Goal: Task Accomplishment & Management: Complete application form

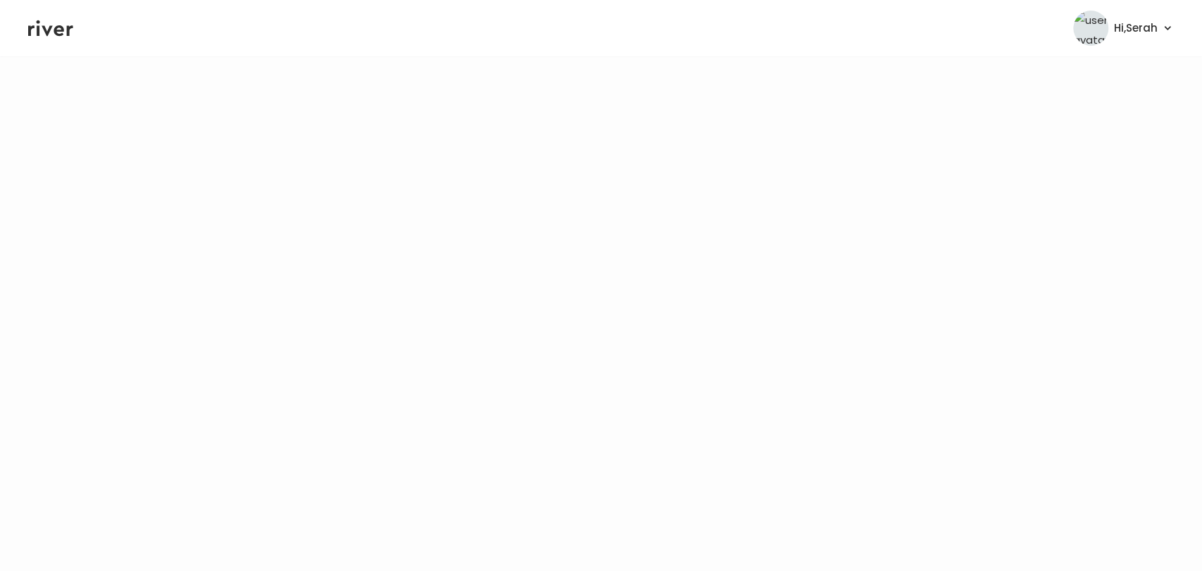
click at [48, 35] on icon at bounding box center [50, 28] width 45 height 21
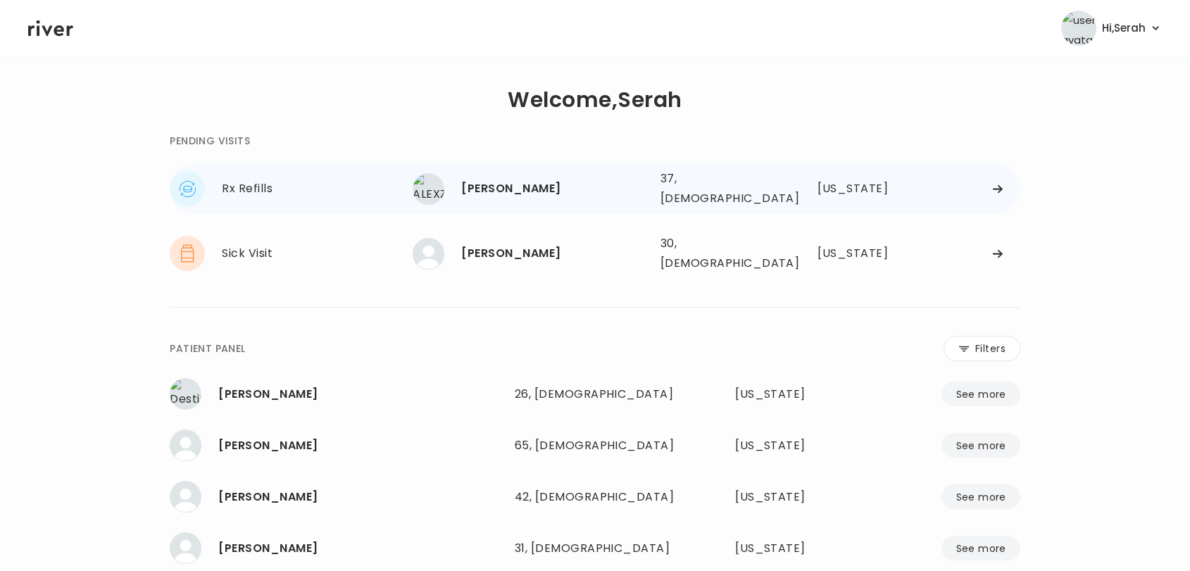
click at [508, 184] on div "[PERSON_NAME]" at bounding box center [554, 189] width 187 height 20
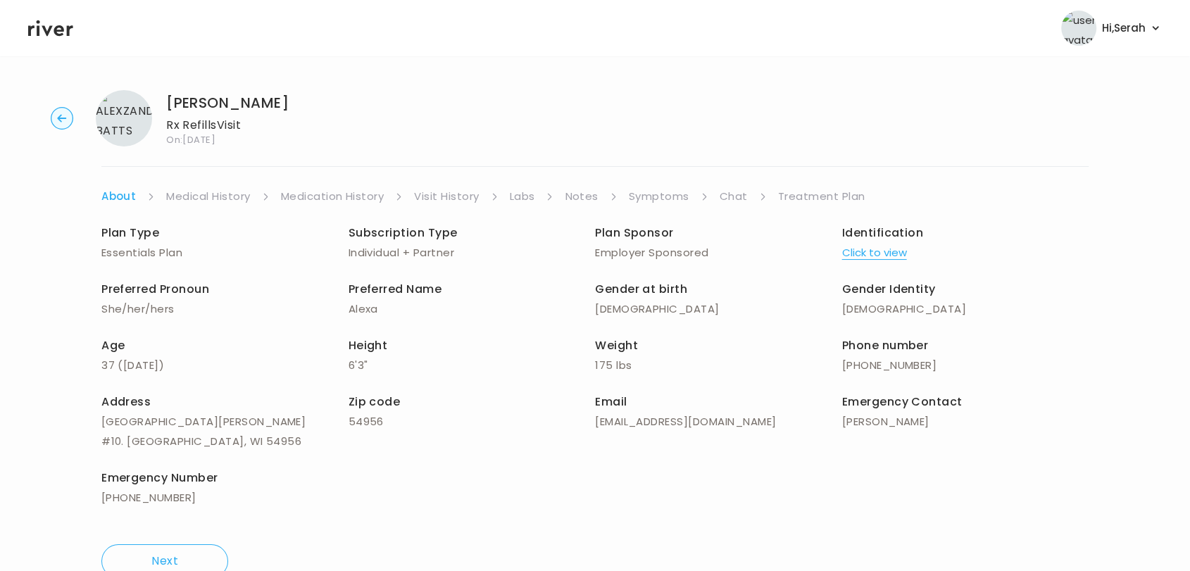
click at [665, 199] on link "Symptoms" at bounding box center [659, 197] width 61 height 20
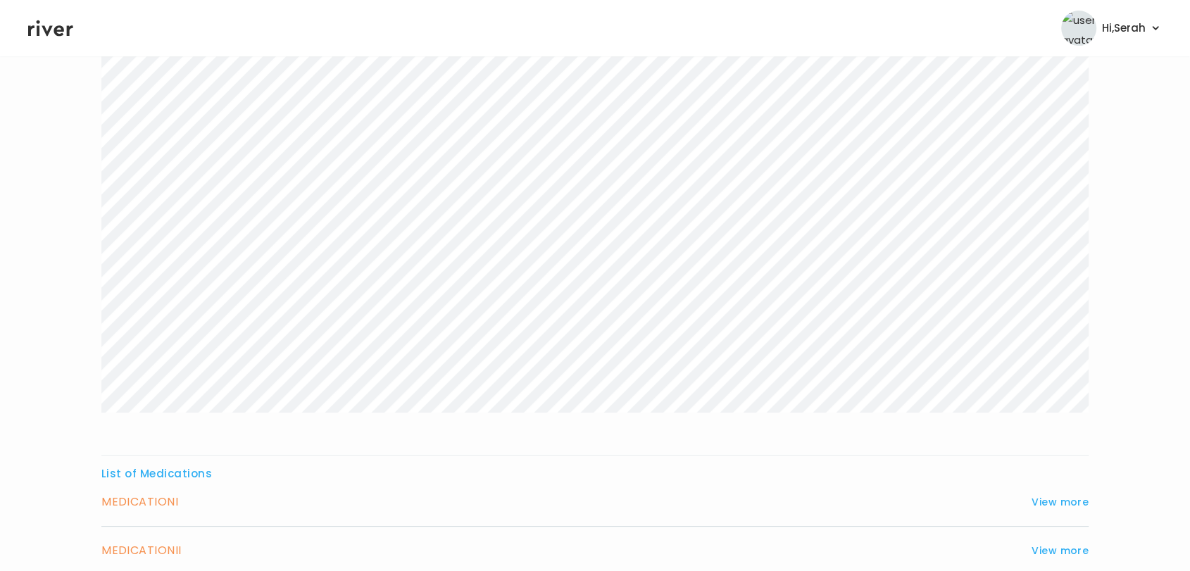
scroll to position [344, 0]
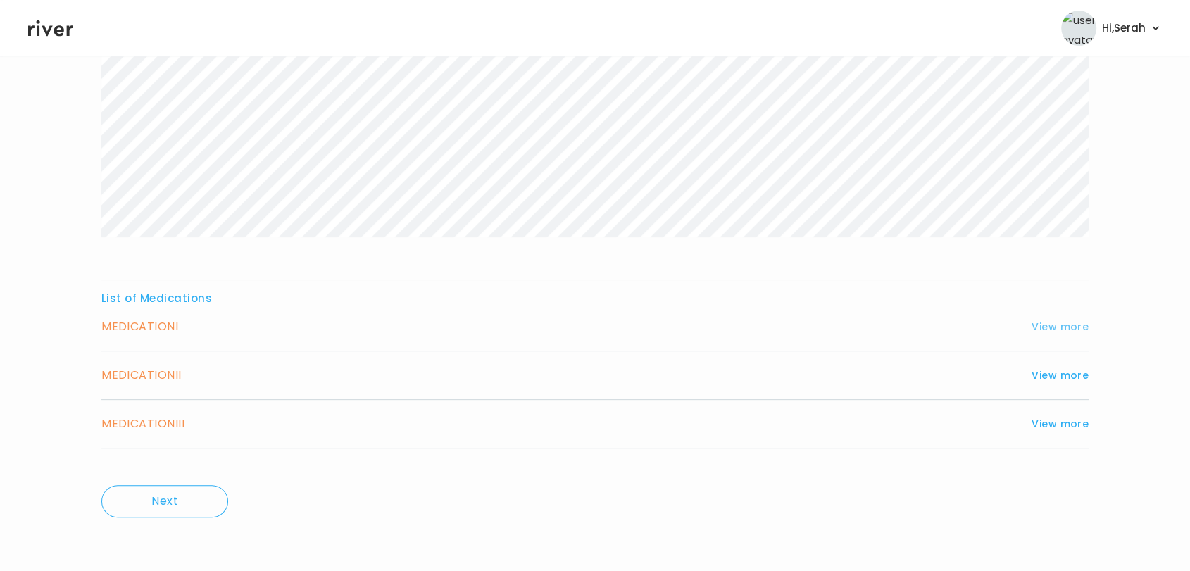
click at [1042, 321] on button "View more" at bounding box center [1060, 326] width 57 height 17
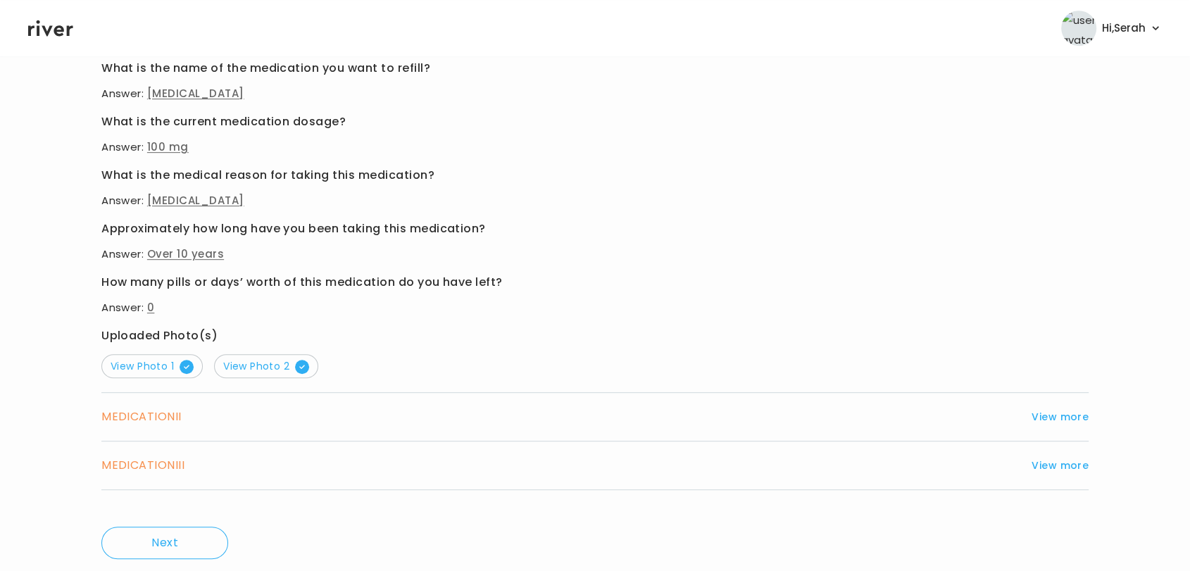
scroll to position [749, 0]
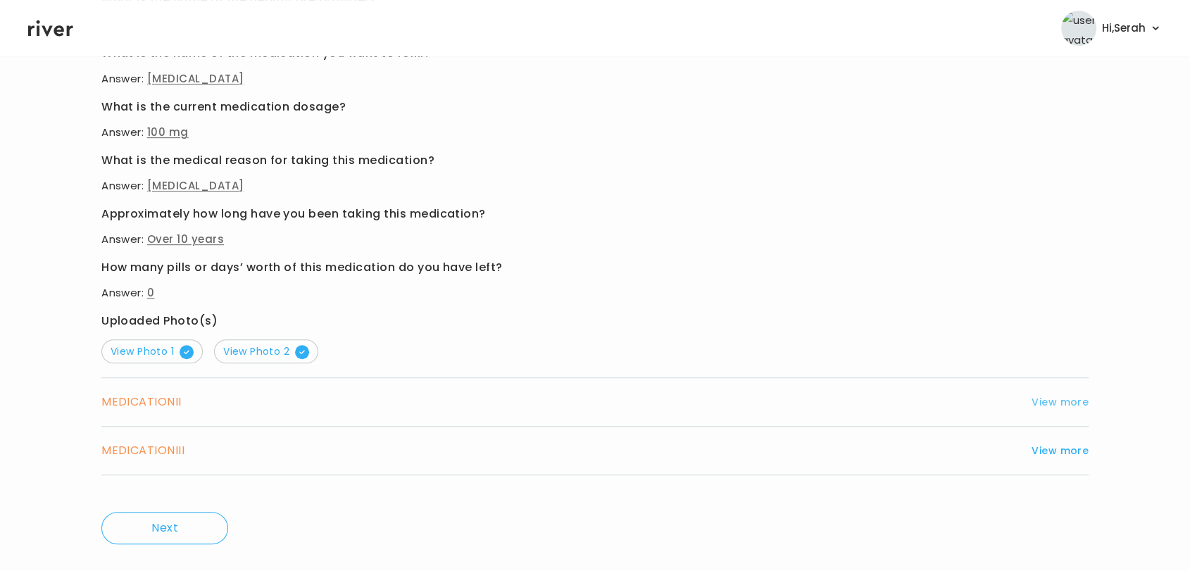
click at [1044, 403] on button "View more" at bounding box center [1060, 402] width 57 height 17
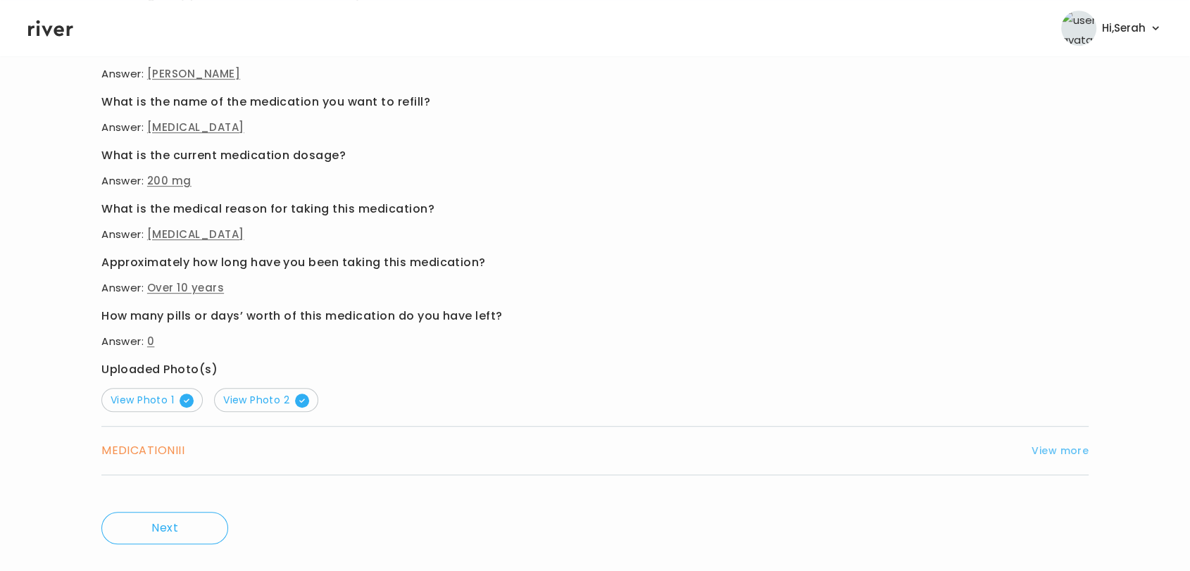
click at [1057, 445] on button "View more" at bounding box center [1060, 450] width 57 height 17
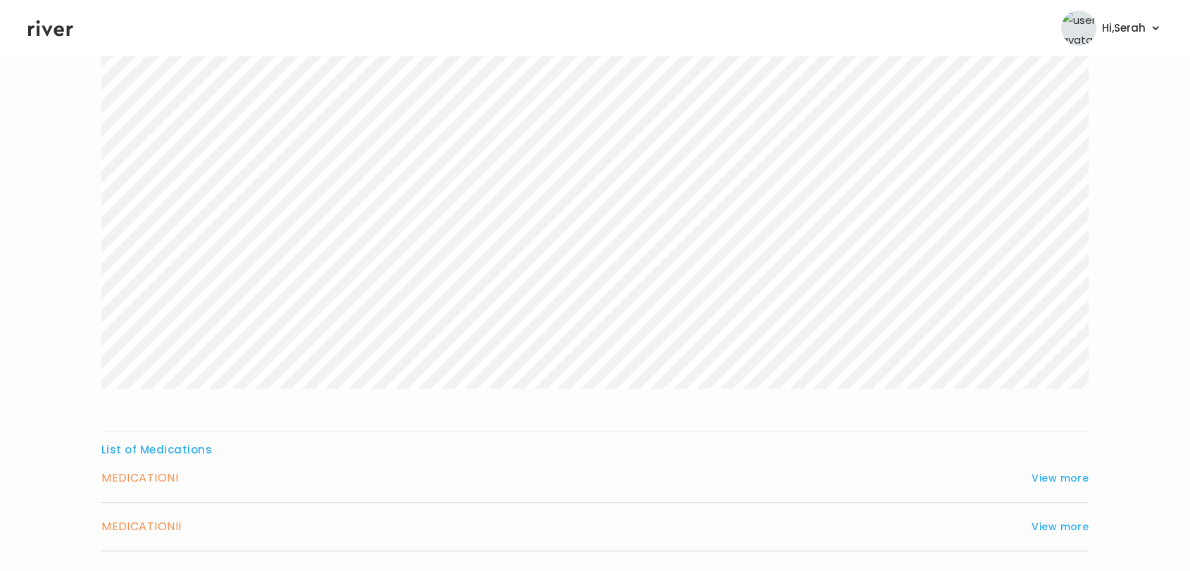
scroll to position [242, 0]
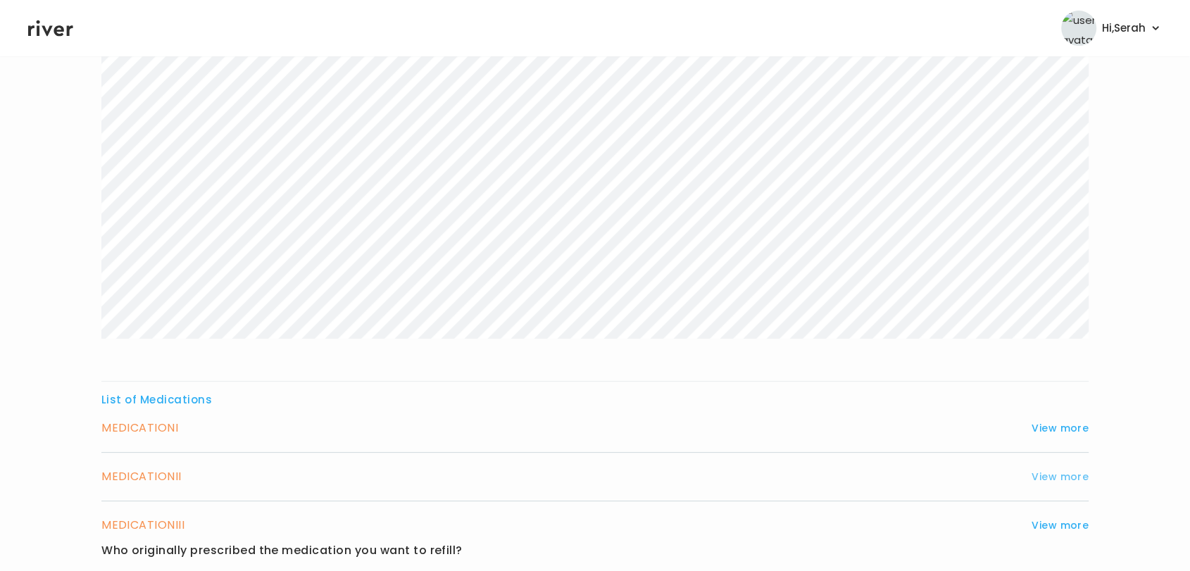
drag, startPoint x: 1049, startPoint y: 477, endPoint x: 1073, endPoint y: 474, distance: 24.2
click at [1073, 474] on button "View more" at bounding box center [1060, 476] width 57 height 17
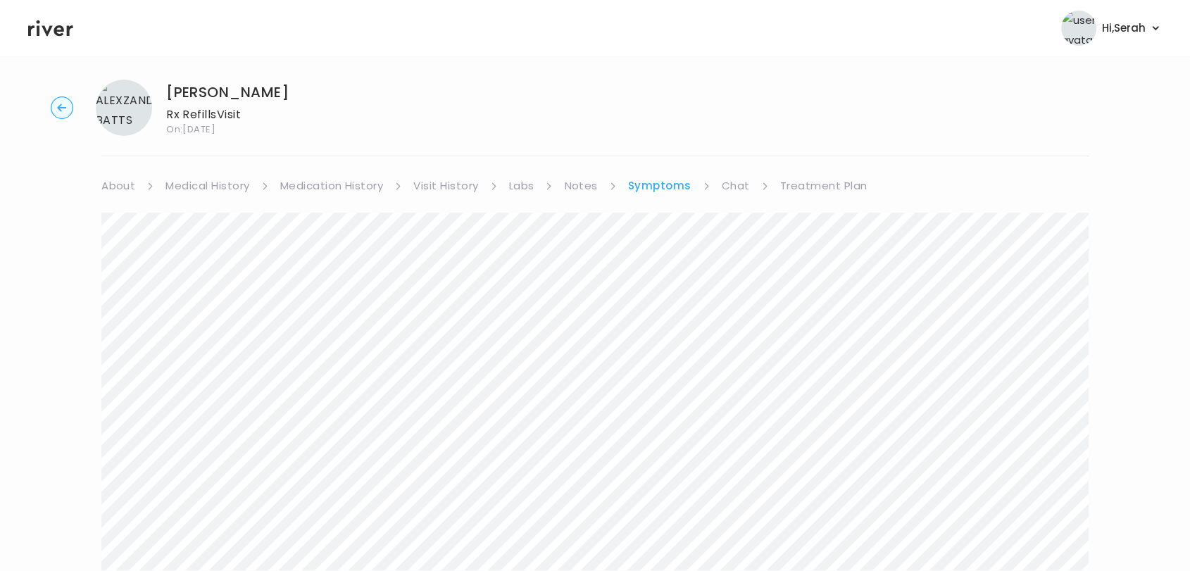
scroll to position [0, 0]
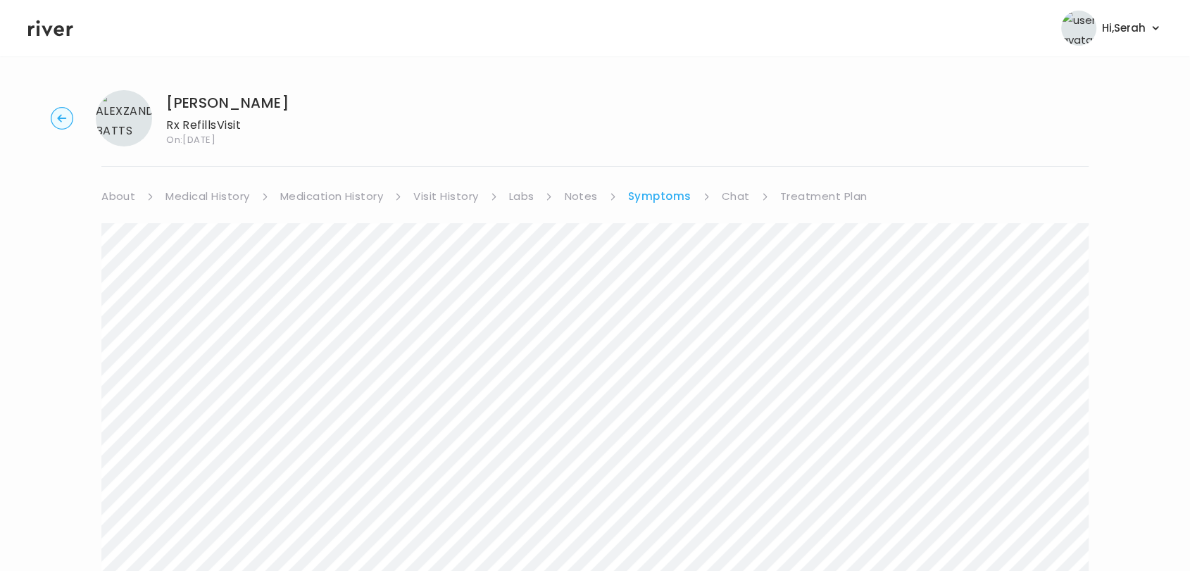
click at [205, 187] on link "Medical History" at bounding box center [207, 197] width 84 height 20
click at [303, 194] on link "Medication History" at bounding box center [338, 197] width 104 height 20
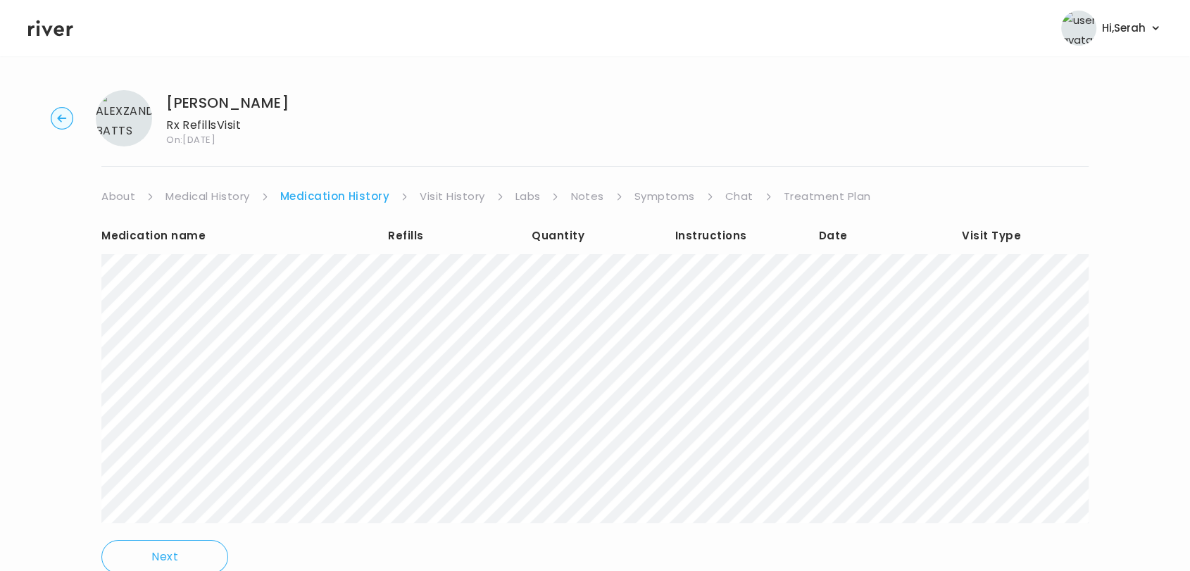
scroll to position [56, 0]
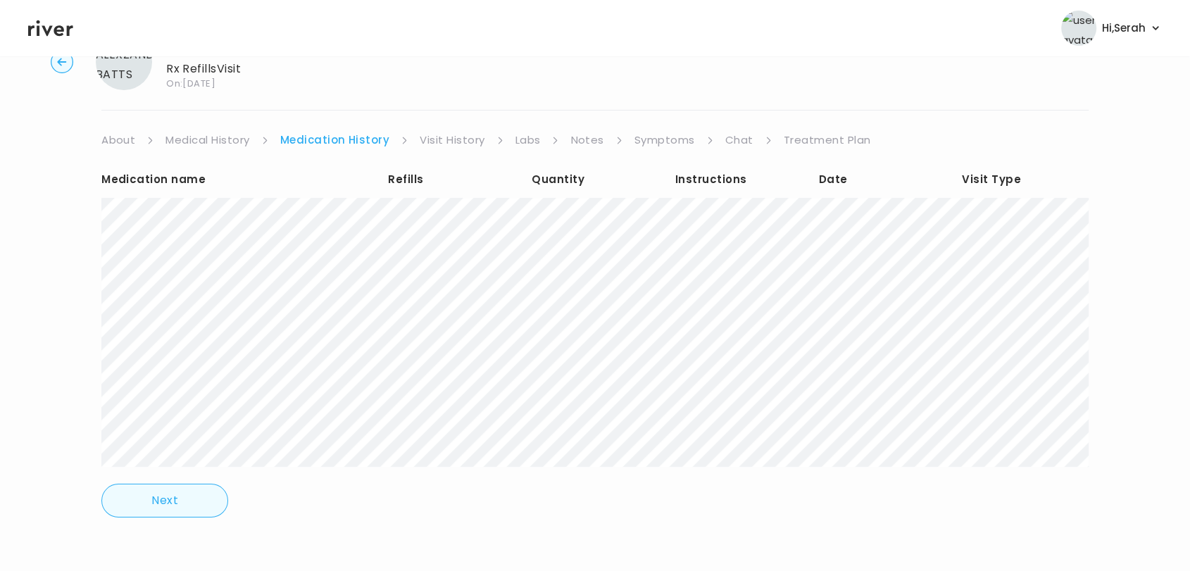
click at [162, 498] on button "Next" at bounding box center [164, 501] width 127 height 34
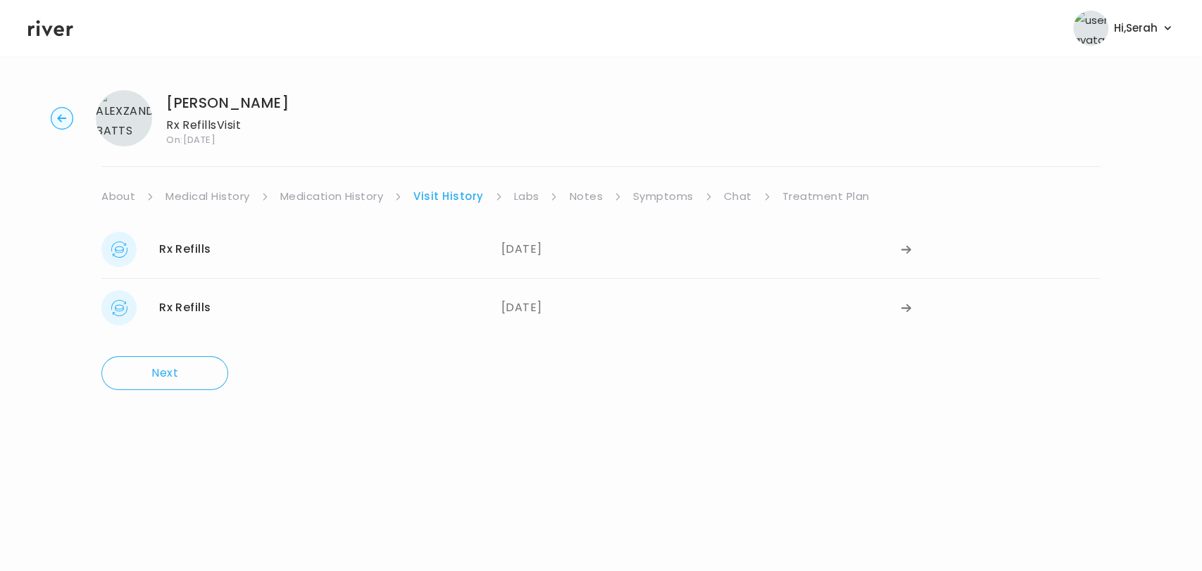
click at [341, 189] on link "Medication History" at bounding box center [332, 197] width 104 height 20
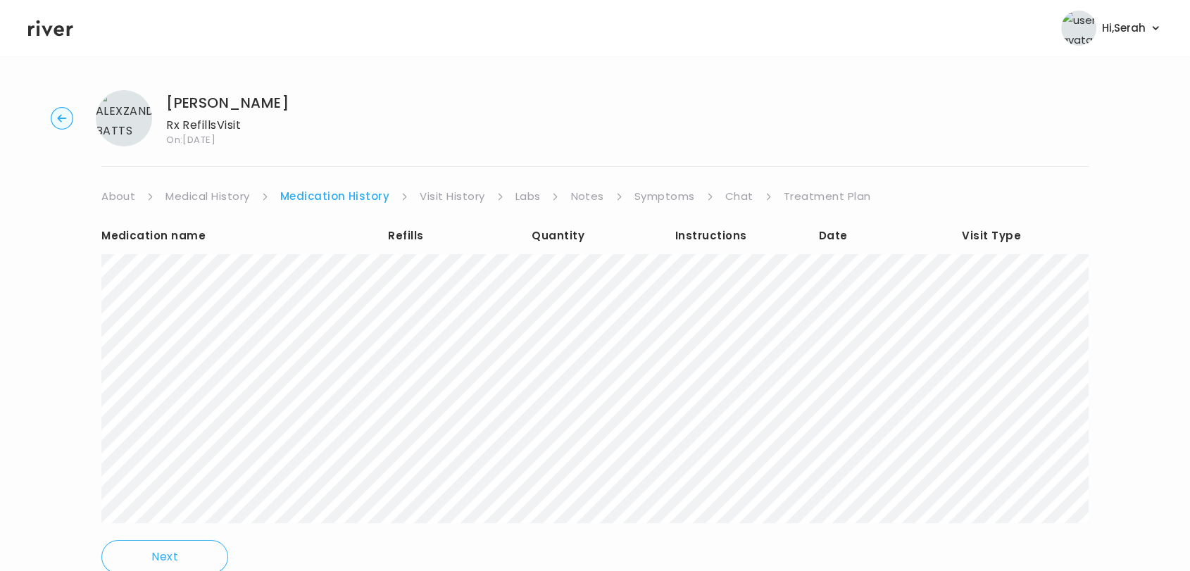
scroll to position [1, 0]
drag, startPoint x: 677, startPoint y: 193, endPoint x: 659, endPoint y: 192, distance: 18.4
click at [659, 192] on link "Symptoms" at bounding box center [664, 195] width 61 height 20
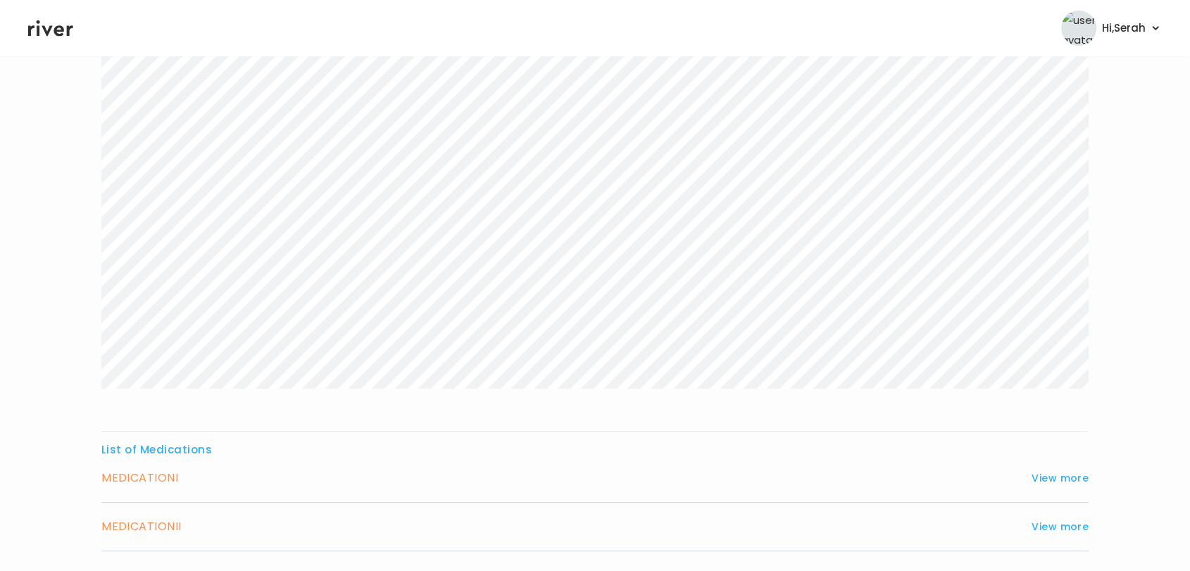
scroll to position [344, 0]
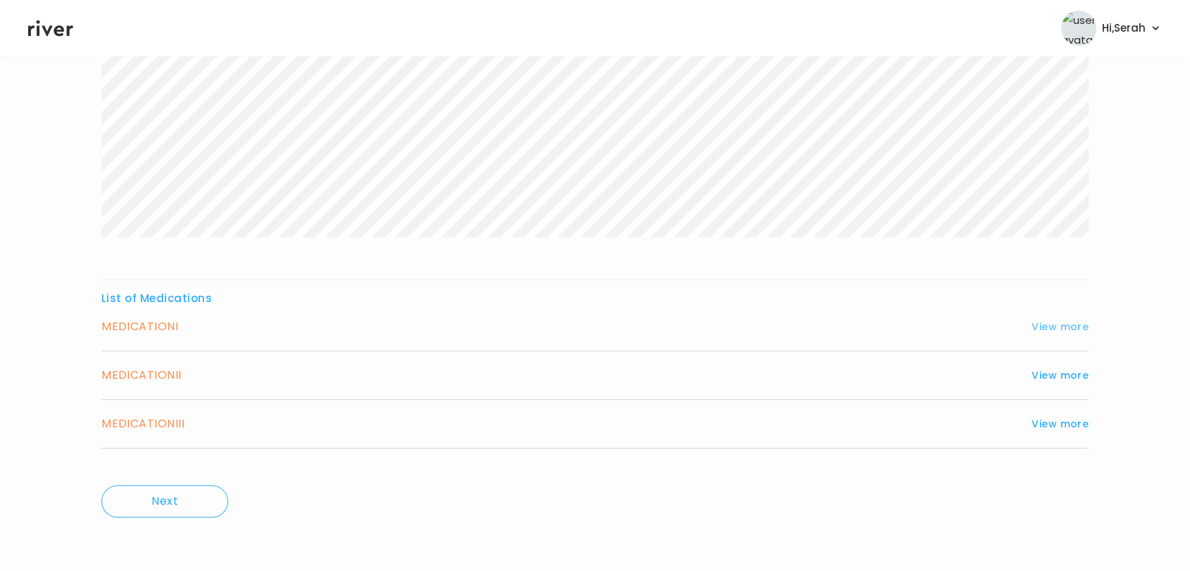
click at [1053, 327] on button "View more" at bounding box center [1060, 326] width 57 height 17
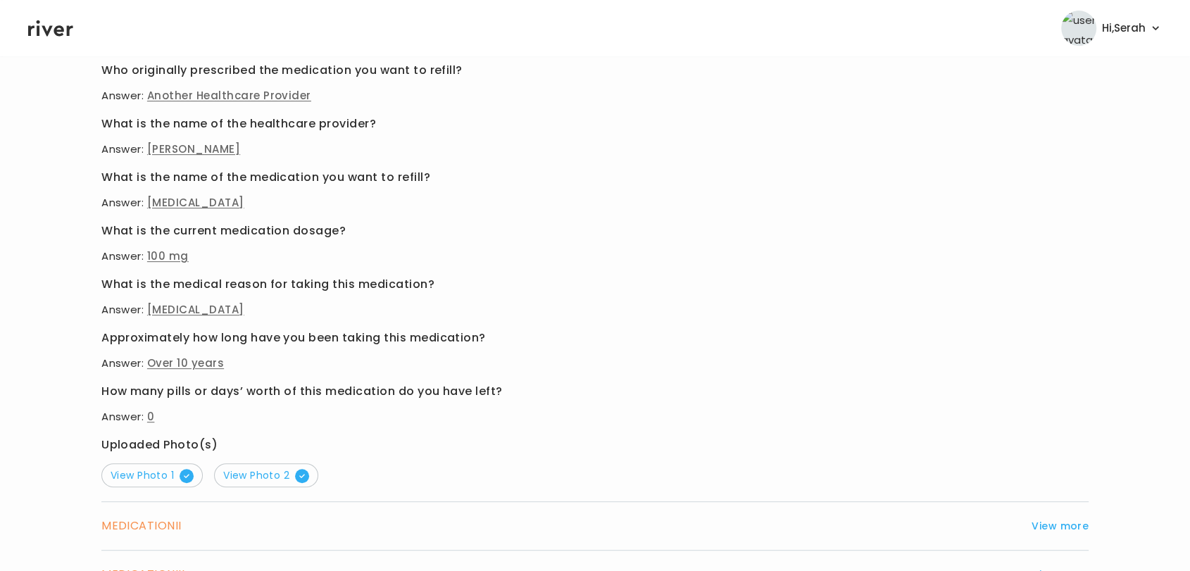
scroll to position [628, 0]
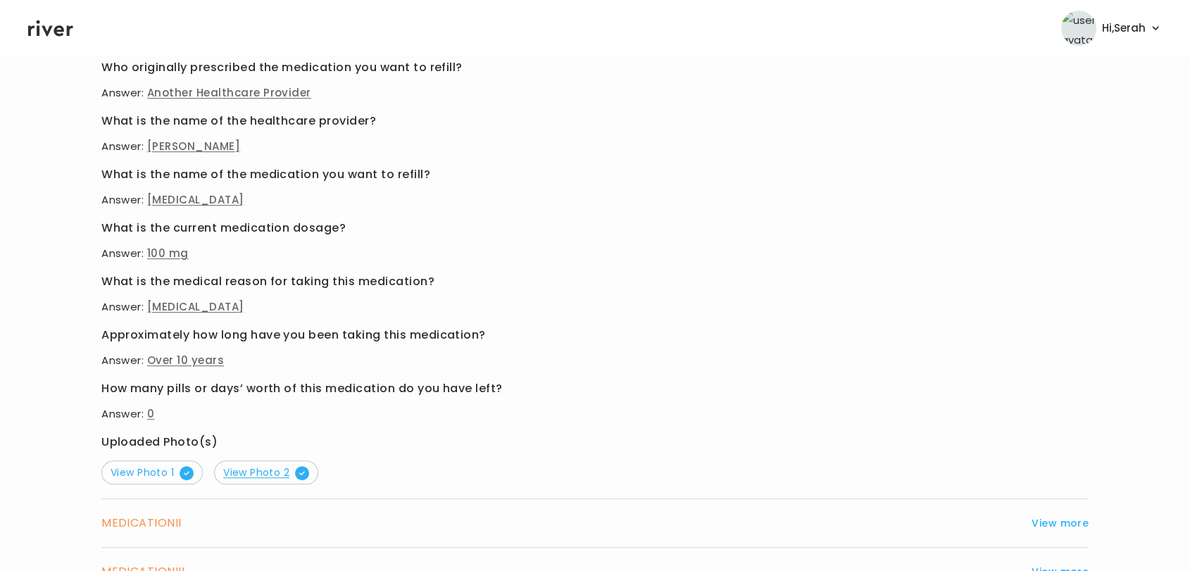
click at [259, 468] on span "View Photo 2" at bounding box center [266, 472] width 86 height 14
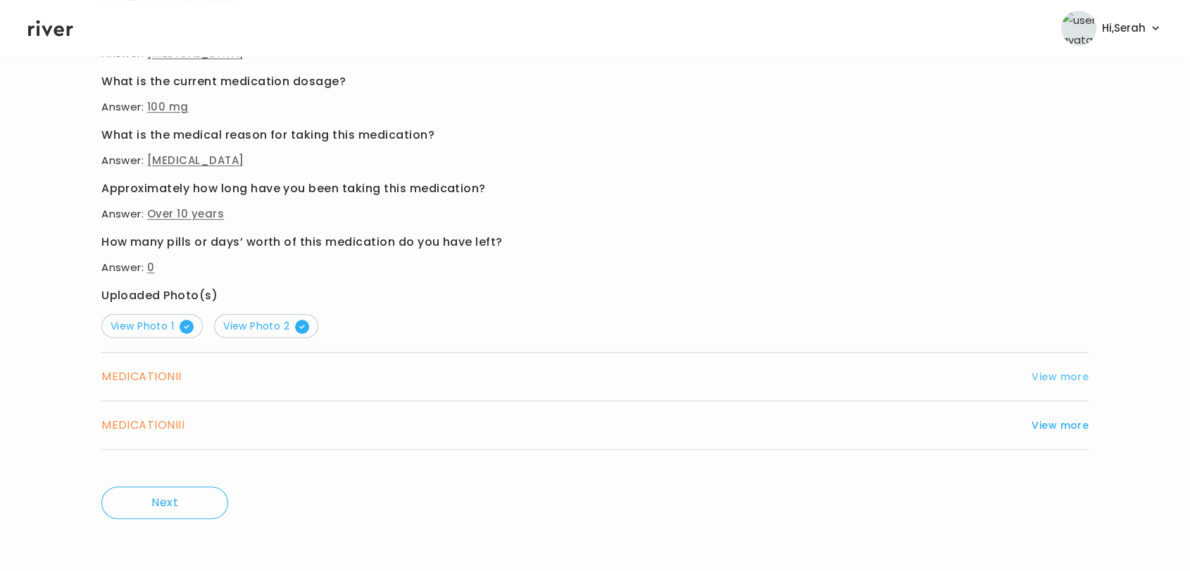
click at [1052, 374] on button "View more" at bounding box center [1060, 376] width 57 height 17
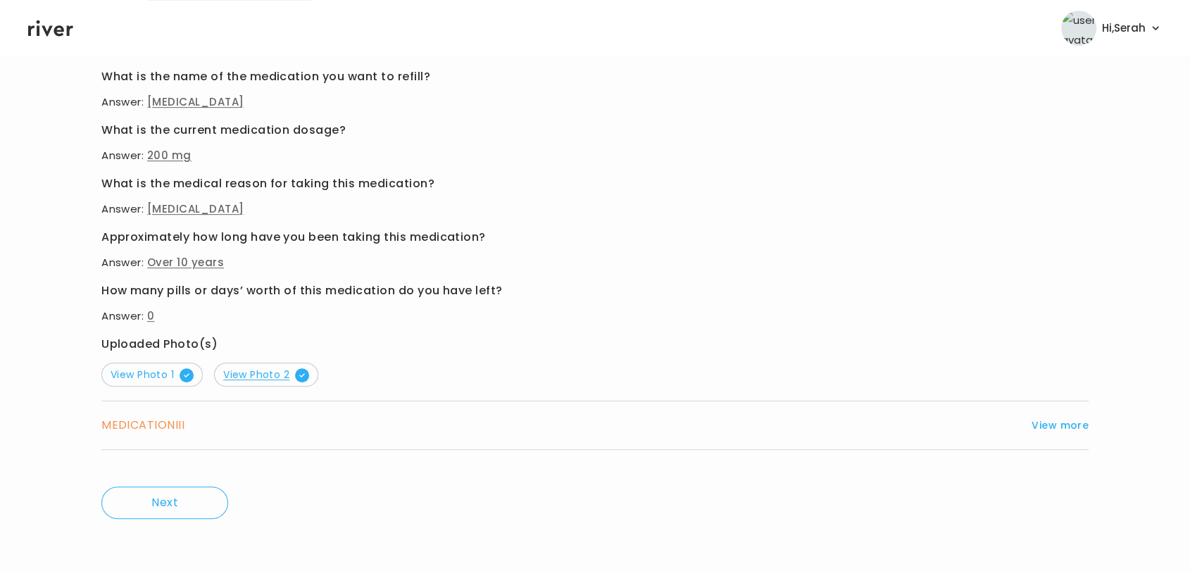
click at [267, 375] on span "View Photo 2" at bounding box center [266, 375] width 86 height 14
click at [130, 379] on span "View Photo 1" at bounding box center [152, 375] width 83 height 14
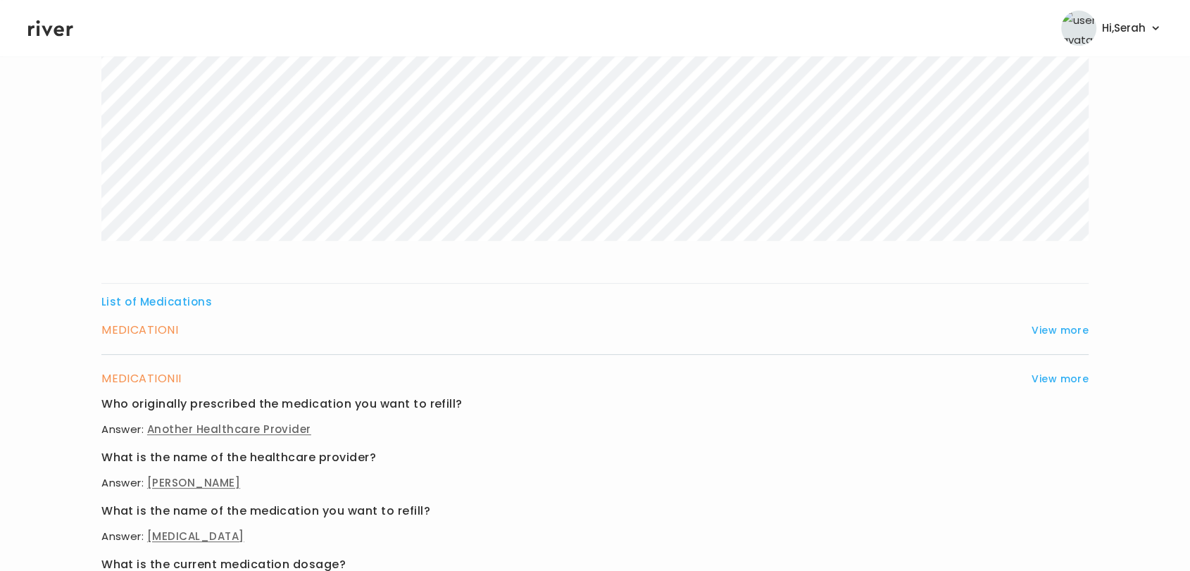
scroll to position [339, 0]
click at [344, 333] on div "MEDICATION I View more" at bounding box center [594, 331] width 987 height 20
click at [1047, 329] on button "View more" at bounding box center [1060, 330] width 57 height 17
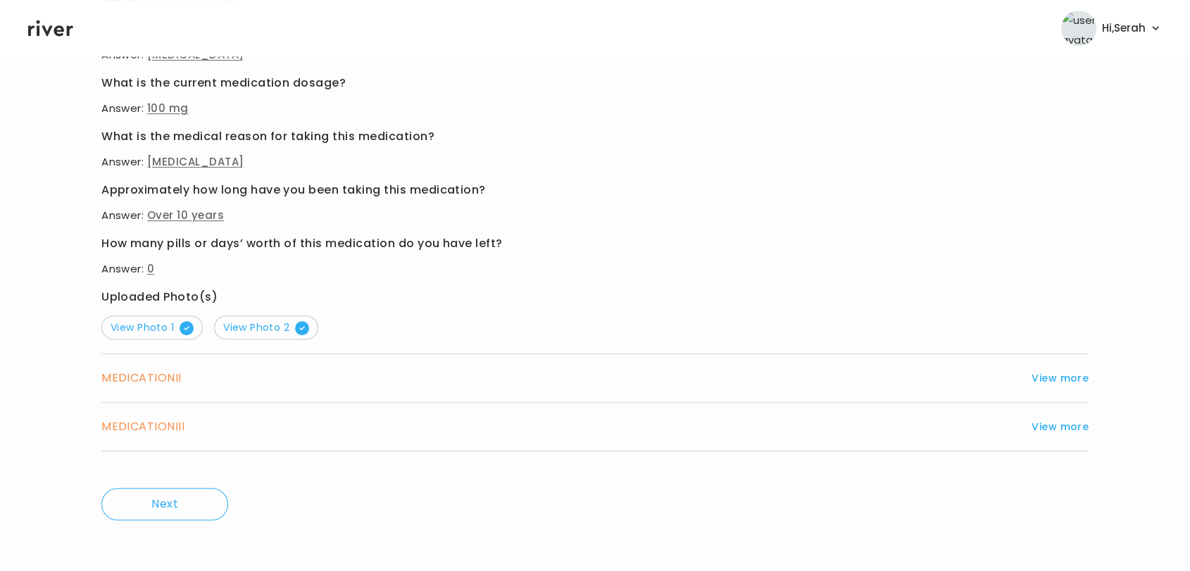
scroll to position [775, 0]
click at [156, 324] on span "View Photo 1" at bounding box center [152, 326] width 83 height 14
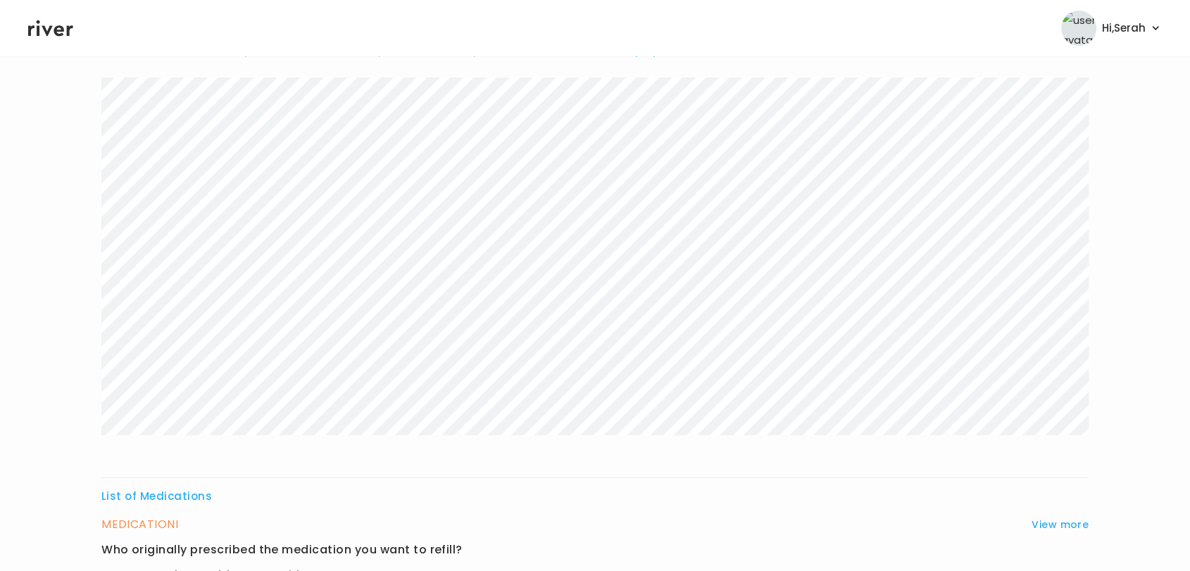
scroll to position [0, 0]
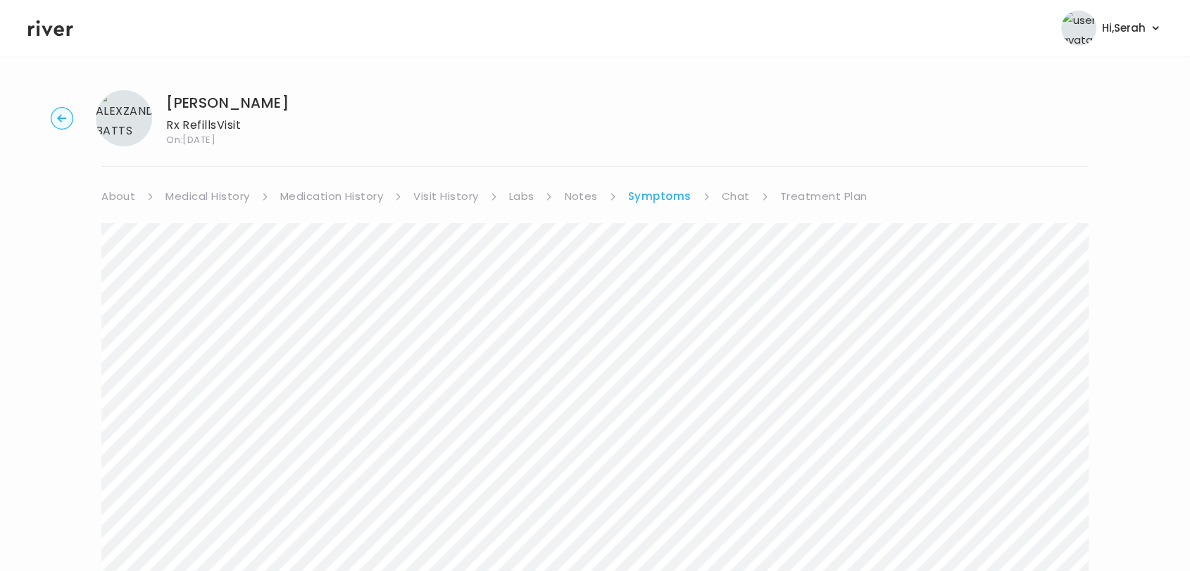
click at [730, 199] on link "Chat" at bounding box center [736, 197] width 28 height 20
click at [791, 202] on link "Treatment Plan" at bounding box center [822, 197] width 87 height 20
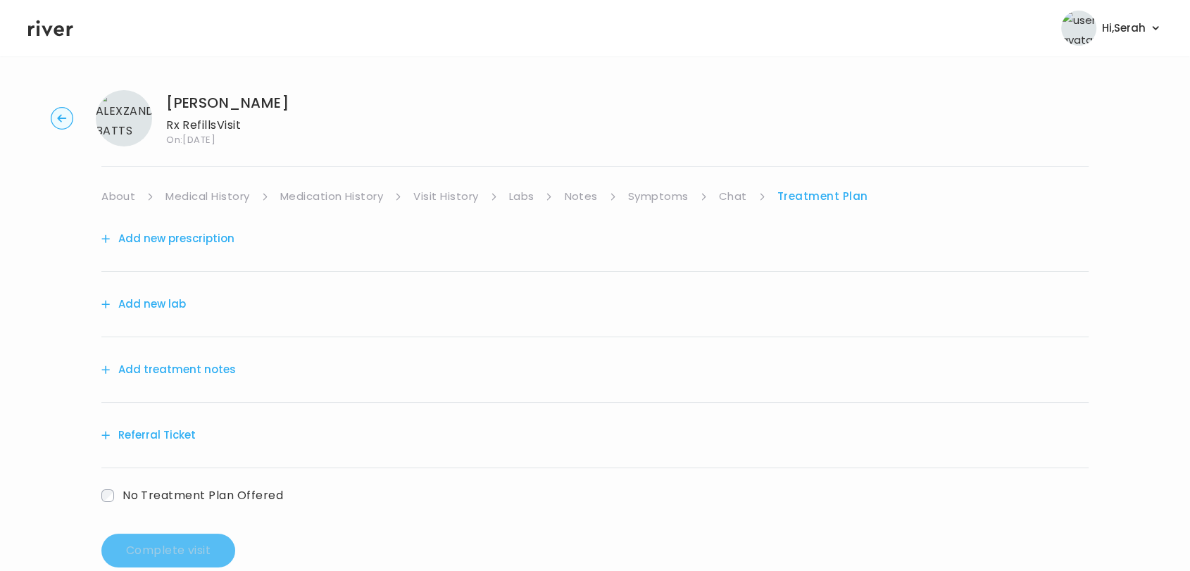
click at [187, 242] on button "Add new prescription" at bounding box center [167, 239] width 133 height 20
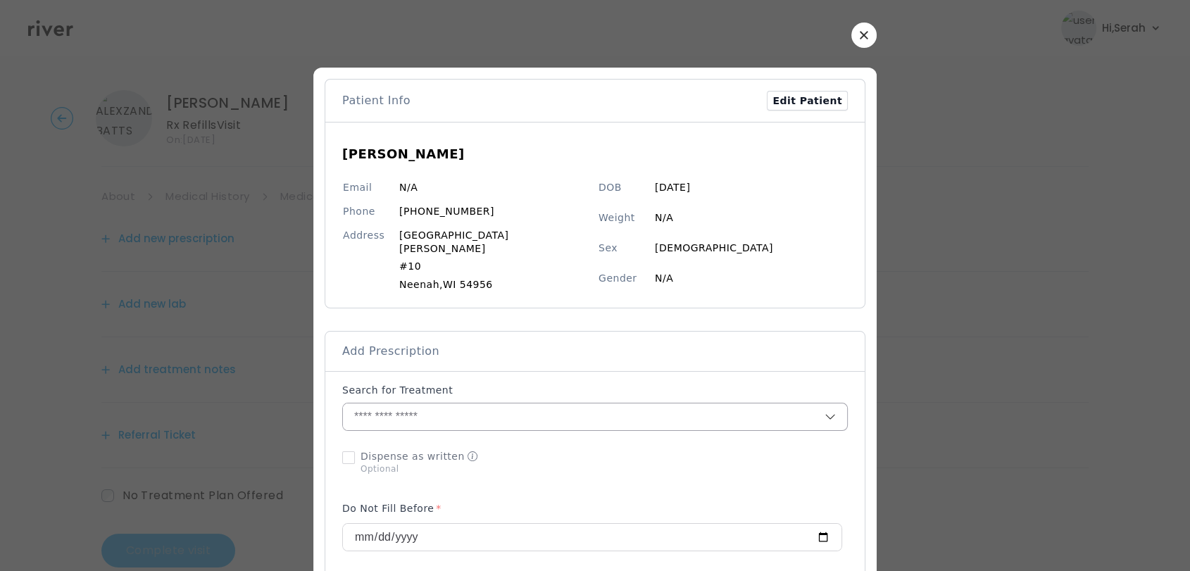
click at [585, 405] on input "text" at bounding box center [584, 416] width 482 height 27
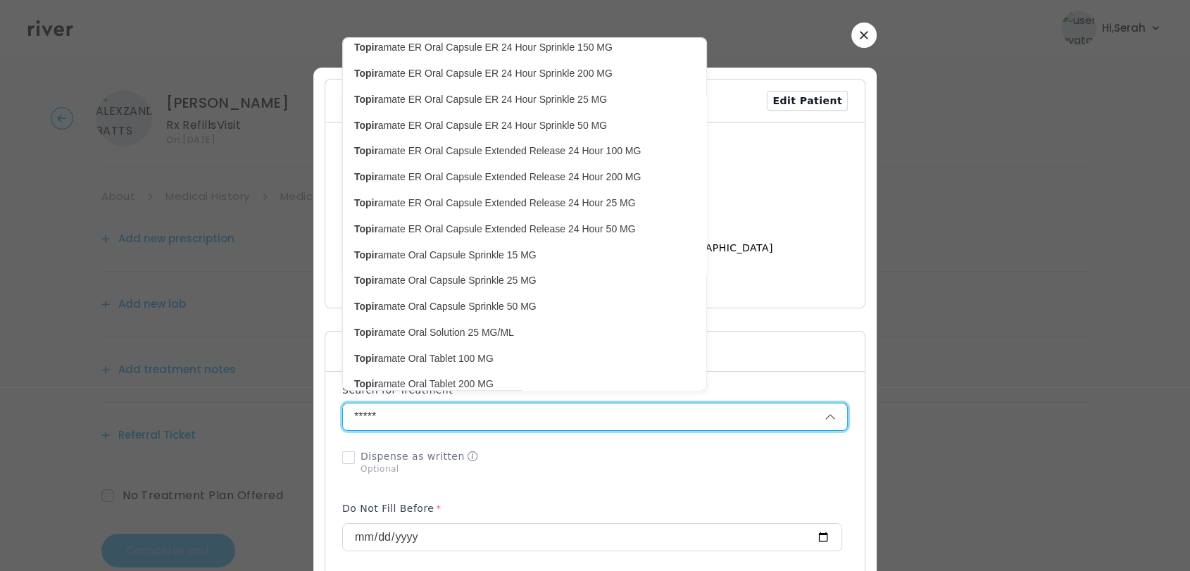
scroll to position [181, 0]
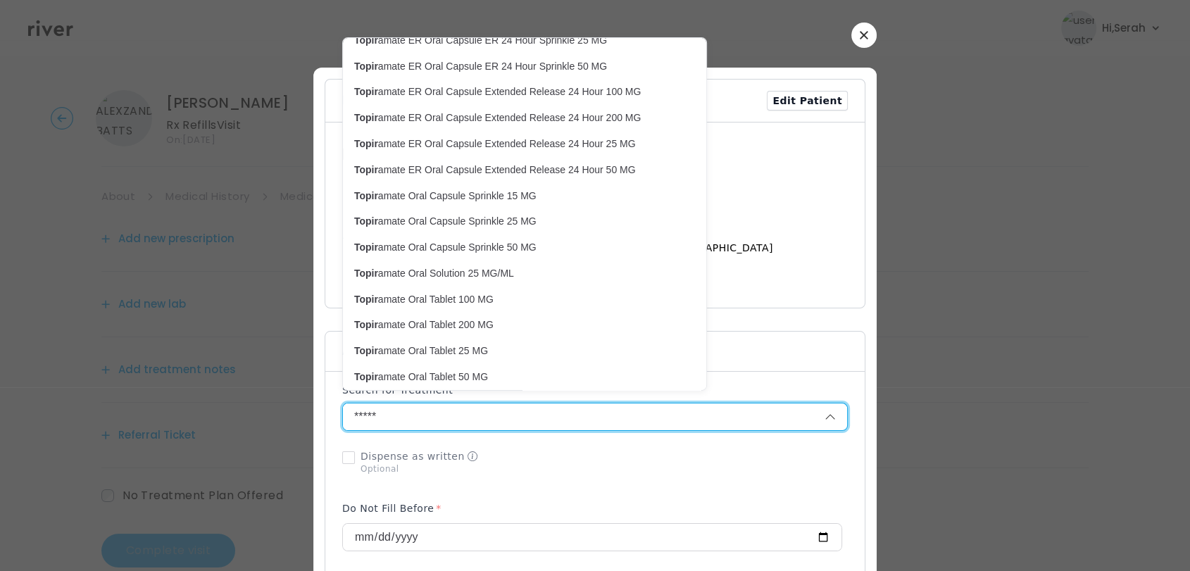
click at [446, 295] on p "Topir amate Oral Tablet 100 MG" at bounding box center [516, 299] width 324 height 13
type input "**********"
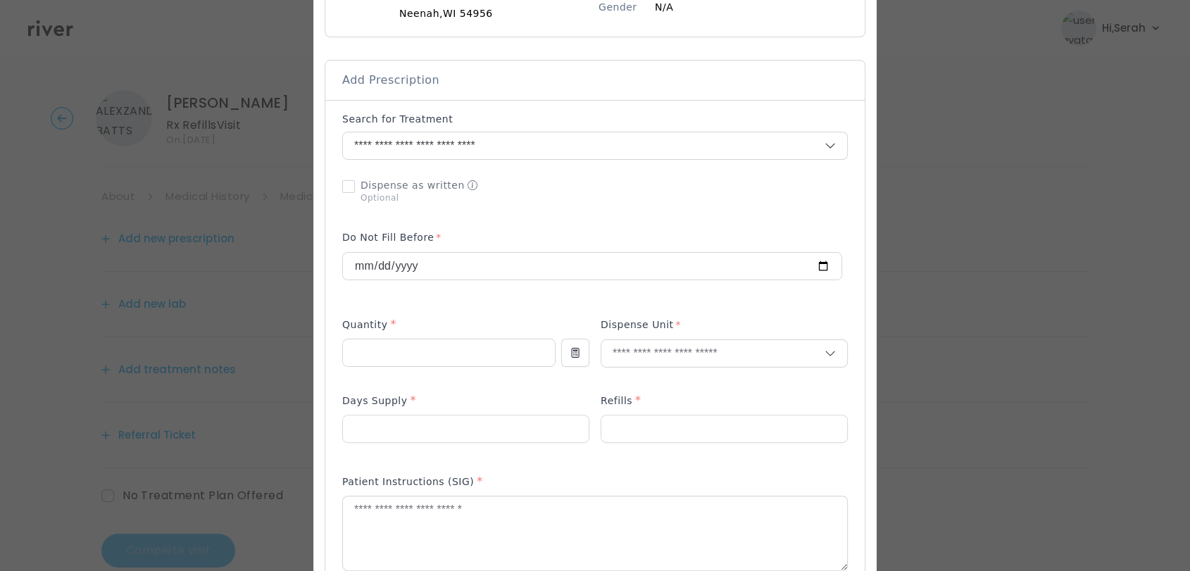
scroll to position [302, 0]
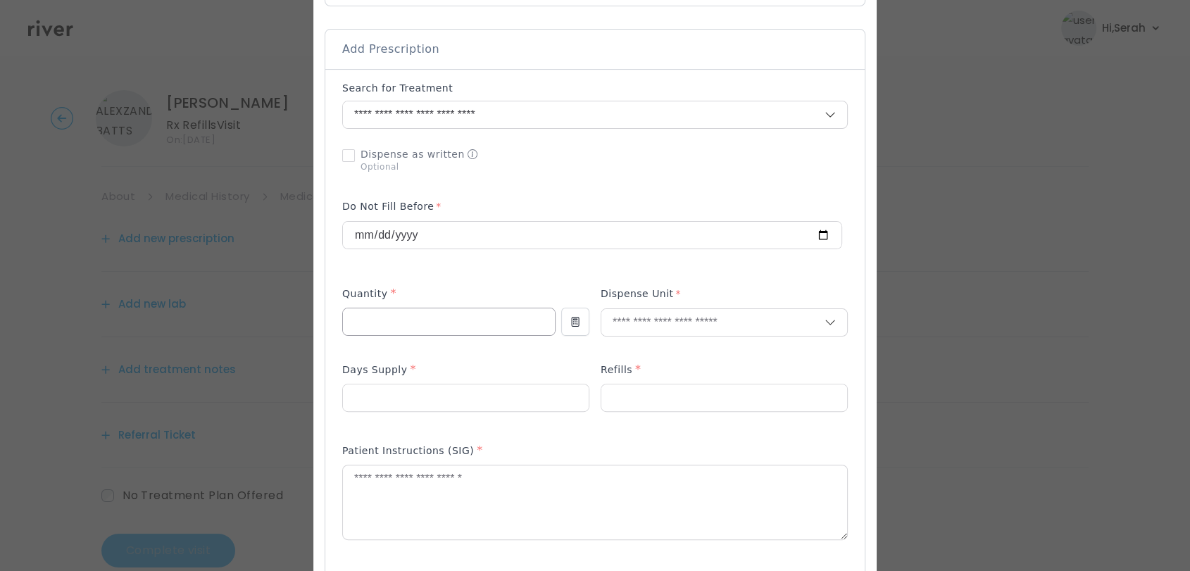
click at [449, 308] on input "number" at bounding box center [449, 321] width 212 height 27
type input "**"
click at [660, 337] on p "Tablet" at bounding box center [692, 340] width 185 height 20
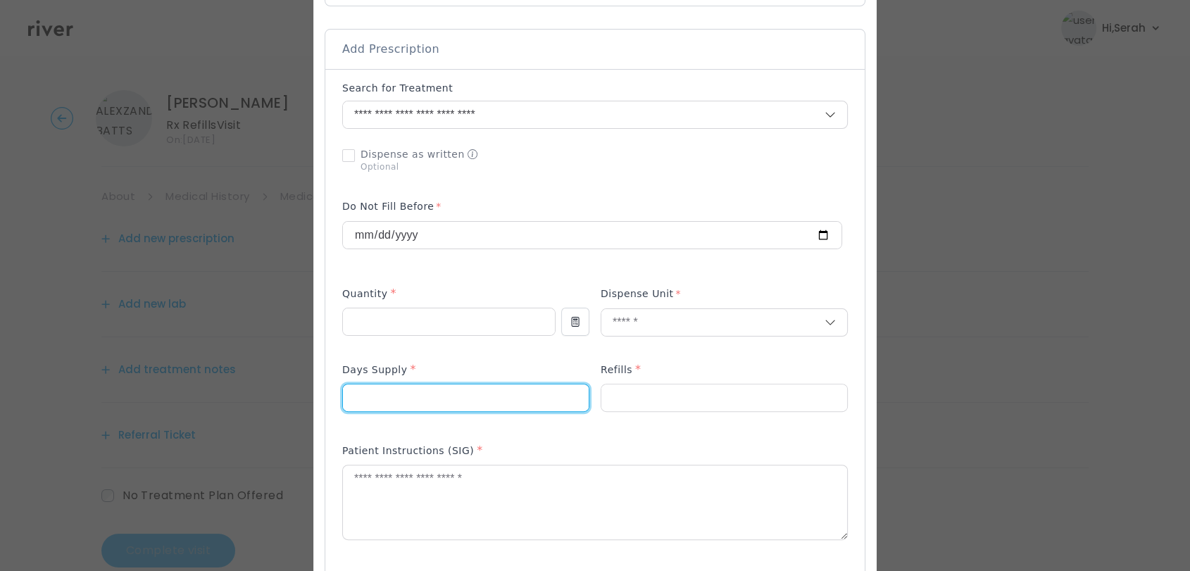
click at [464, 384] on input "number" at bounding box center [466, 397] width 246 height 27
click at [464, 384] on input "**" at bounding box center [466, 397] width 246 height 27
type input "**"
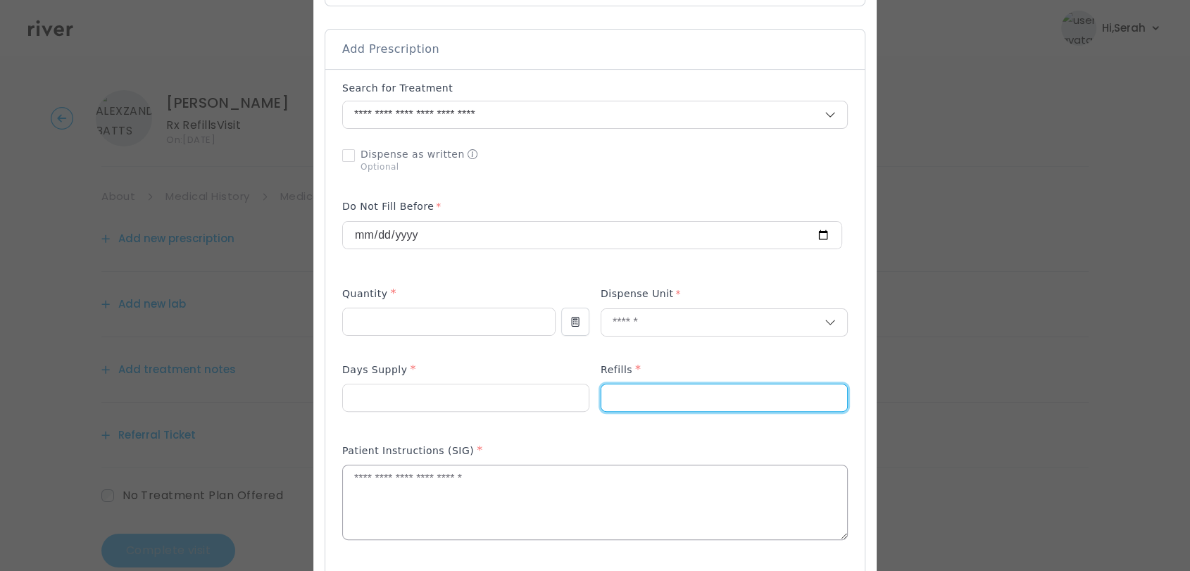
type input "*"
click at [496, 477] on textarea at bounding box center [595, 502] width 504 height 75
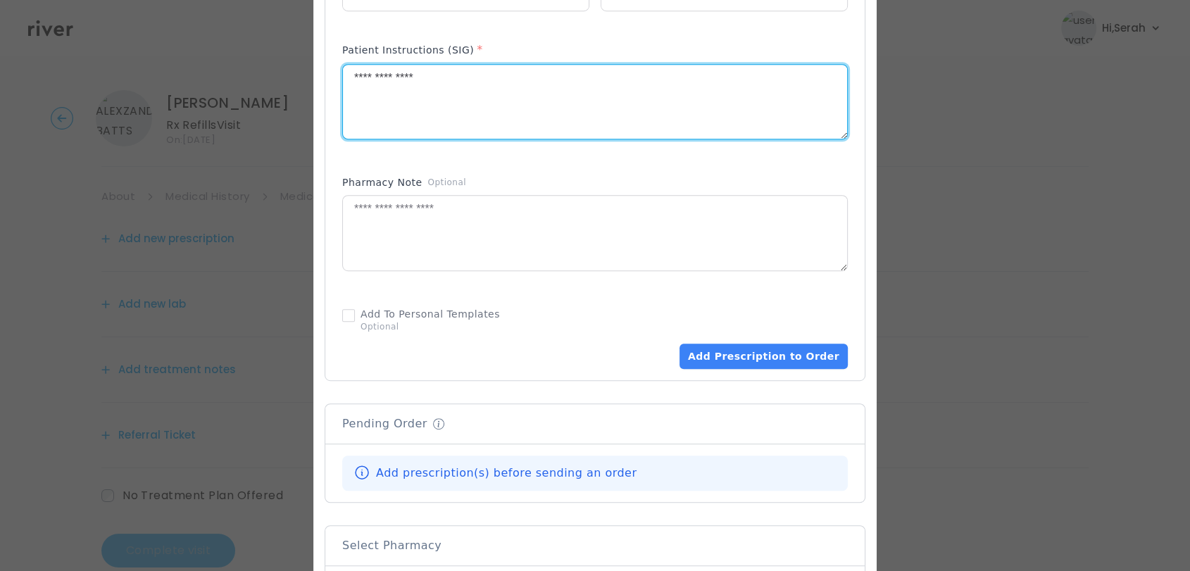
scroll to position [718, 0]
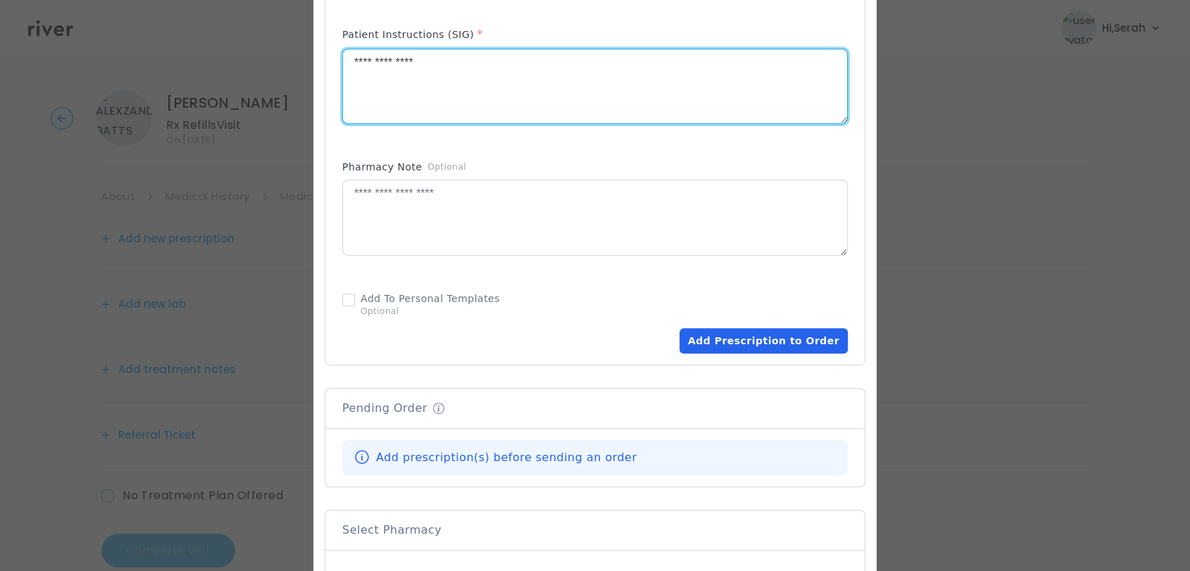
type textarea "**********"
click at [736, 328] on button "Add Prescription to Order" at bounding box center [763, 340] width 168 height 25
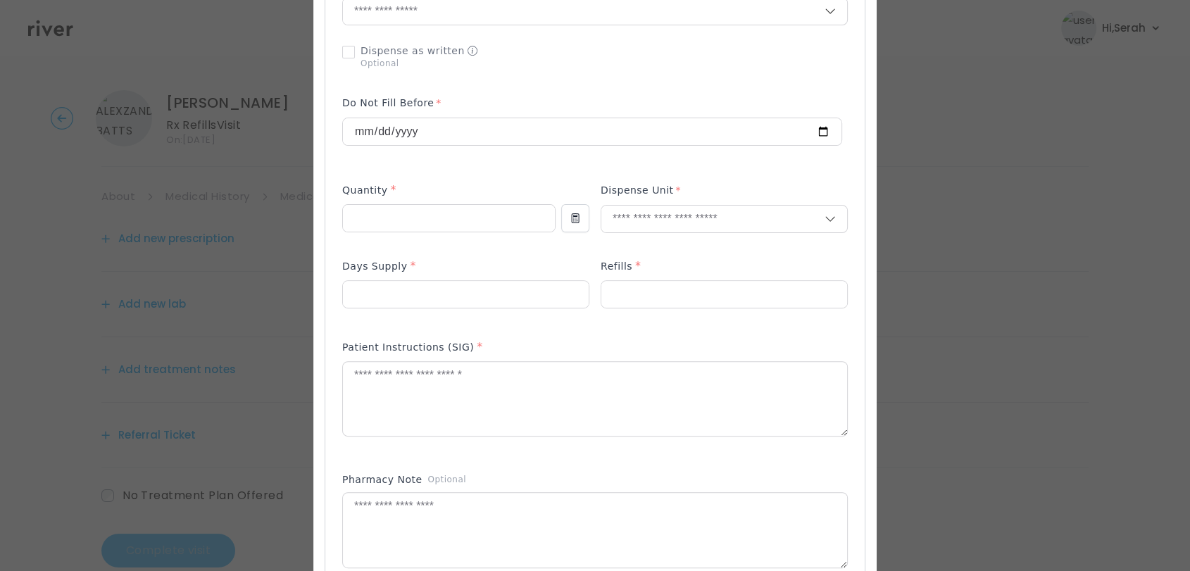
scroll to position [321, 0]
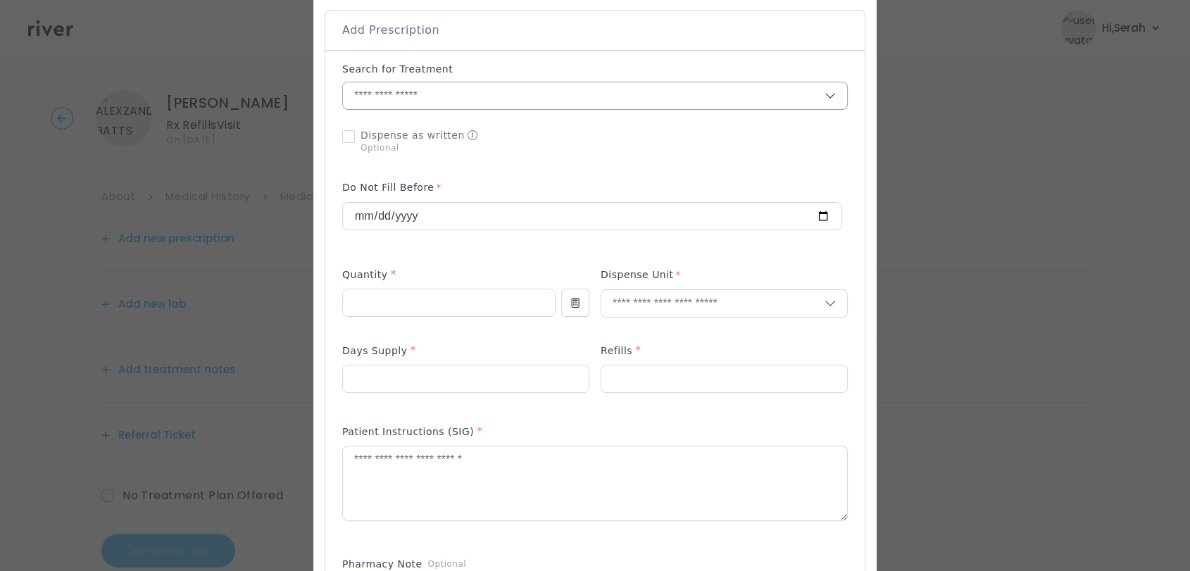
click at [518, 82] on input "text" at bounding box center [584, 95] width 482 height 27
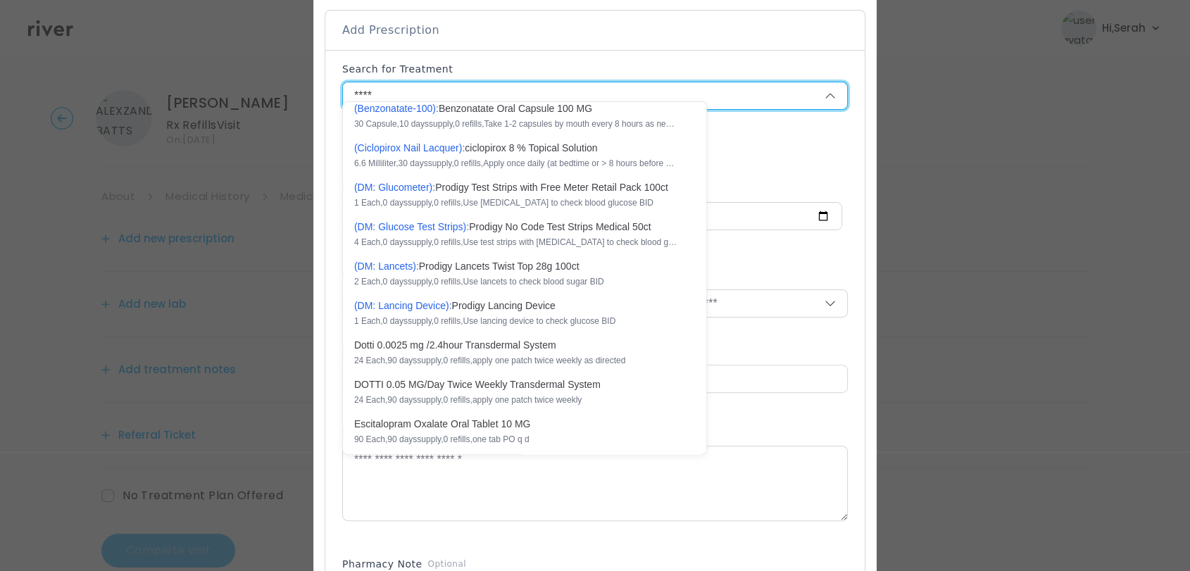
scroll to position [0, 0]
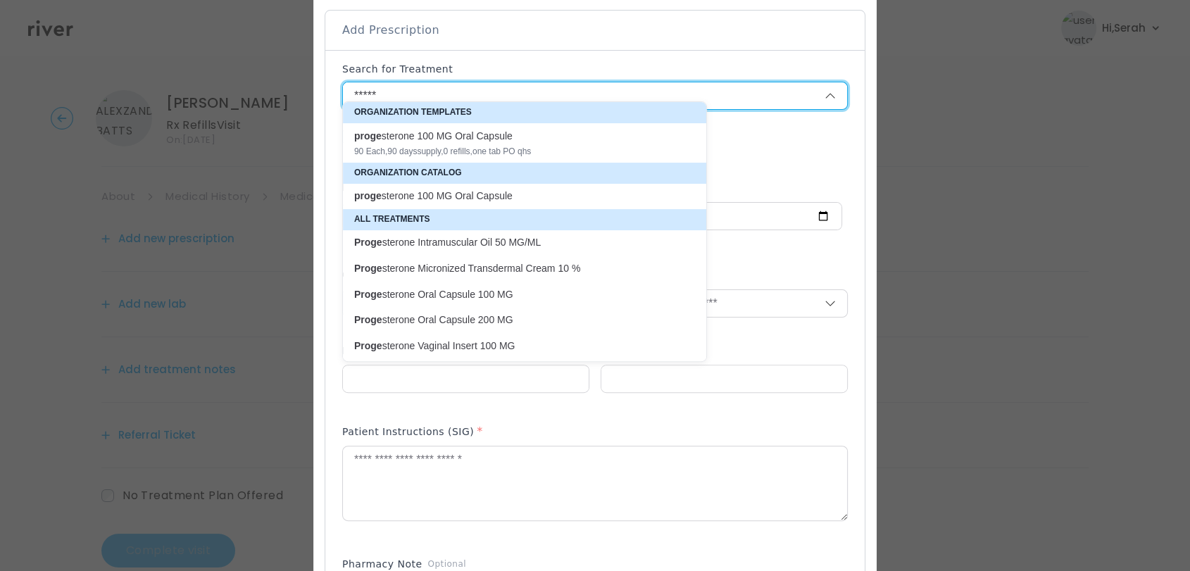
click at [493, 320] on p "Proge sterone Oral Capsule 200 MG" at bounding box center [516, 319] width 324 height 13
type input "**********"
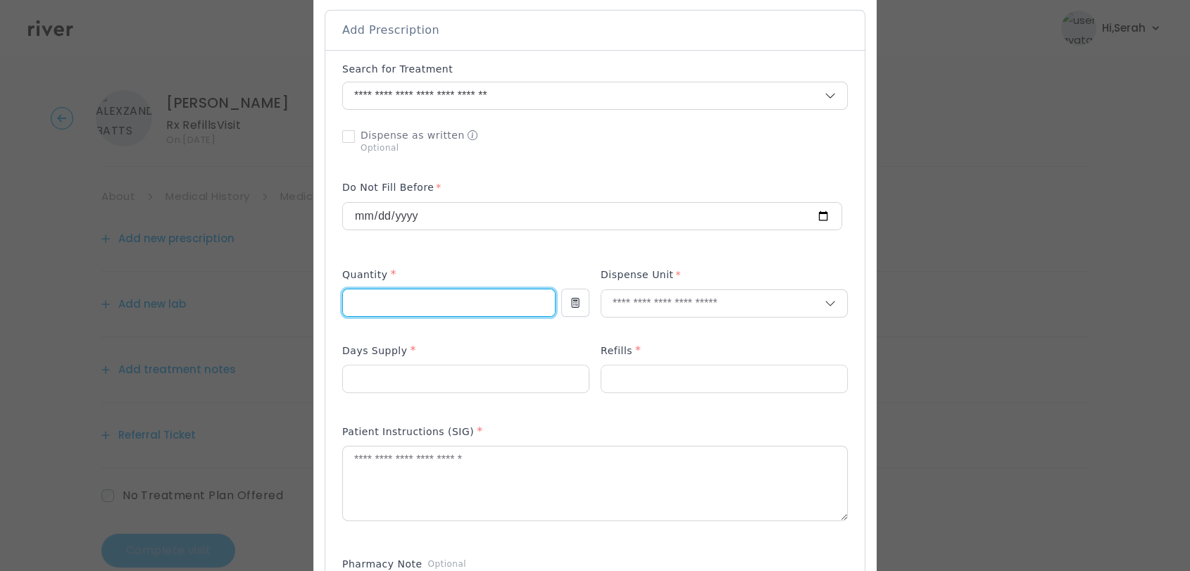
click at [457, 301] on input "number" at bounding box center [449, 302] width 212 height 27
type input "**"
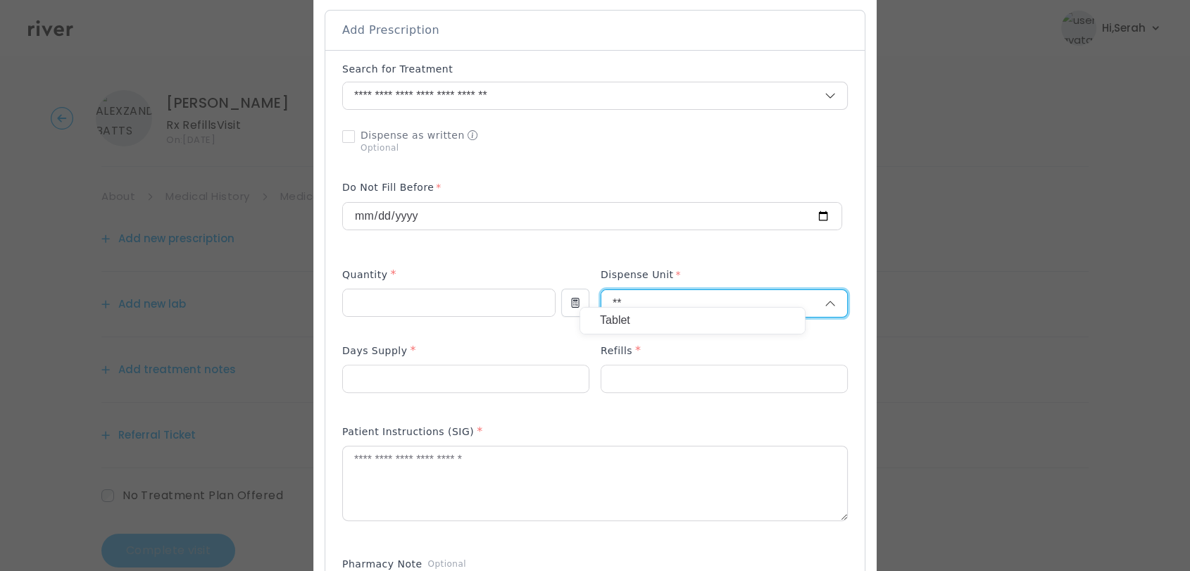
type input "**"
click at [637, 317] on p "Tablet" at bounding box center [692, 321] width 185 height 20
click at [481, 370] on input "number" at bounding box center [466, 378] width 246 height 27
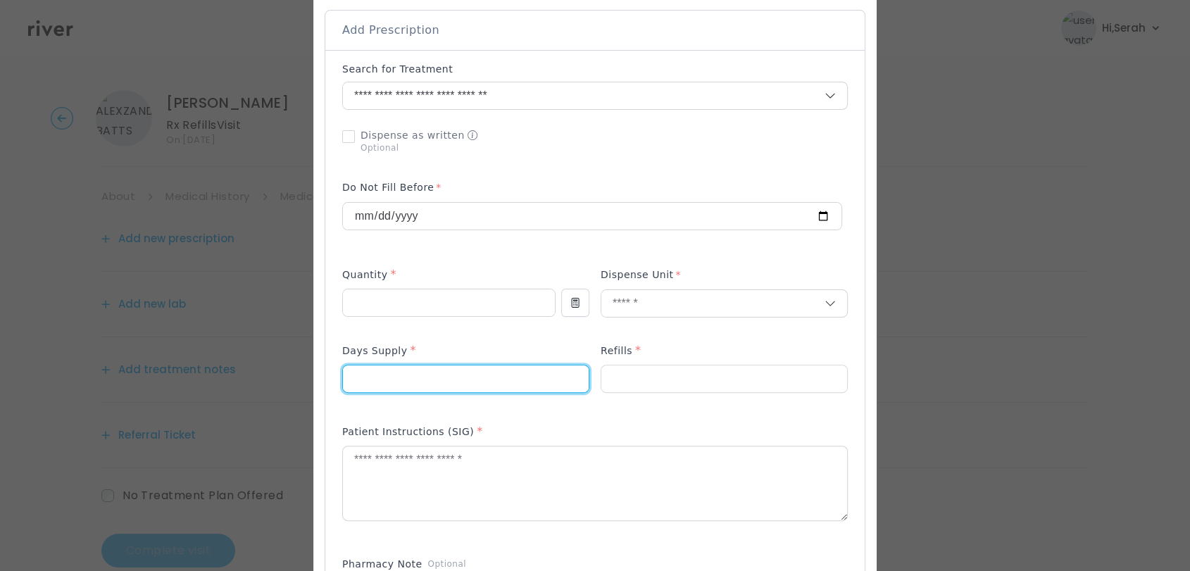
type input "**"
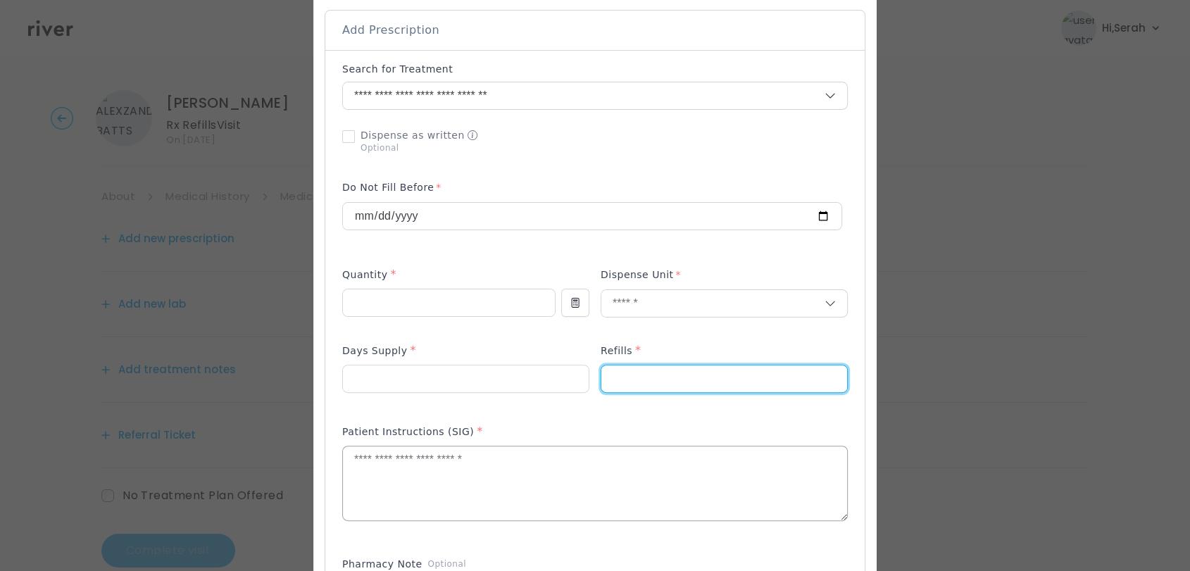
type input "*"
click at [453, 457] on textarea at bounding box center [595, 483] width 504 height 75
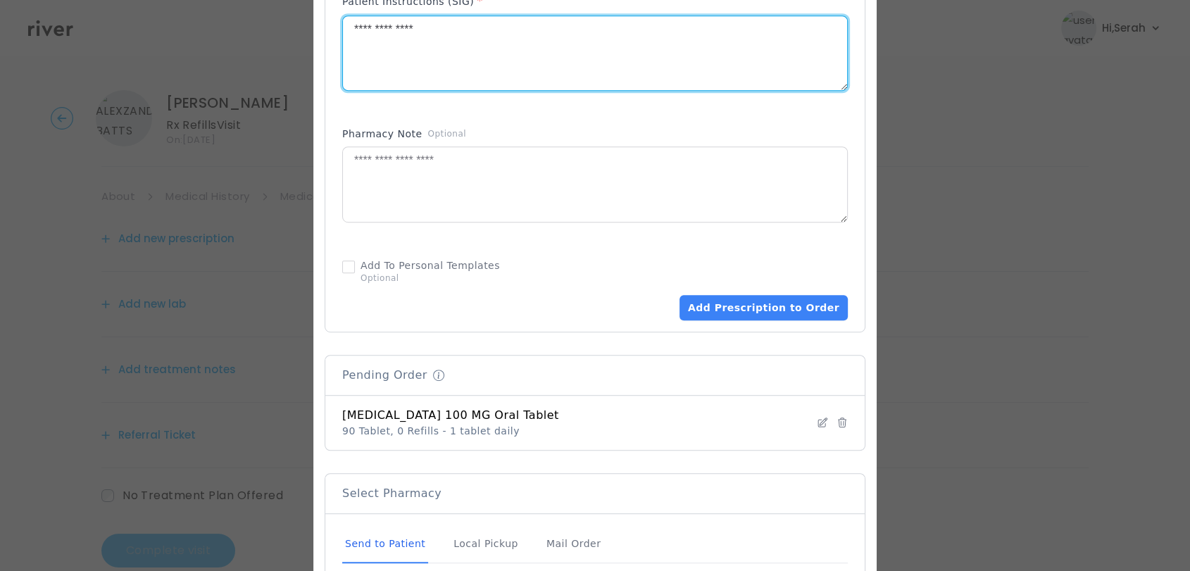
scroll to position [756, 0]
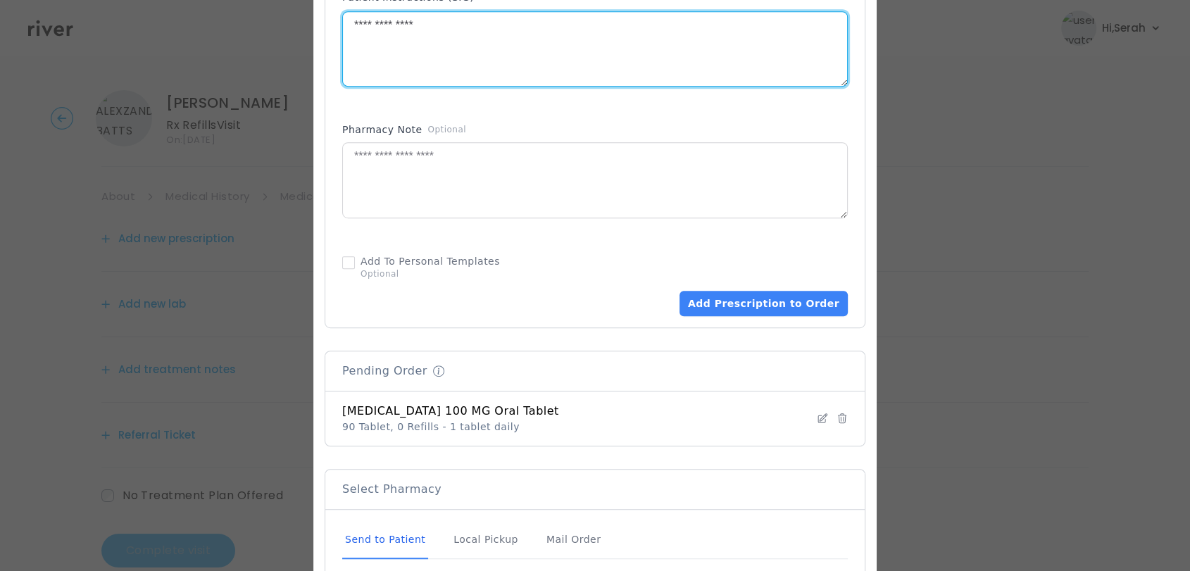
type textarea "**********"
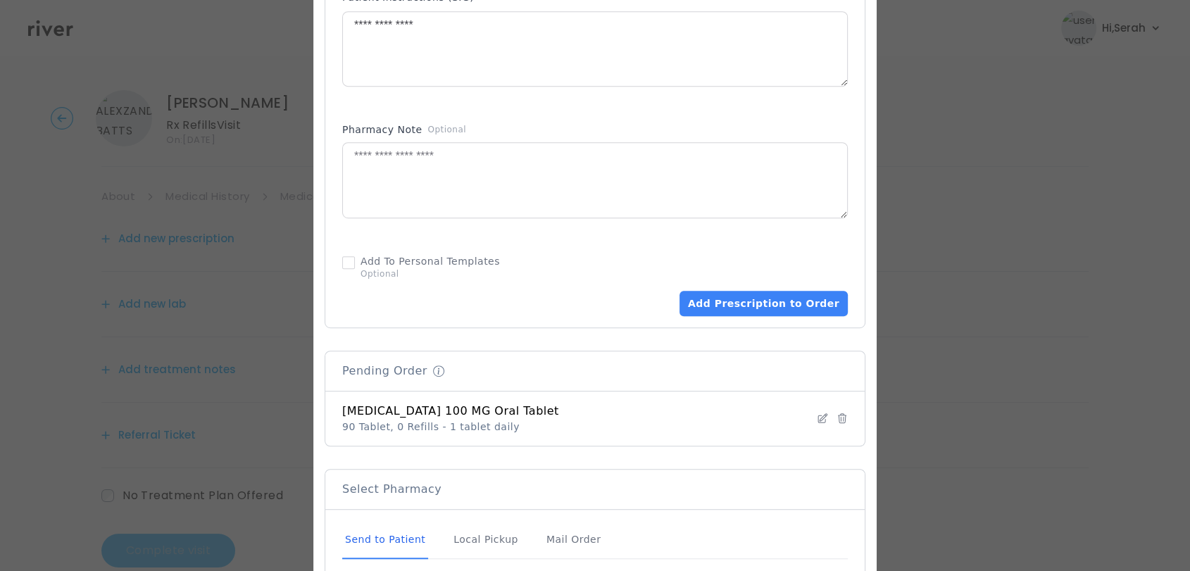
click at [735, 275] on div "Add Prescription to Order" at bounding box center [595, 283] width 506 height 68
click at [726, 291] on button "Add Prescription to Order" at bounding box center [763, 303] width 168 height 25
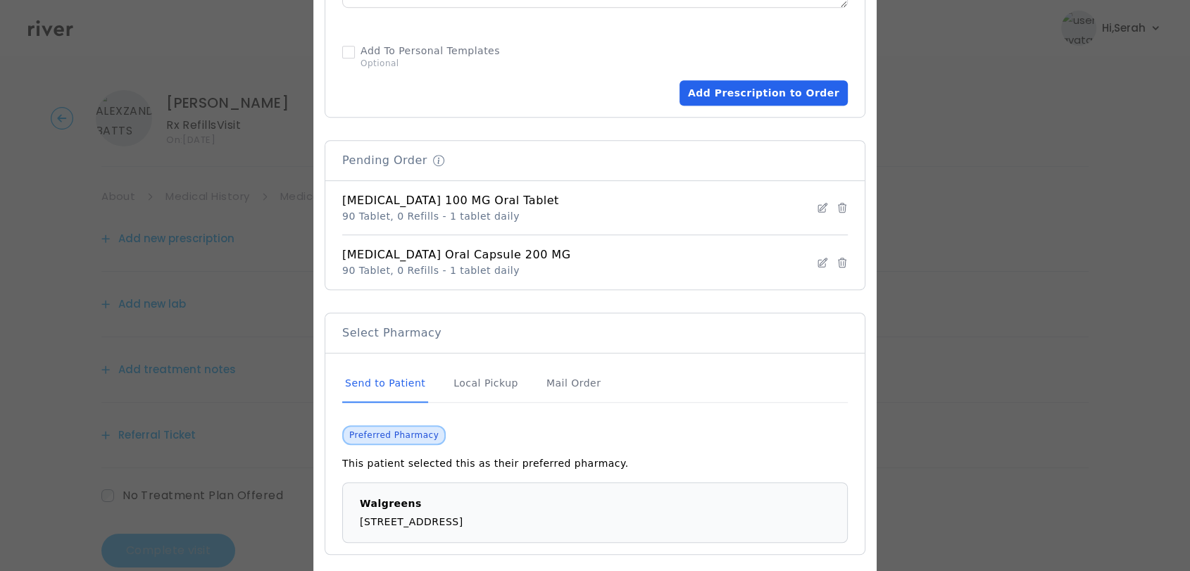
scroll to position [1018, 0]
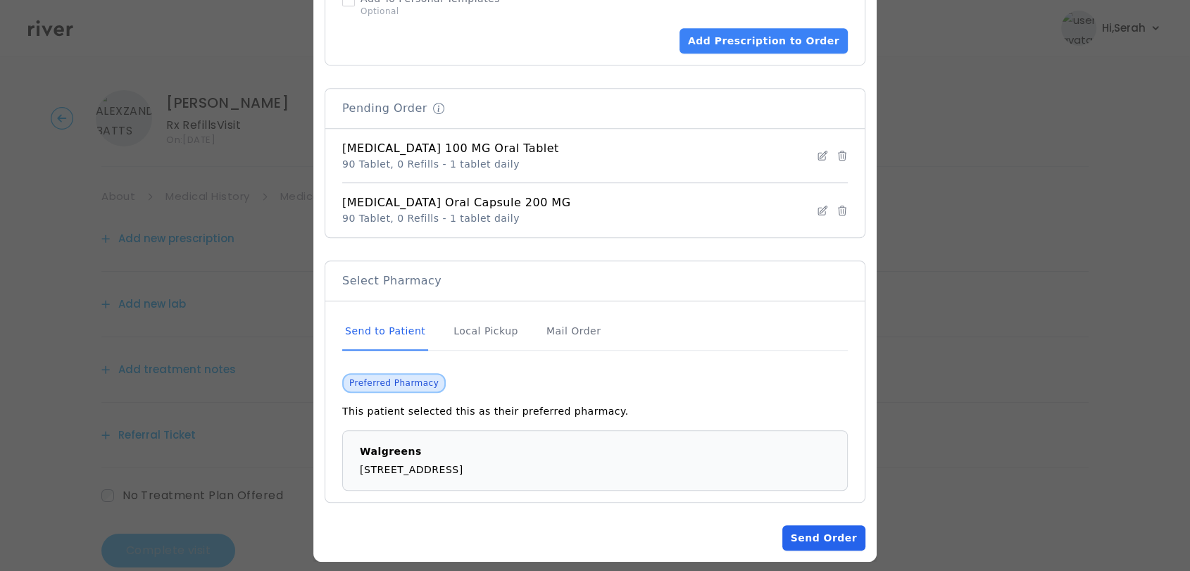
click at [790, 534] on button "Send Order" at bounding box center [823, 537] width 83 height 25
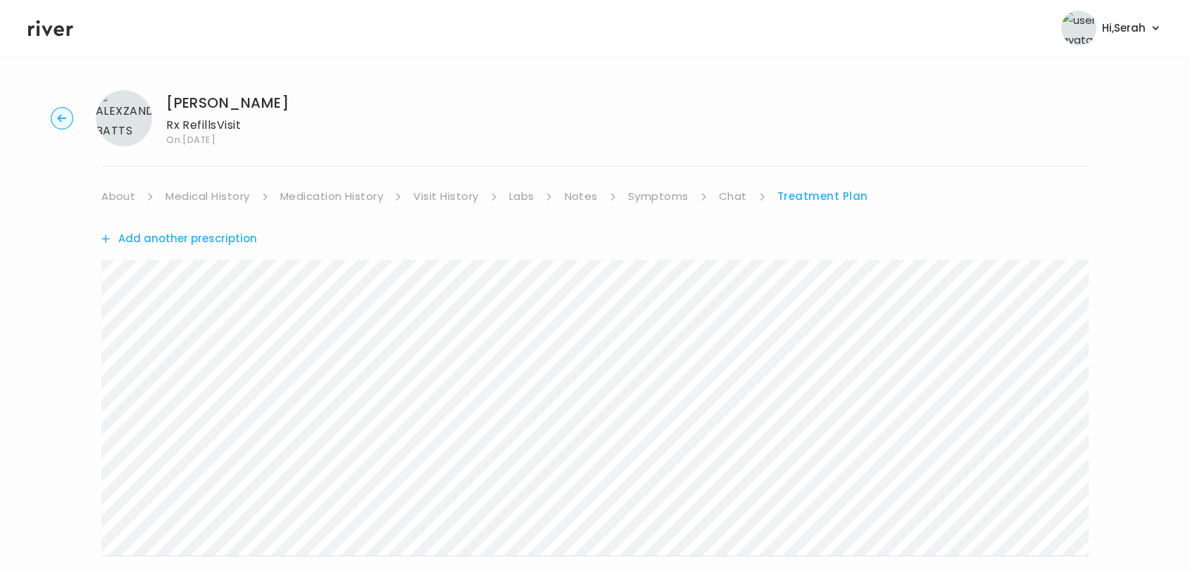
scroll to position [315, 0]
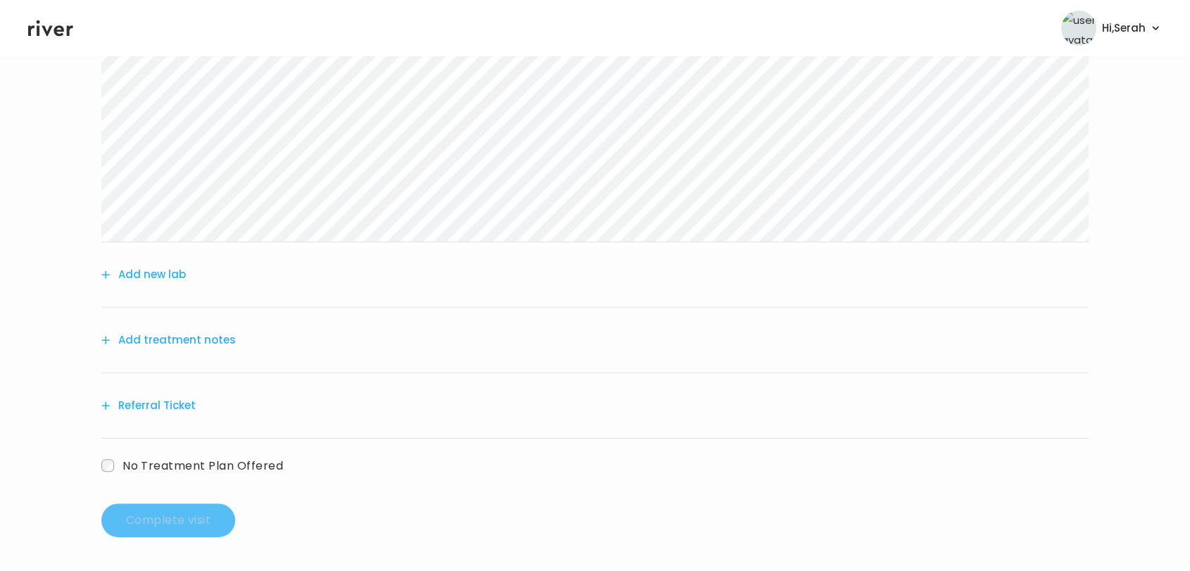
click at [208, 341] on button "Add treatment notes" at bounding box center [168, 340] width 134 height 20
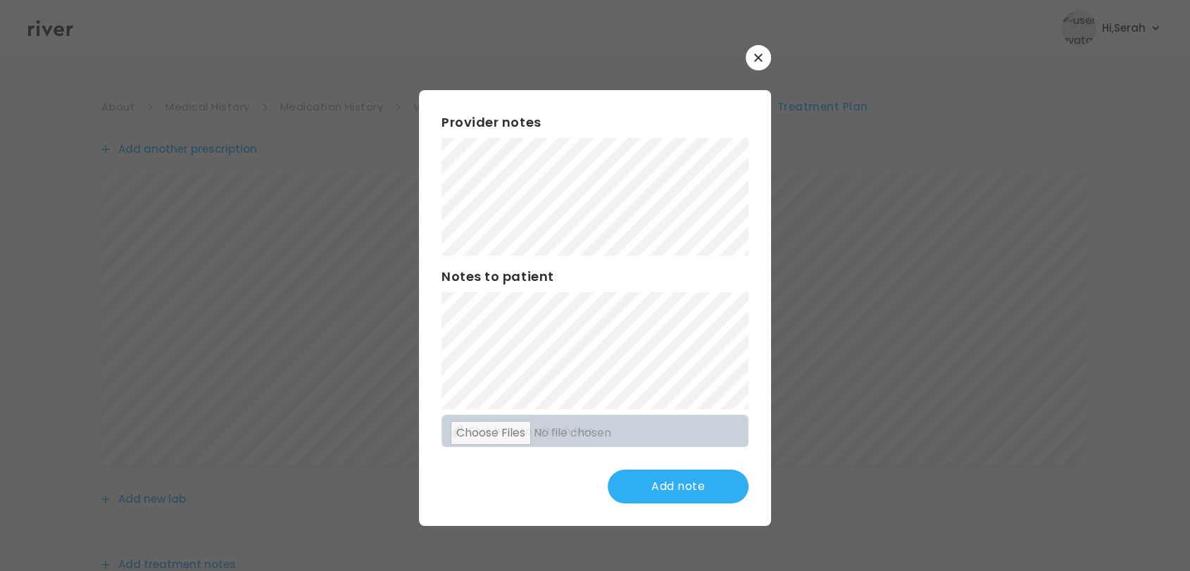
scroll to position [68, 0]
click at [684, 482] on button "Update note" at bounding box center [678, 487] width 141 height 34
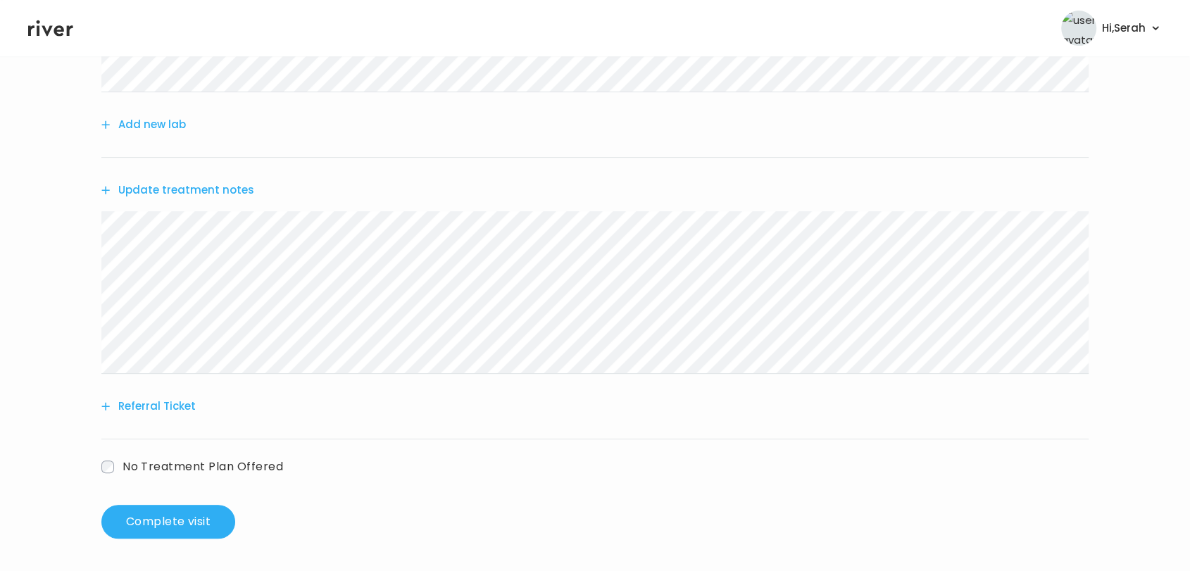
scroll to position [465, 0]
click at [193, 187] on button "Update treatment notes" at bounding box center [177, 189] width 153 height 20
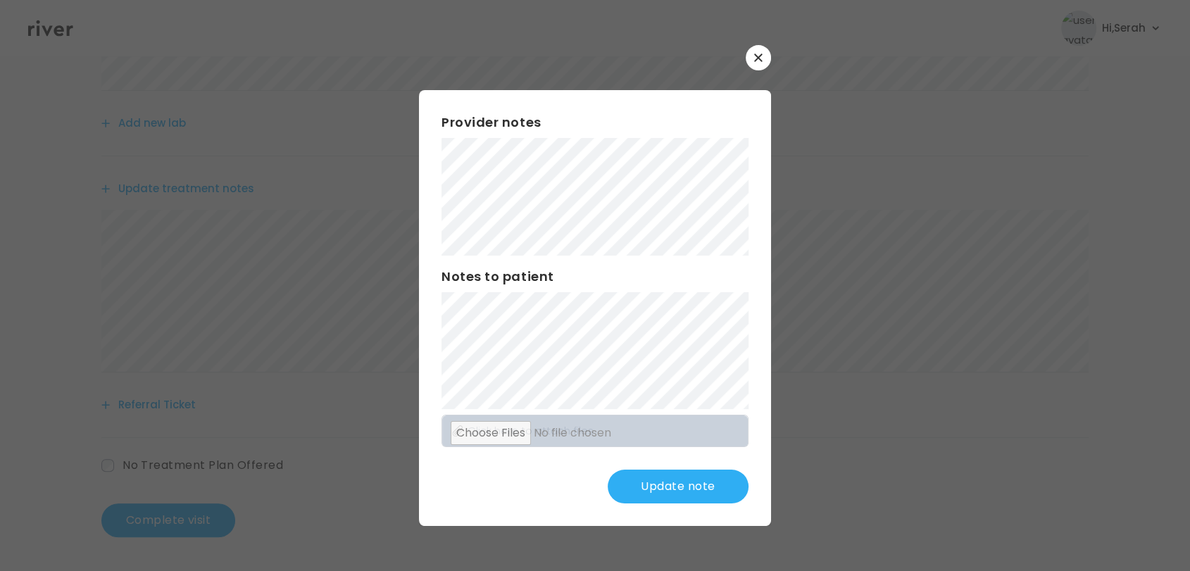
click at [656, 480] on button "Update note" at bounding box center [678, 487] width 141 height 34
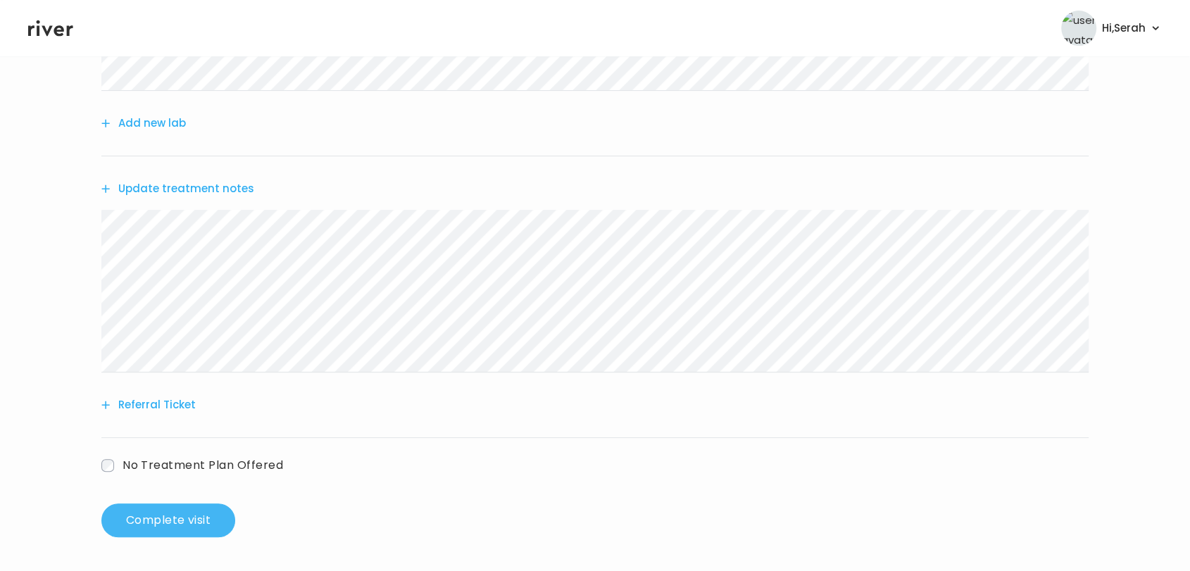
click at [188, 527] on button "Complete visit" at bounding box center [168, 520] width 134 height 34
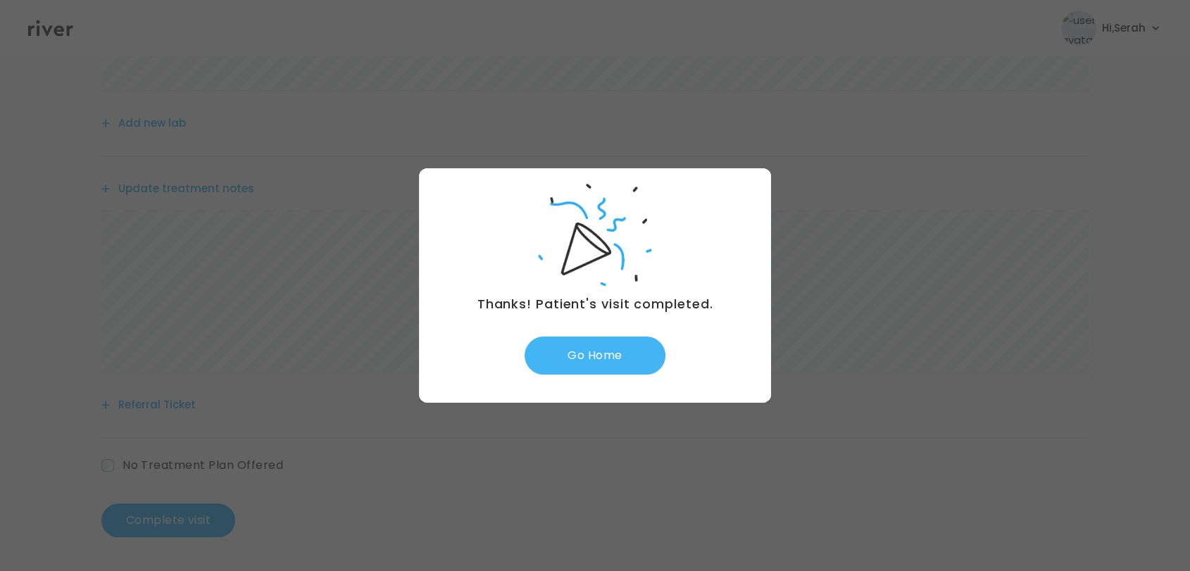
click at [596, 363] on button "Go Home" at bounding box center [595, 356] width 141 height 38
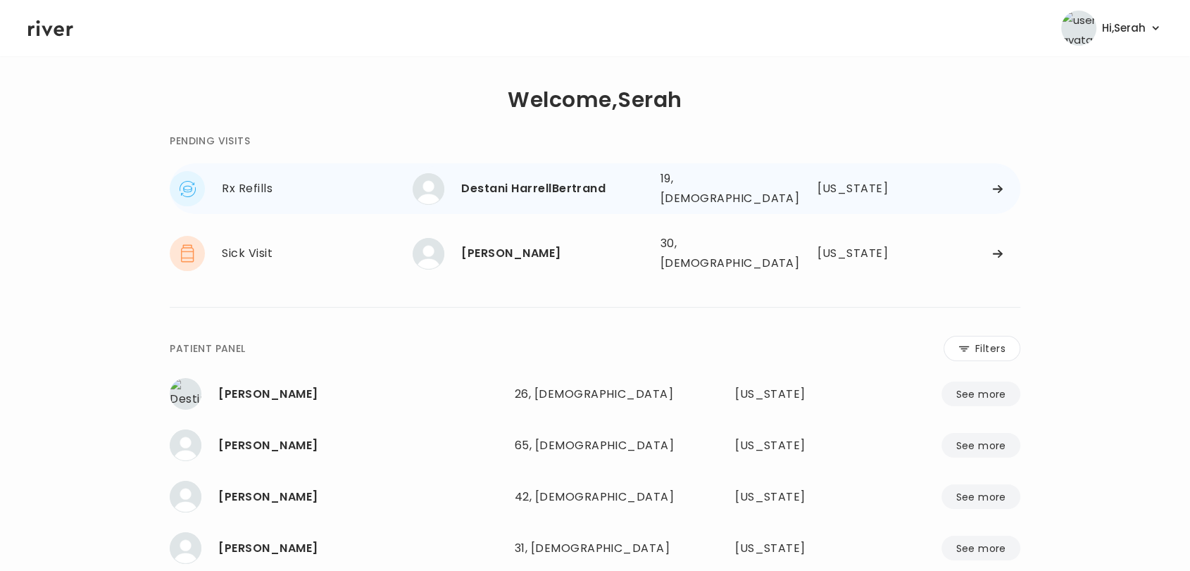
click at [563, 189] on div "Destani HarrellBertrand" at bounding box center [554, 189] width 187 height 20
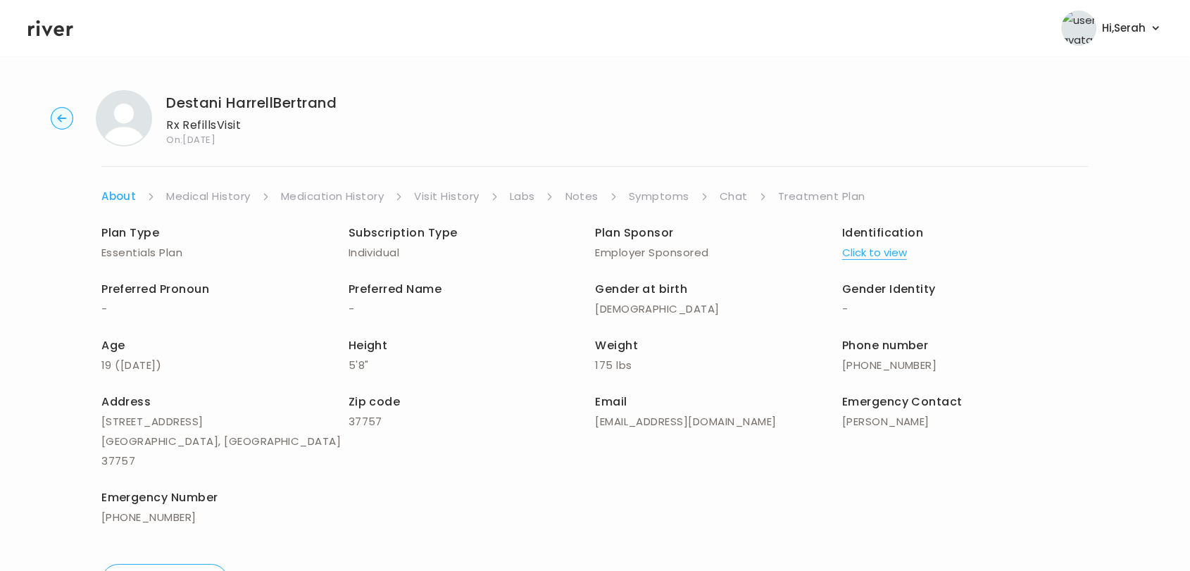
scroll to position [40, 0]
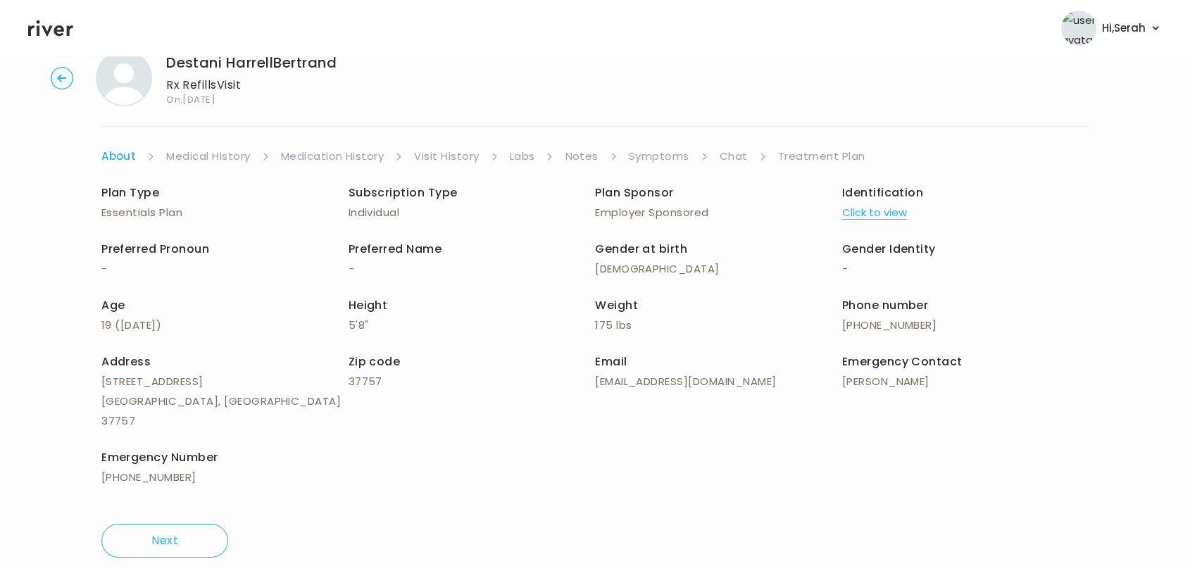
click at [663, 141] on div "Destani HarrellBertrand Rx Refills Visit On: 30 Sep 2025 About Medical History …" at bounding box center [595, 304] width 1190 height 530
click at [662, 151] on link "Symptoms" at bounding box center [659, 156] width 61 height 20
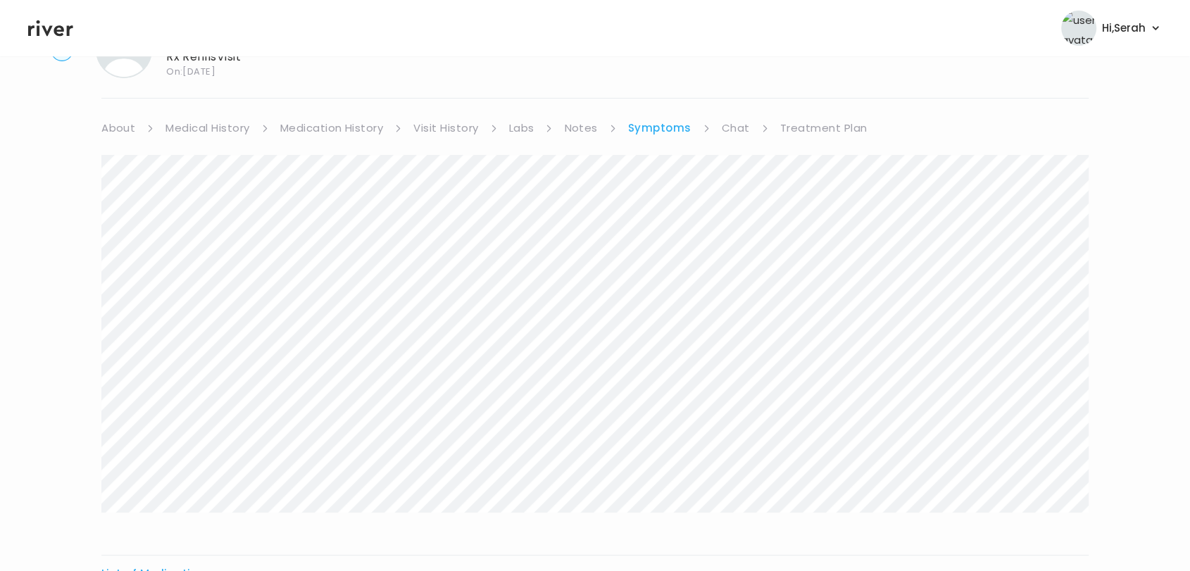
scroll to position [246, 0]
click at [1049, 424] on button "View more" at bounding box center [1060, 423] width 57 height 17
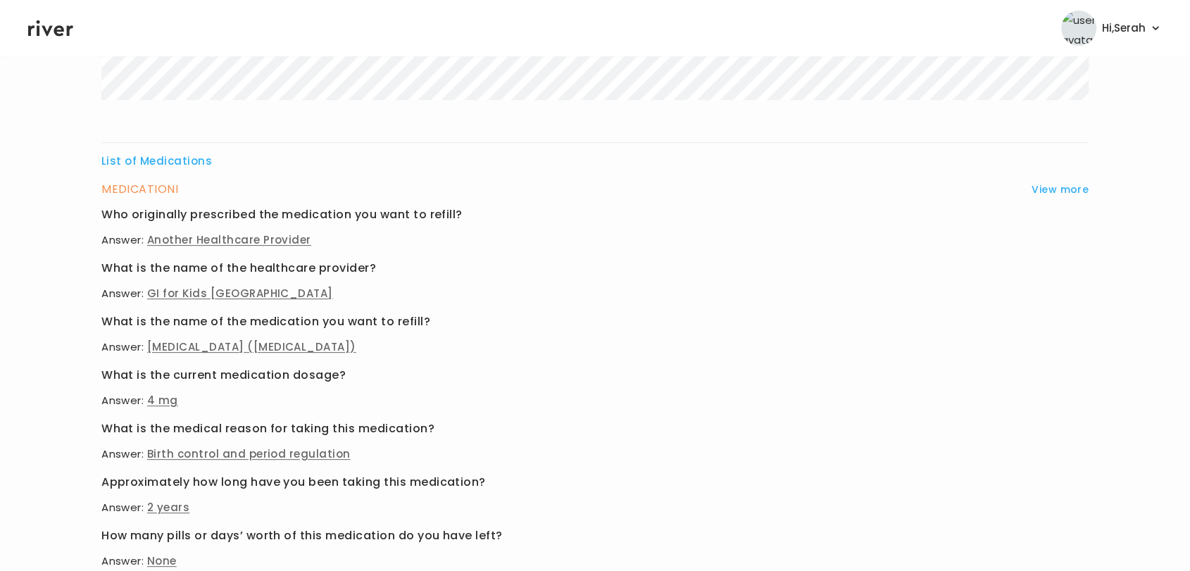
scroll to position [0, 0]
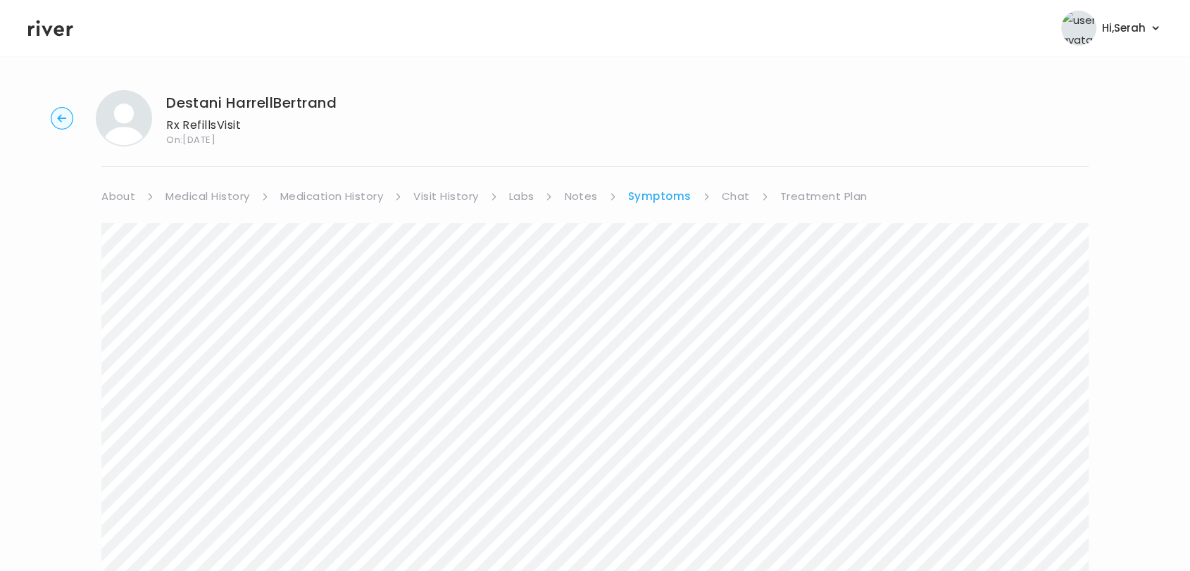
click at [225, 196] on link "Medical History" at bounding box center [207, 197] width 84 height 20
click at [113, 192] on link "About" at bounding box center [118, 197] width 34 height 20
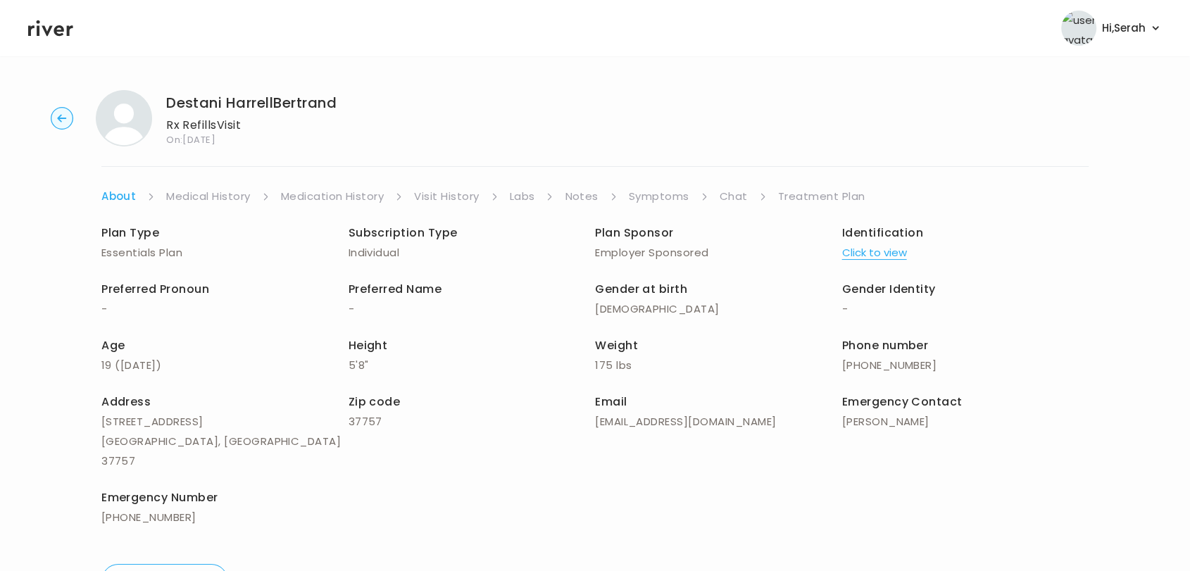
click at [884, 261] on button "Click to view" at bounding box center [874, 253] width 65 height 20
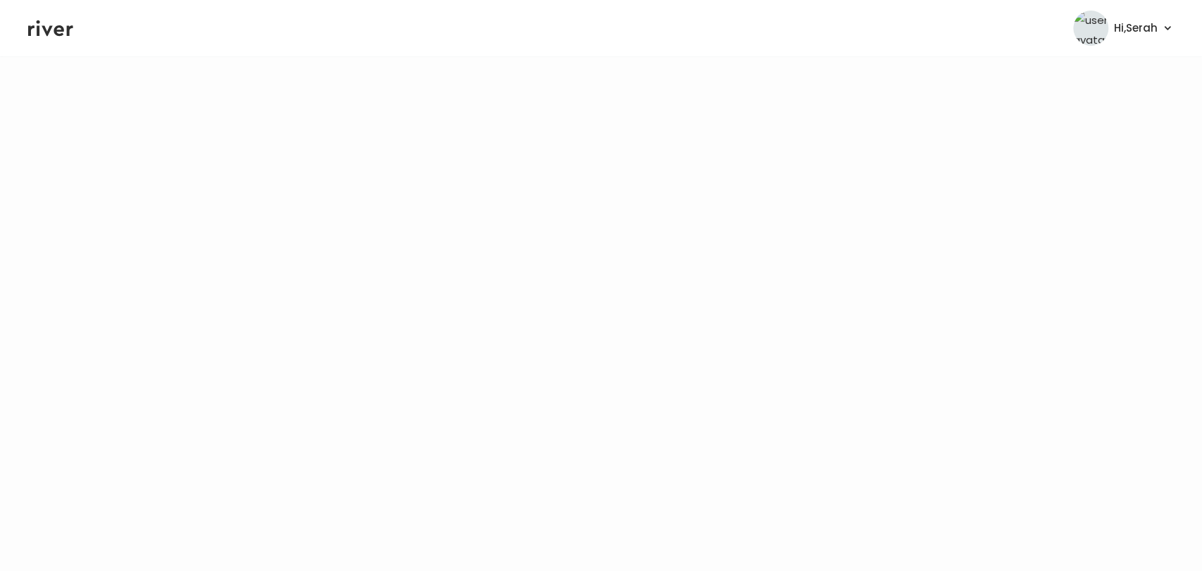
click at [37, 36] on icon at bounding box center [50, 28] width 45 height 21
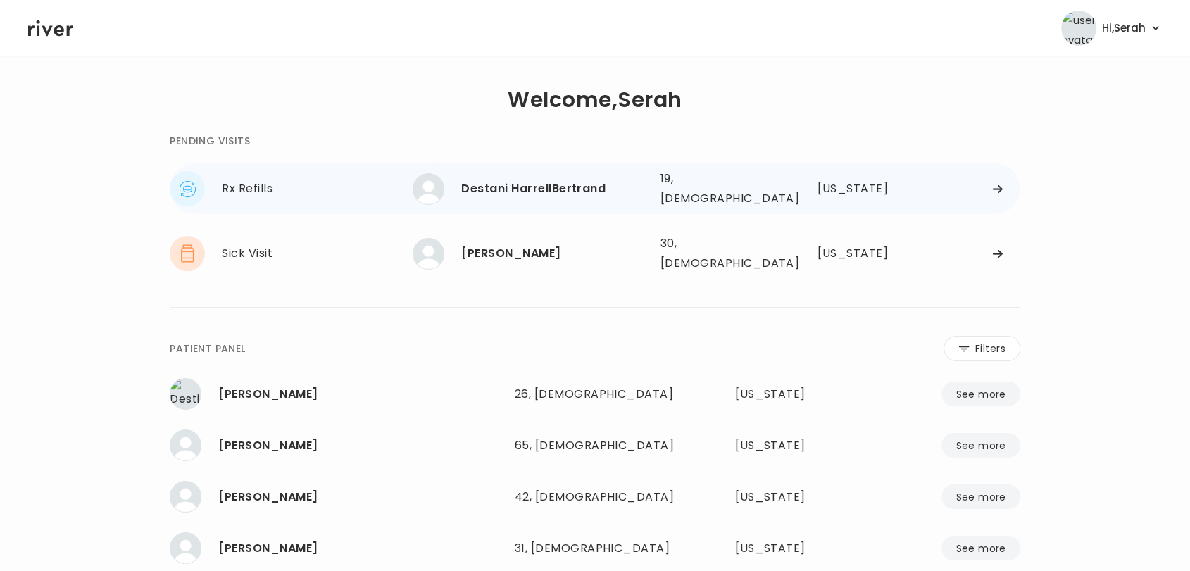
click at [564, 196] on div "Destani HarrellBertrand 19, Female See more" at bounding box center [531, 189] width 236 height 32
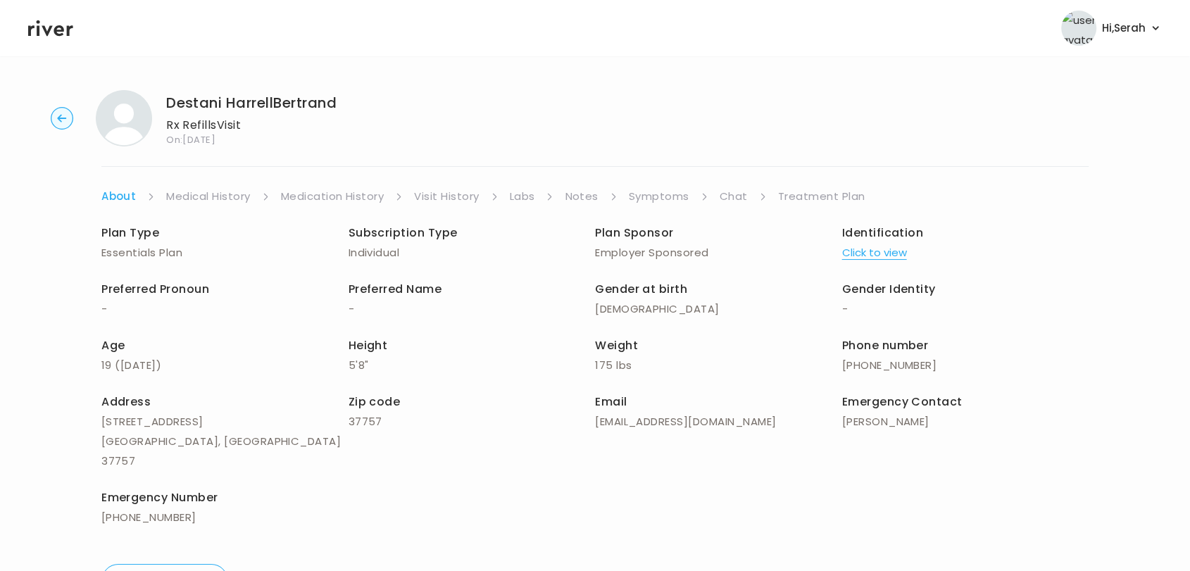
click at [654, 204] on link "Symptoms" at bounding box center [659, 197] width 61 height 20
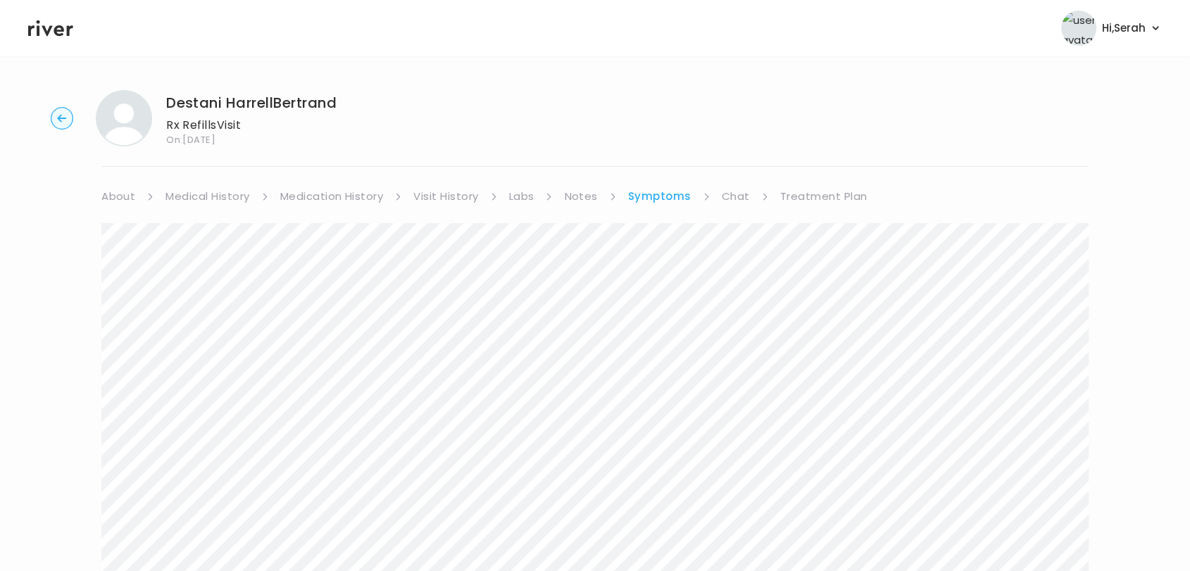
click at [725, 197] on link "Chat" at bounding box center [736, 197] width 28 height 20
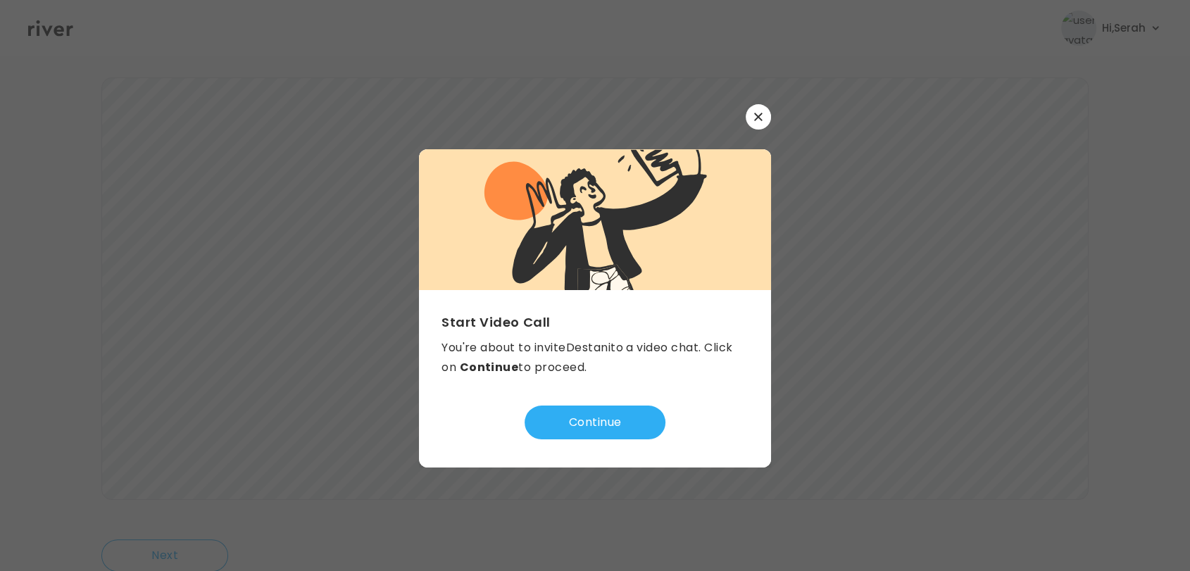
click at [758, 111] on button "button" at bounding box center [758, 116] width 25 height 25
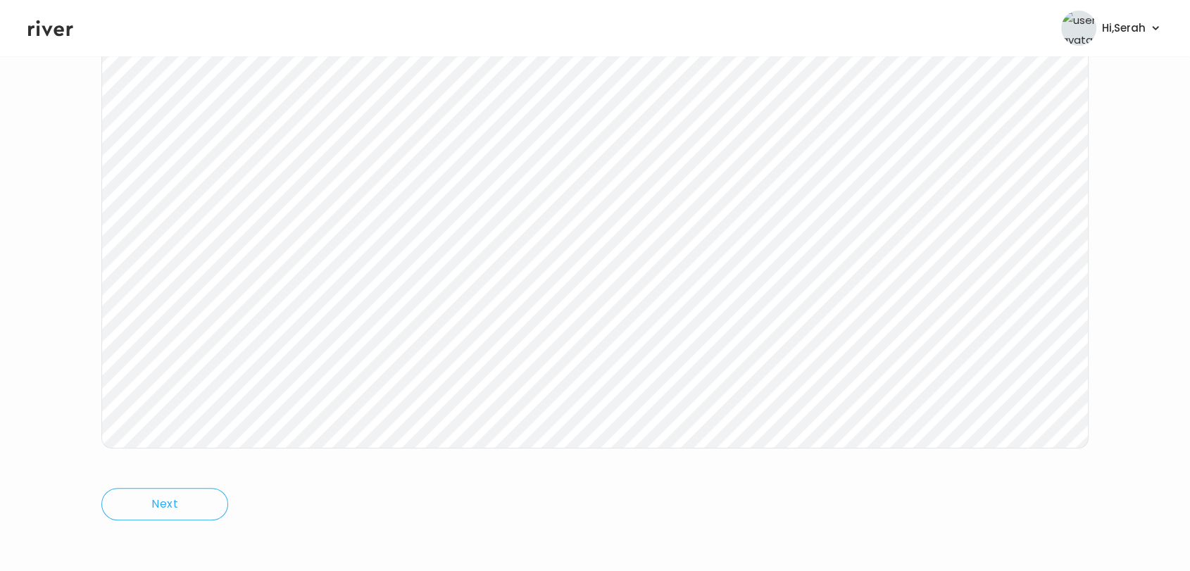
scroll to position [0, 0]
click at [341, 184] on div "Destani HarrellBertrand Rx Refills Visit On: 30 Sep 2025 About Medical History …" at bounding box center [595, 419] width 1190 height 681
click at [341, 189] on link "Medication History" at bounding box center [332, 197] width 104 height 20
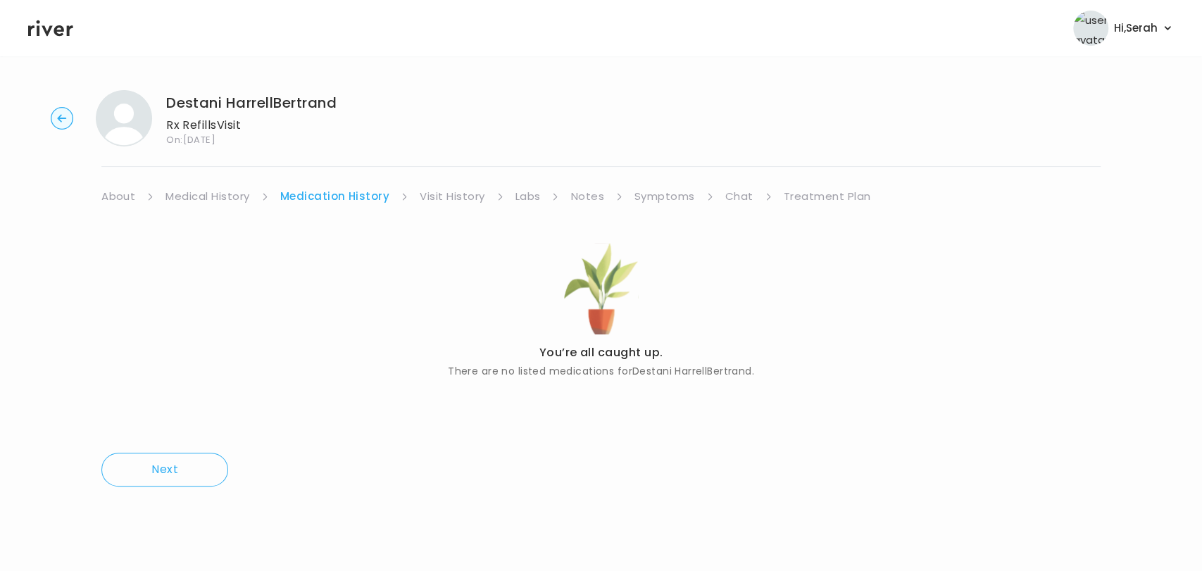
click at [203, 192] on link "Medical History" at bounding box center [207, 197] width 84 height 20
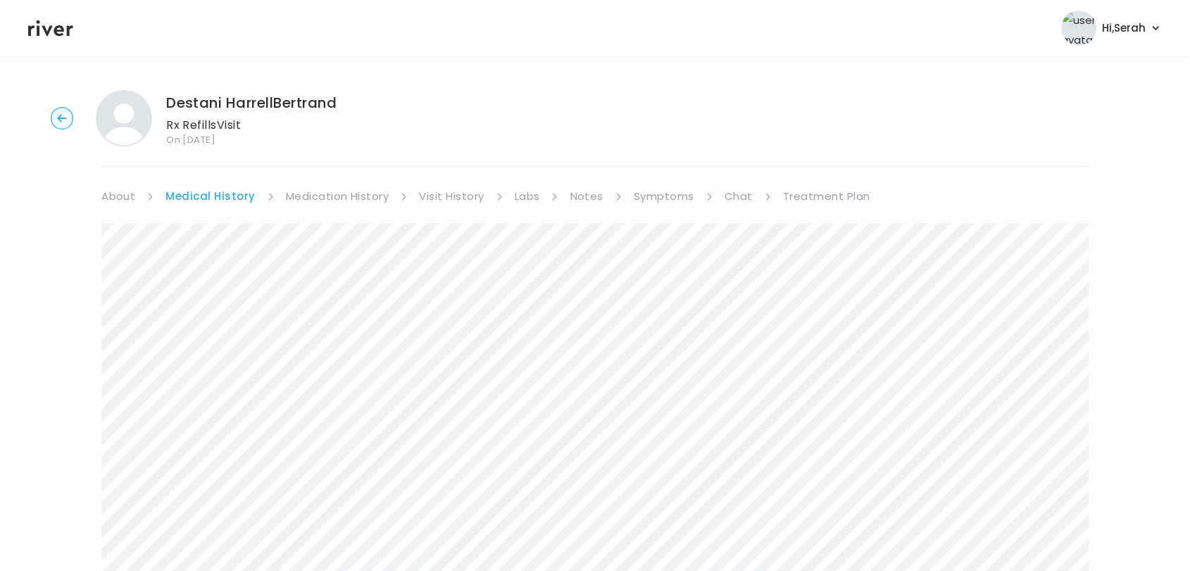
click at [676, 187] on link "Symptoms" at bounding box center [664, 197] width 61 height 20
click at [732, 195] on link "Chat" at bounding box center [736, 197] width 28 height 20
click at [820, 189] on link "Treatment Plan" at bounding box center [822, 197] width 87 height 20
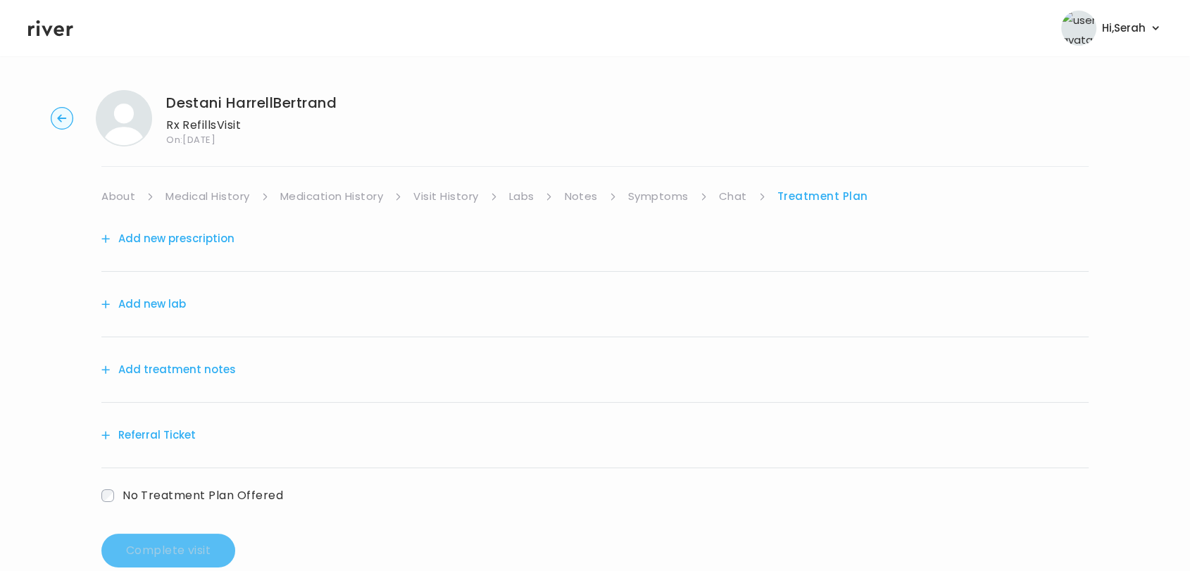
click at [192, 238] on button "Add new prescription" at bounding box center [167, 239] width 133 height 20
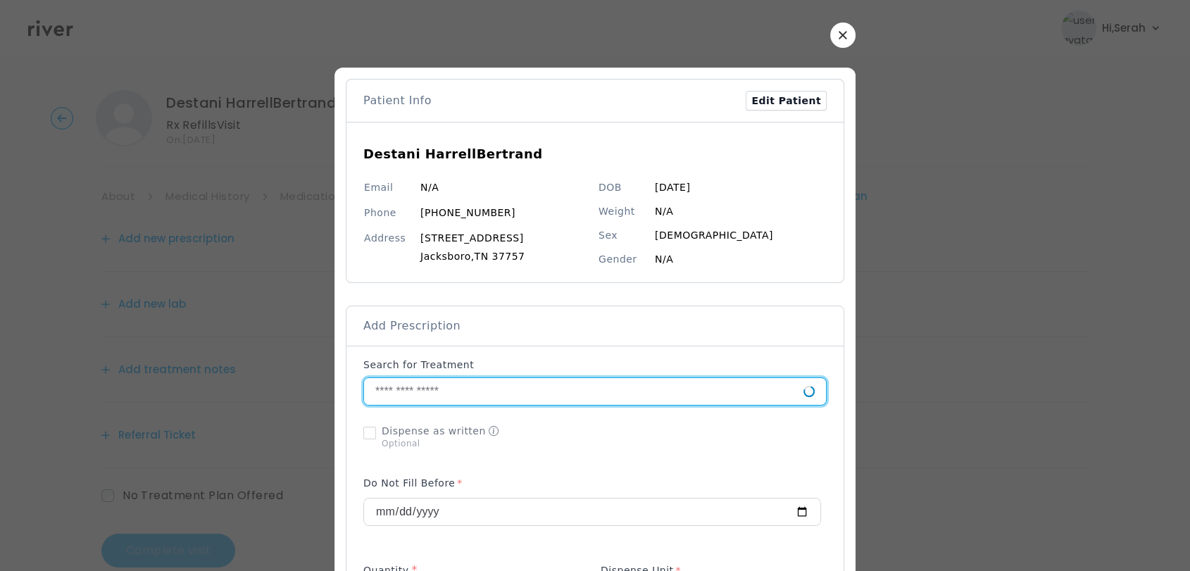
click at [460, 381] on input "text" at bounding box center [583, 391] width 439 height 27
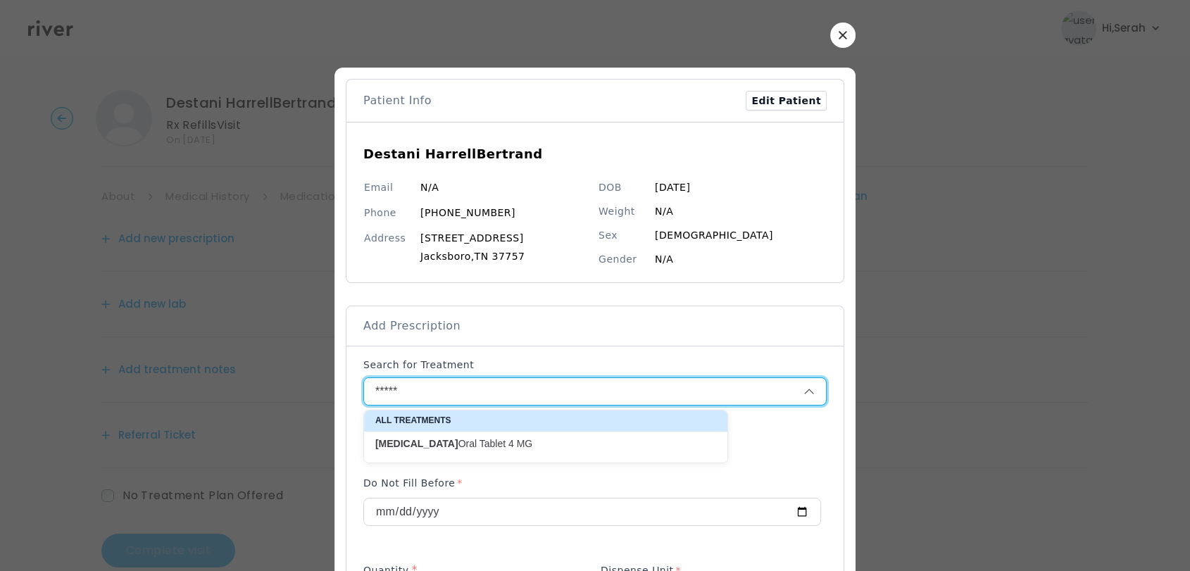
click at [444, 447] on p "Slynd Oral Tablet 4 MG" at bounding box center [537, 443] width 324 height 13
type input "**********"
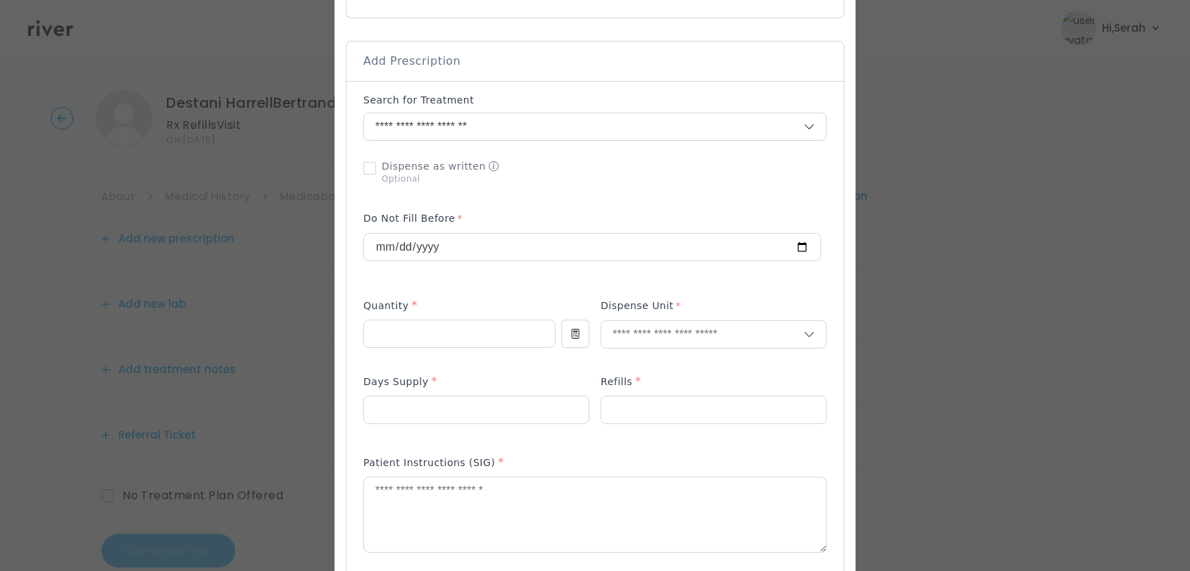
scroll to position [268, 0]
click at [391, 320] on input "number" at bounding box center [459, 330] width 191 height 27
type input "**"
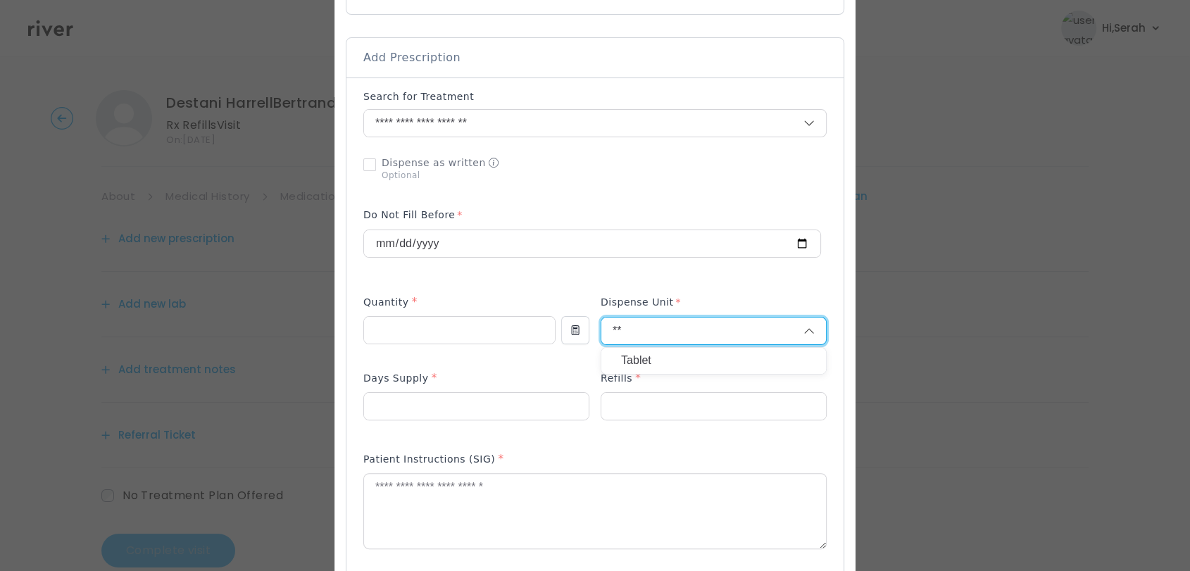
type input "**"
click at [656, 362] on p "Tablet" at bounding box center [713, 361] width 185 height 20
click at [491, 387] on div "Days Supply *" at bounding box center [476, 381] width 226 height 23
click at [483, 405] on input "number" at bounding box center [476, 406] width 225 height 27
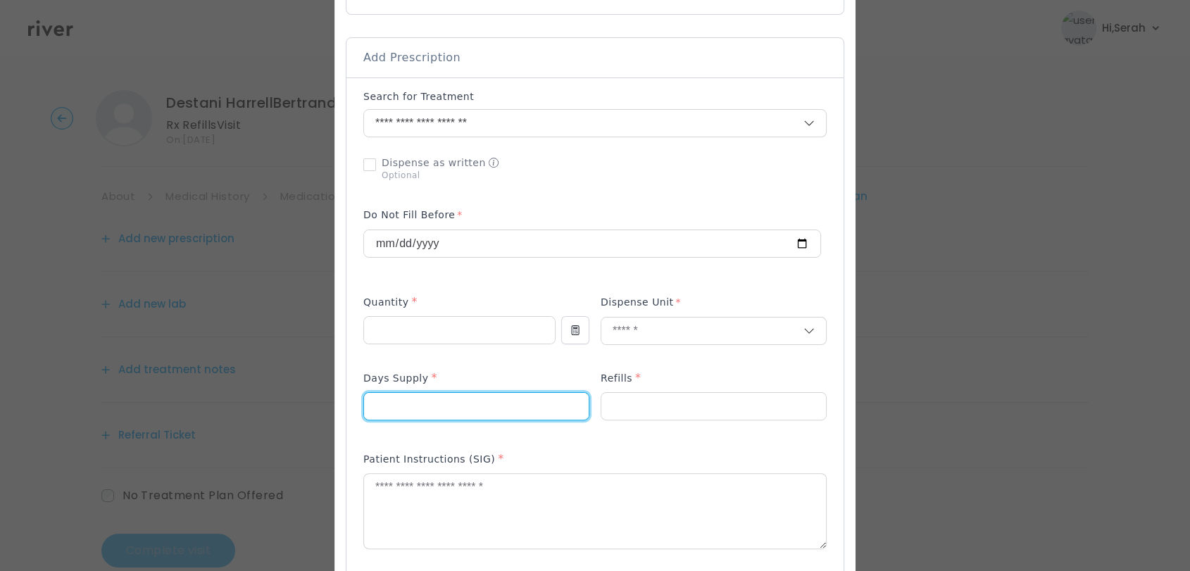
type input "**"
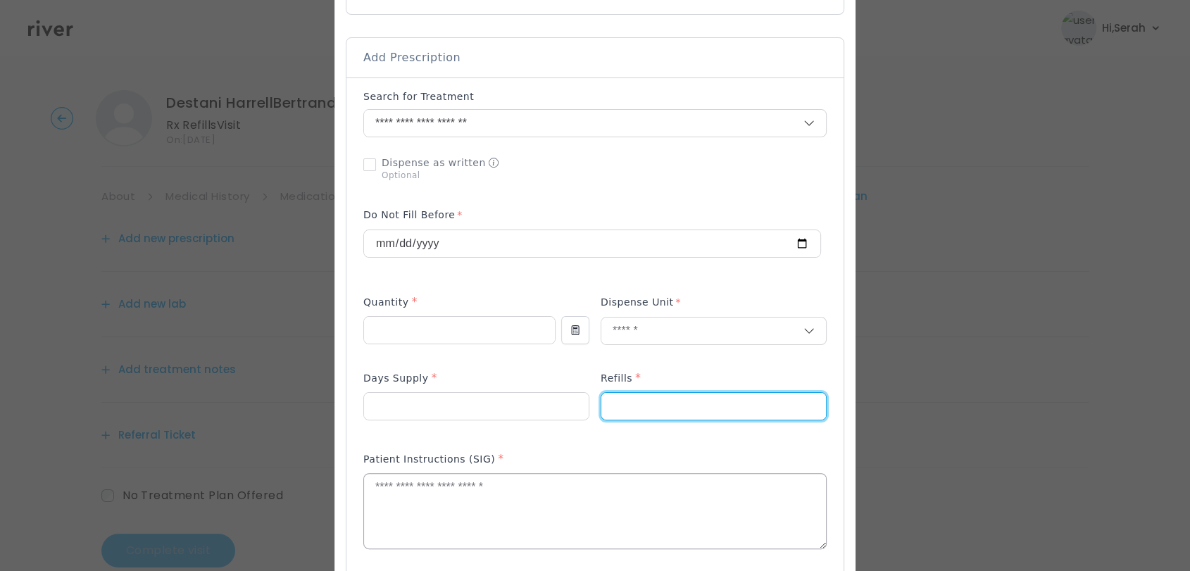
type input "*"
click at [436, 520] on textarea at bounding box center [595, 511] width 462 height 75
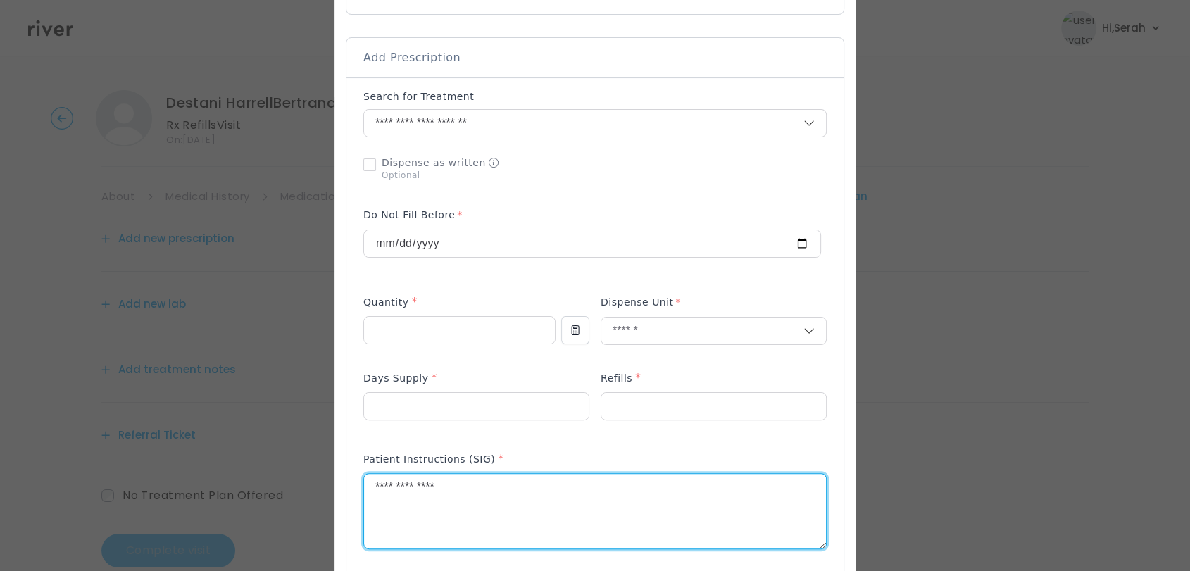
type textarea "**********"
click at [534, 445] on div "Patient Instructions (SIG) *" at bounding box center [594, 508] width 463 height 126
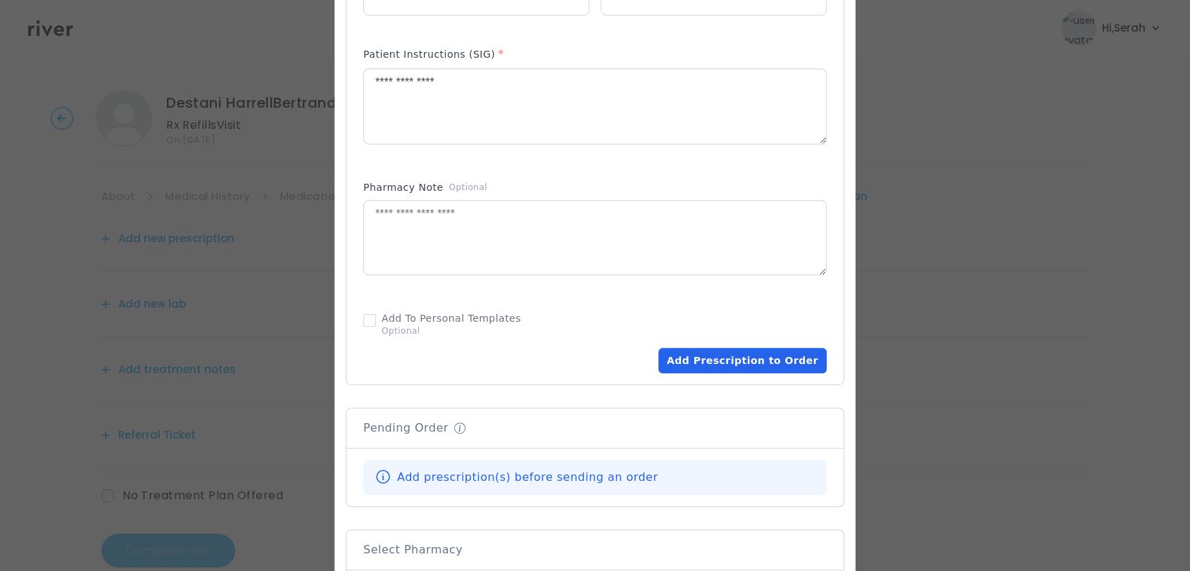
scroll to position [675, 0]
click at [756, 346] on button "Add Prescription to Order" at bounding box center [742, 358] width 168 height 25
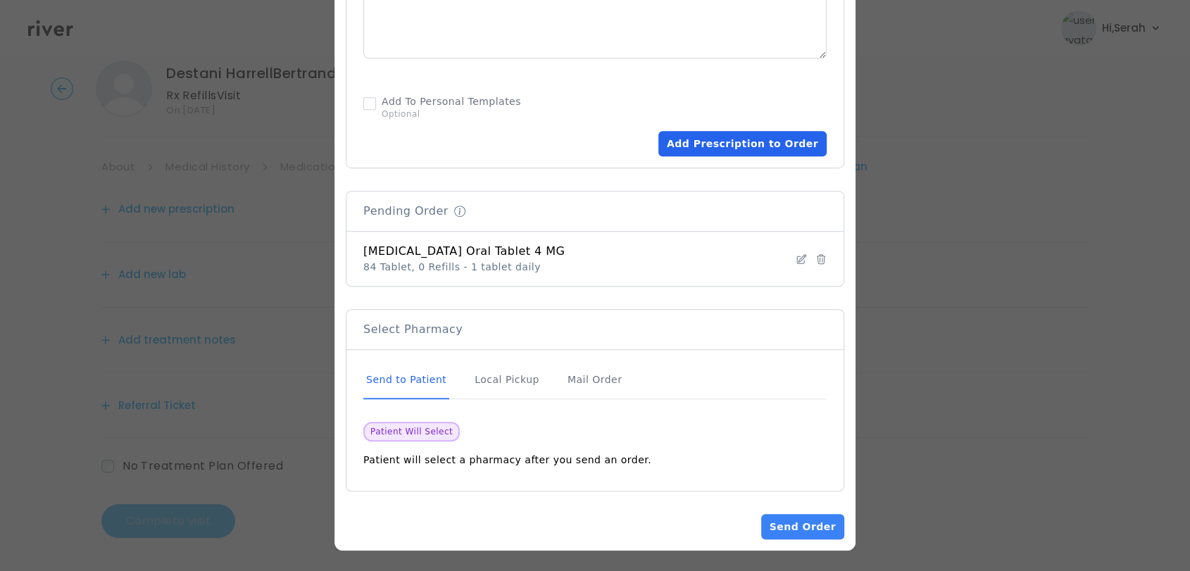
scroll to position [28, 0]
click at [798, 527] on button "Send Order" at bounding box center [802, 526] width 83 height 25
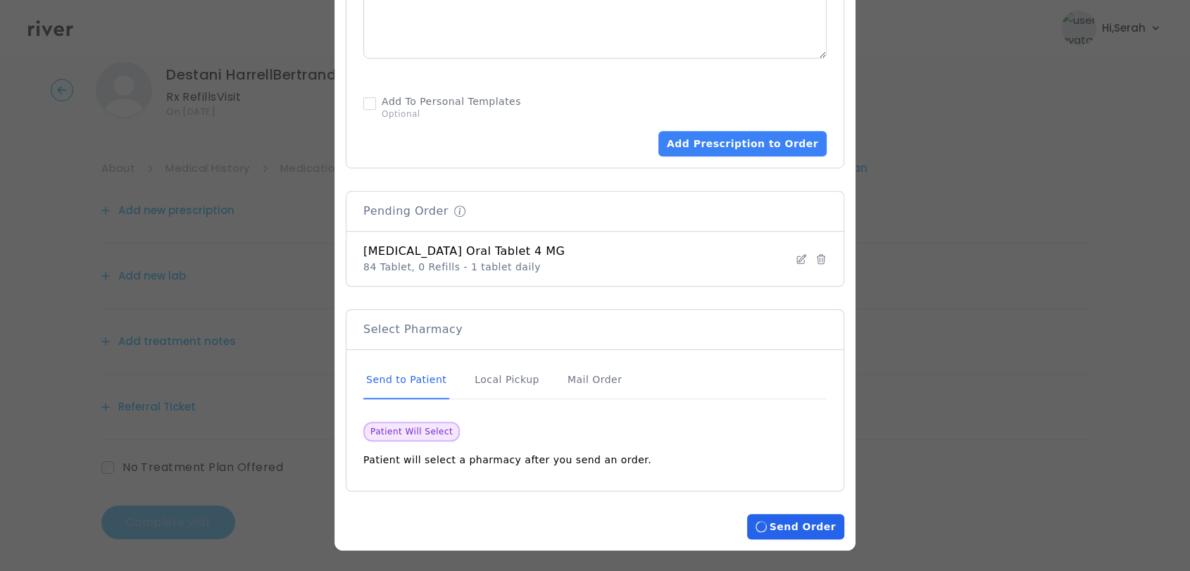
click at [798, 527] on button "Loading... Send Order" at bounding box center [795, 526] width 97 height 25
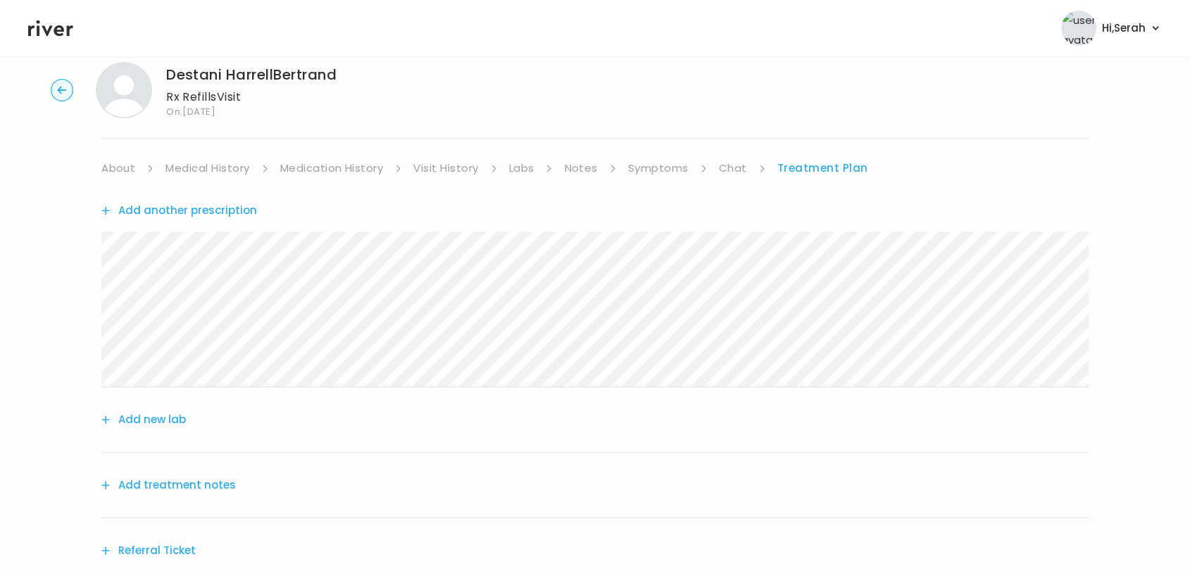
scroll to position [174, 0]
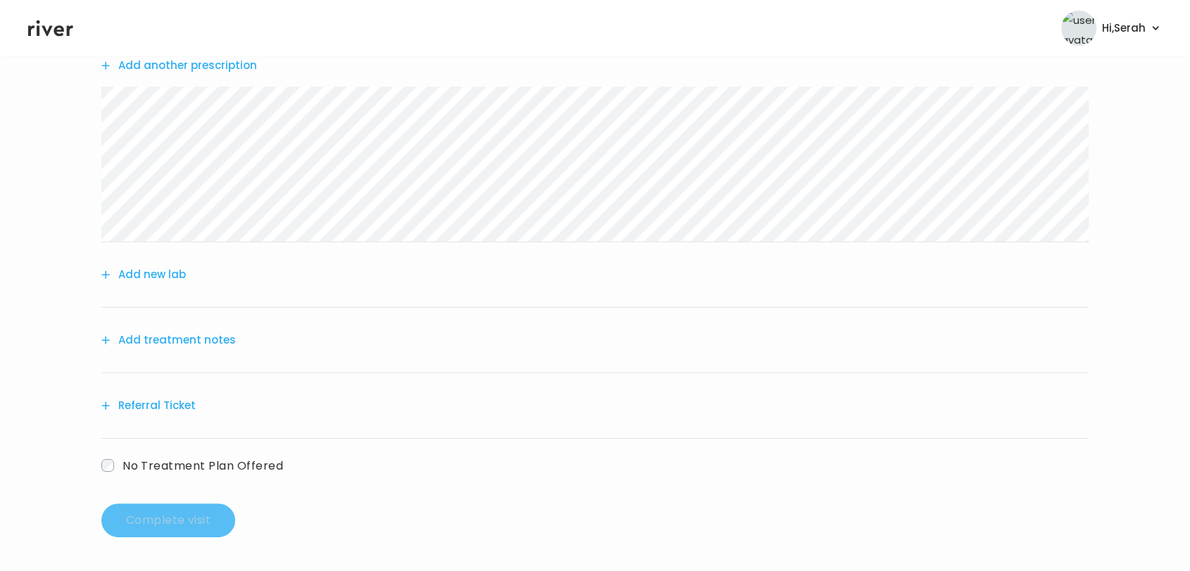
click at [192, 342] on button "Add treatment notes" at bounding box center [168, 340] width 134 height 20
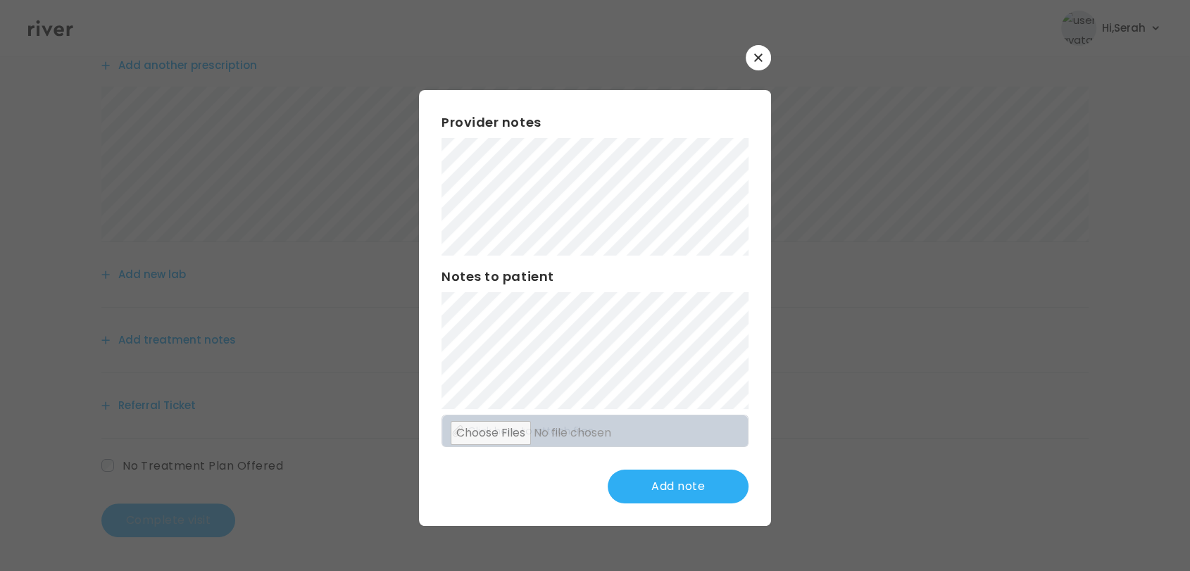
click at [475, 494] on div "Add note" at bounding box center [594, 487] width 307 height 34
click at [682, 508] on div "Provider notes Notes to patient Click here to attach files Update note" at bounding box center [595, 307] width 352 height 435
click at [681, 503] on div "Provider notes Notes to patient Click here to attach files Update note" at bounding box center [595, 307] width 352 height 435
click at [661, 481] on button "Update note" at bounding box center [678, 487] width 141 height 34
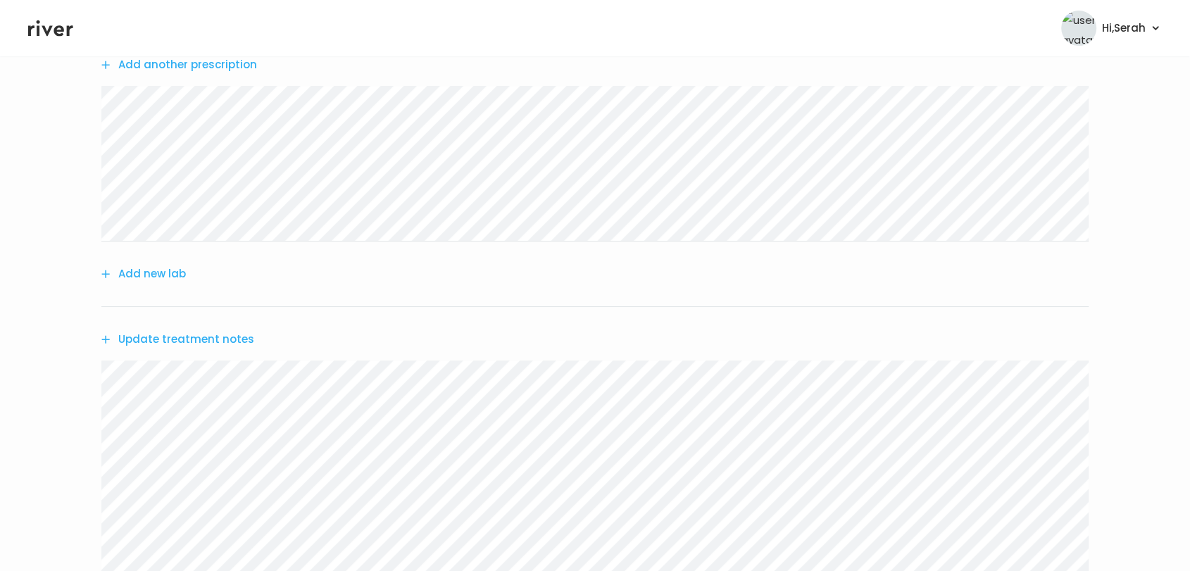
scroll to position [422, 0]
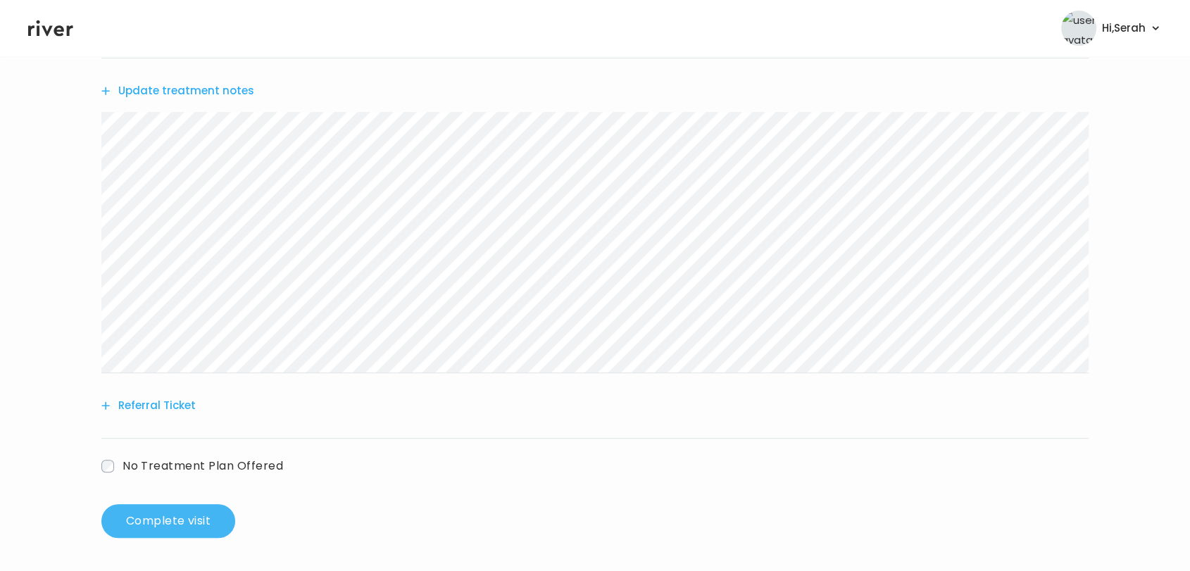
click at [188, 517] on button "Complete visit" at bounding box center [168, 521] width 134 height 34
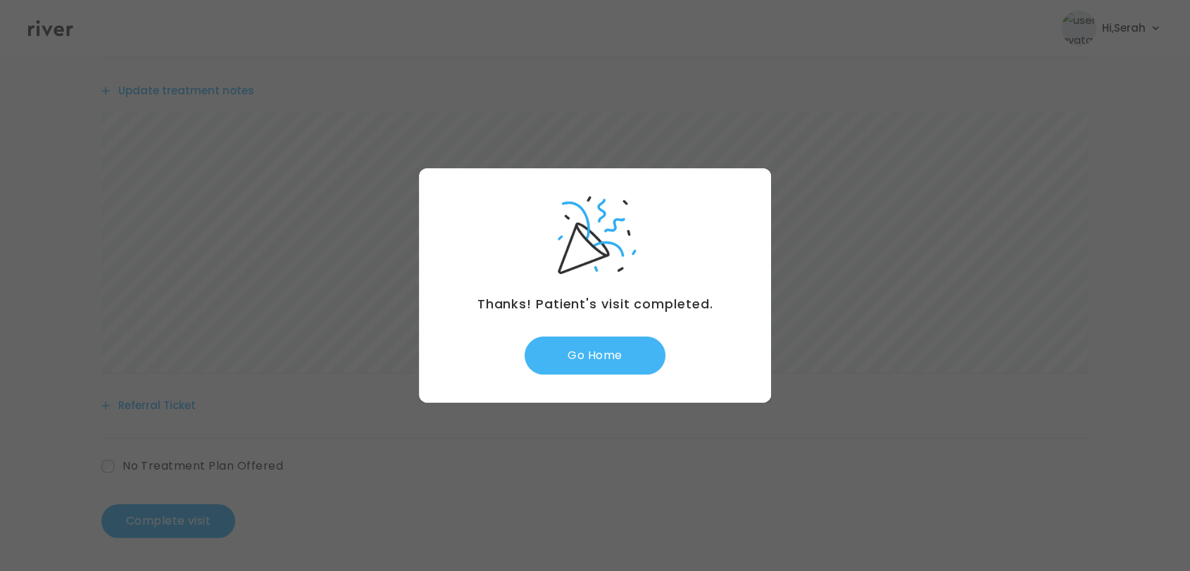
click at [591, 360] on button "Go Home" at bounding box center [595, 356] width 141 height 38
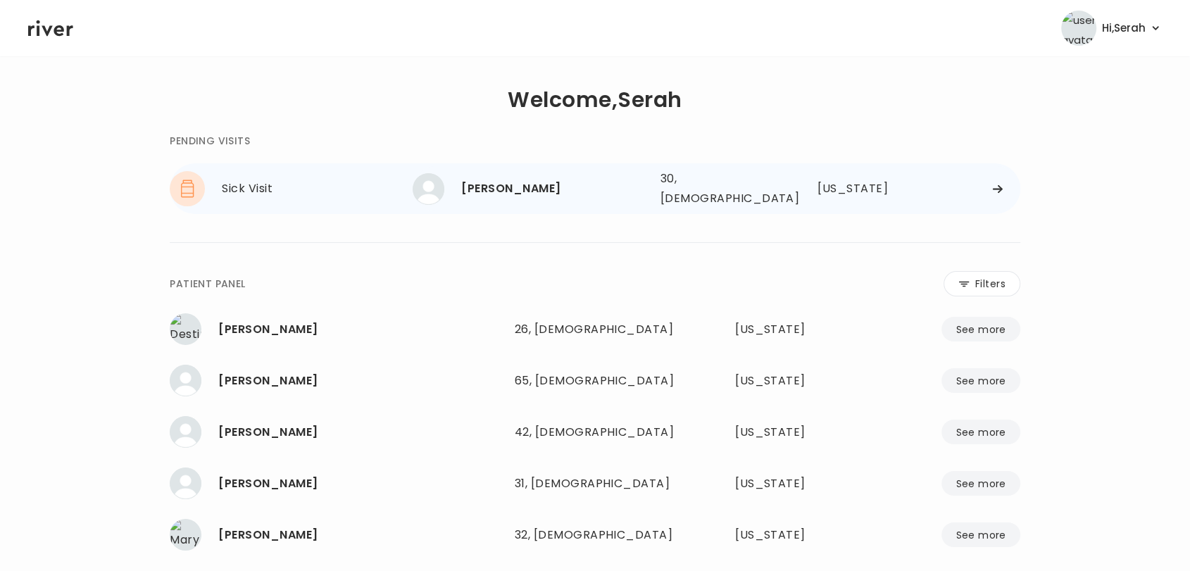
click at [539, 188] on div "[PERSON_NAME]" at bounding box center [554, 189] width 187 height 20
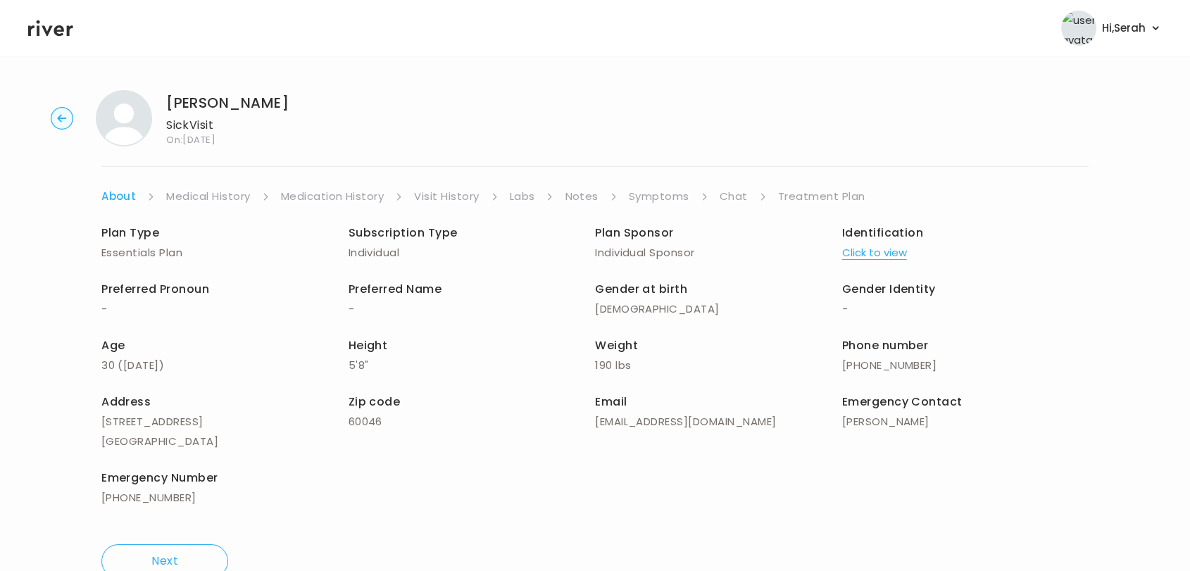
click at [666, 196] on link "Symptoms" at bounding box center [659, 197] width 61 height 20
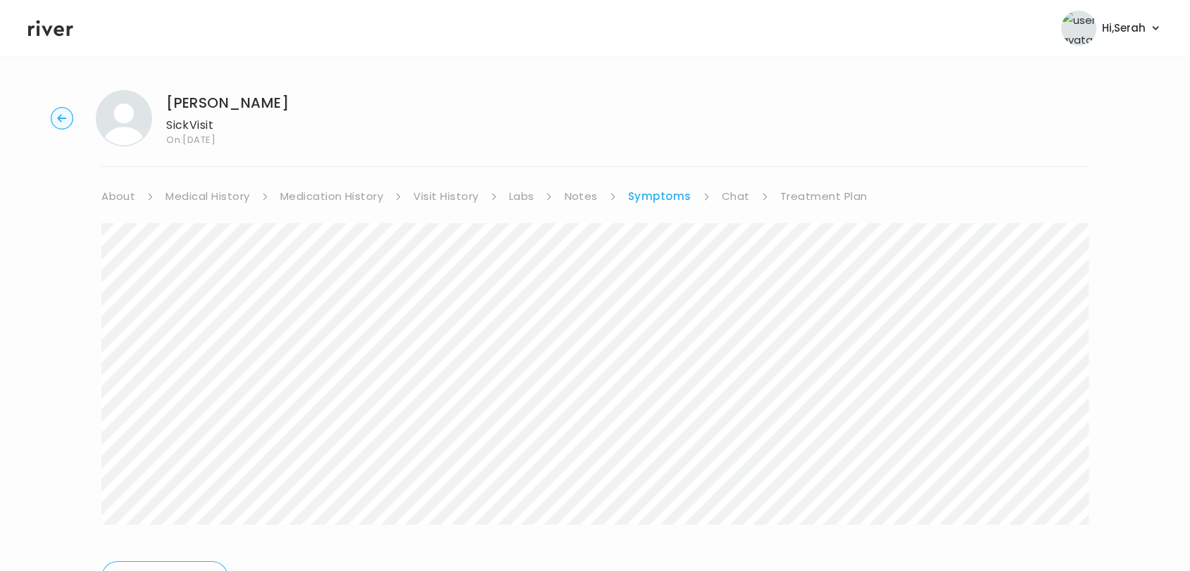
click at [733, 190] on link "Chat" at bounding box center [736, 197] width 28 height 20
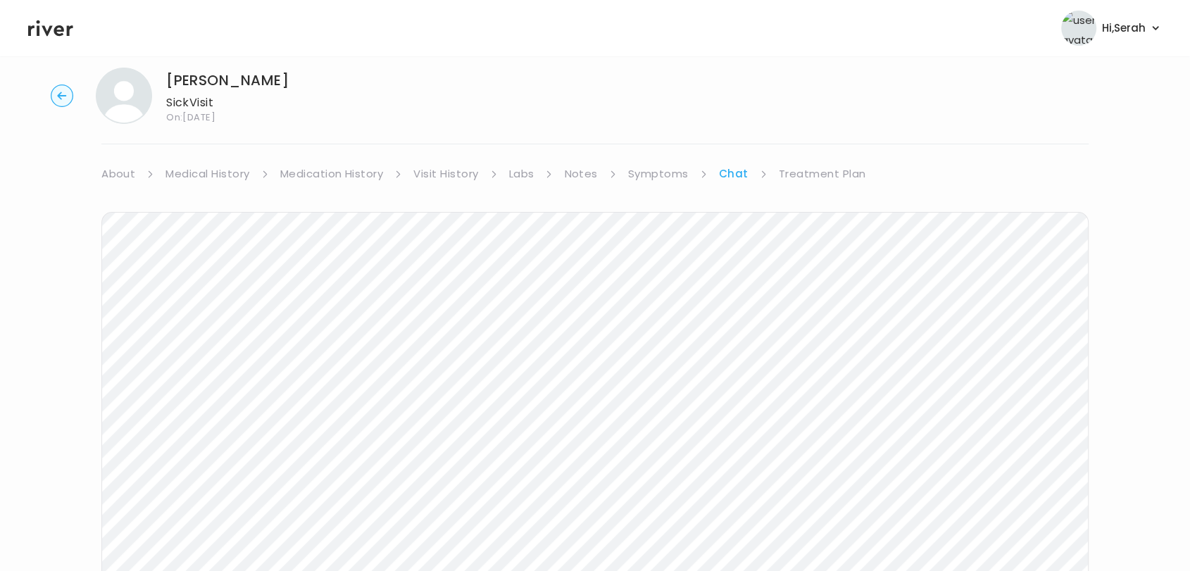
scroll to position [211, 0]
click at [61, 29] on icon at bounding box center [50, 28] width 45 height 21
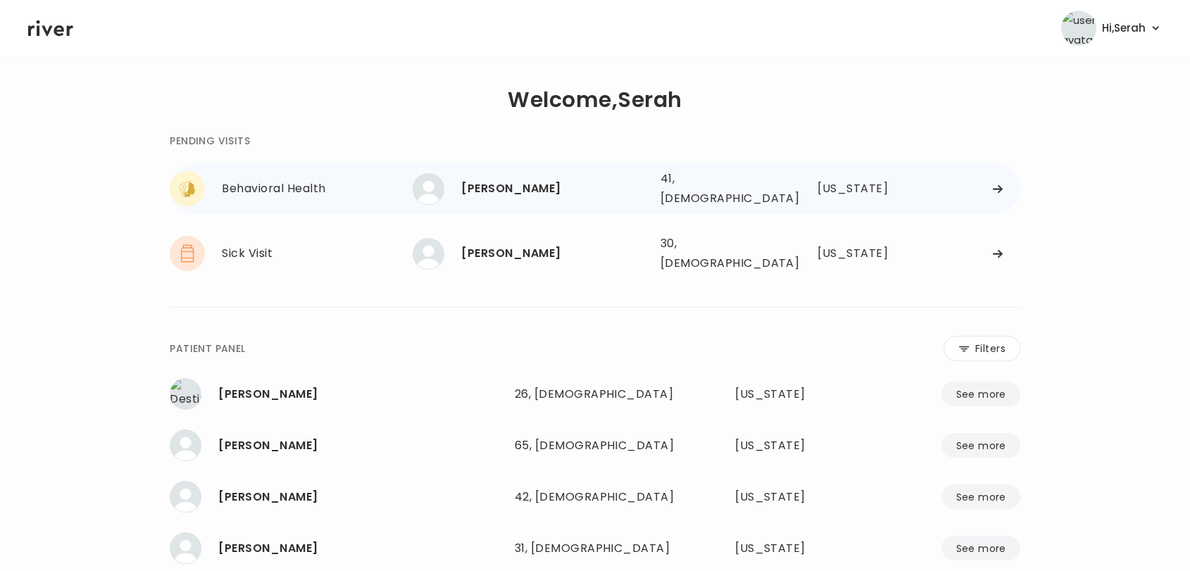
click at [496, 183] on div "Stephanie Hite" at bounding box center [554, 189] width 187 height 20
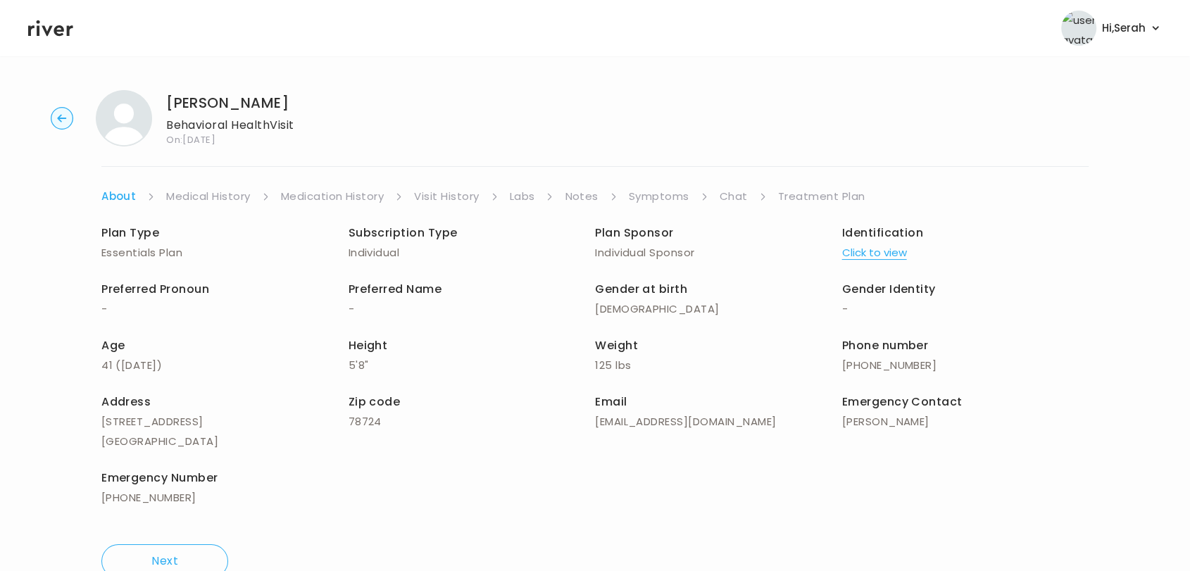
click at [667, 190] on link "Symptoms" at bounding box center [659, 197] width 61 height 20
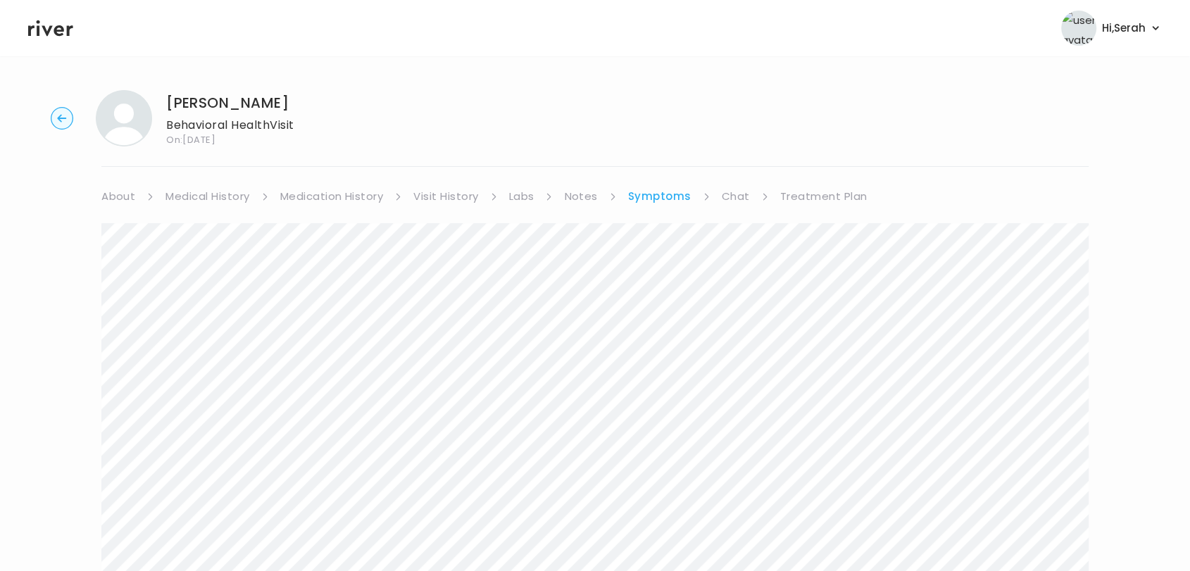
click at [732, 195] on link "Chat" at bounding box center [736, 197] width 28 height 20
click at [818, 190] on link "Treatment Plan" at bounding box center [822, 197] width 87 height 20
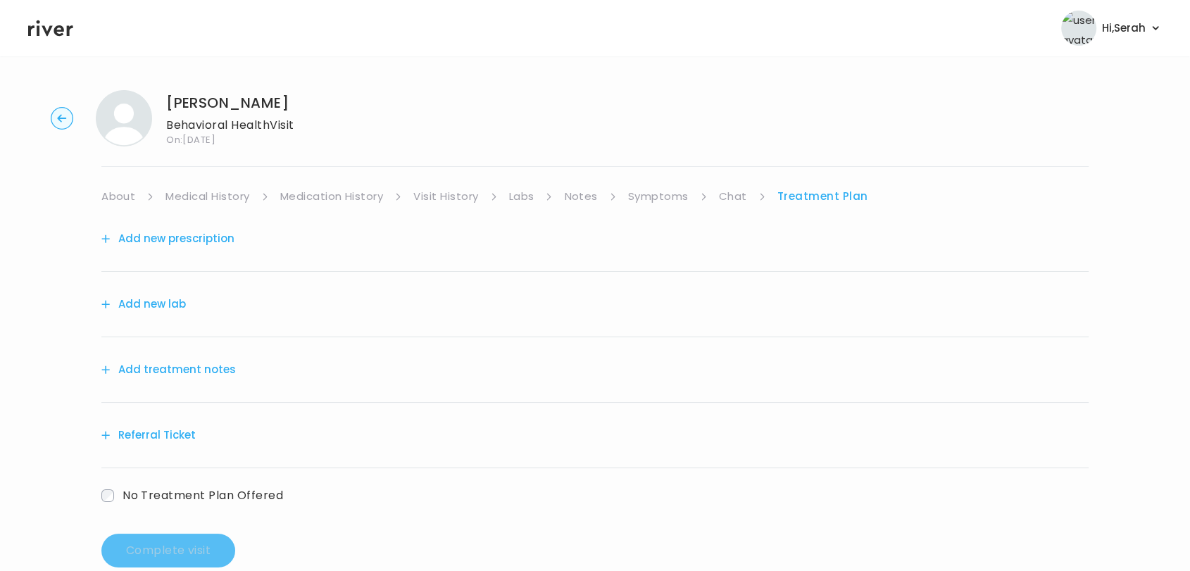
click at [168, 235] on button "Add new prescription" at bounding box center [167, 239] width 133 height 20
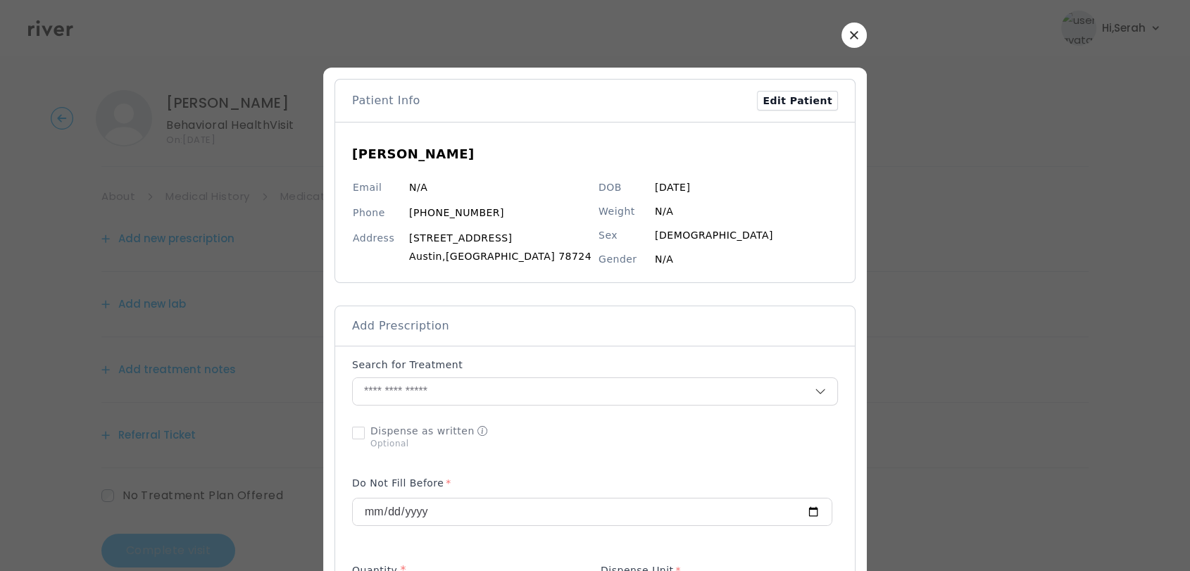
click at [841, 35] on button "button" at bounding box center [853, 35] width 25 height 25
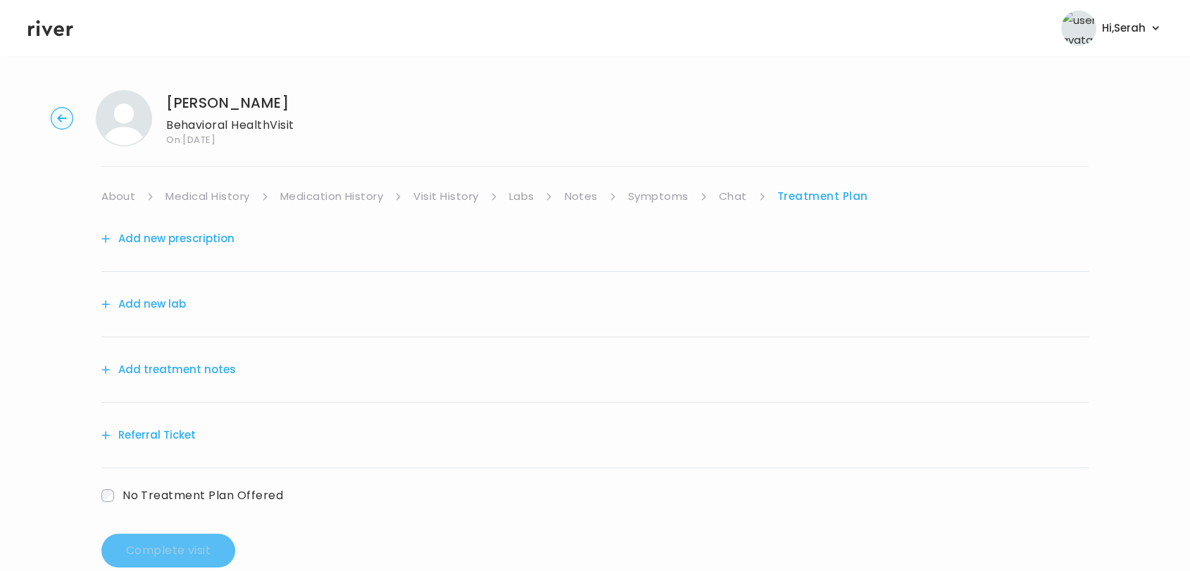
click at [341, 207] on div "Add new prescription" at bounding box center [594, 238] width 987 height 65
click at [330, 193] on link "Medication History" at bounding box center [332, 197] width 104 height 20
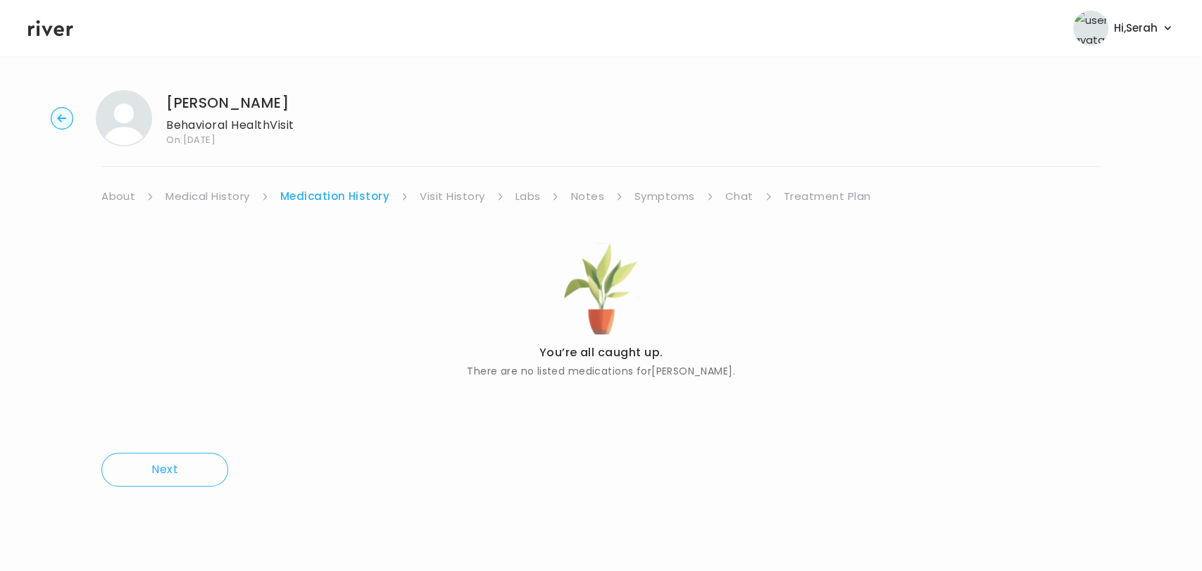
click at [214, 192] on link "Medical History" at bounding box center [207, 197] width 84 height 20
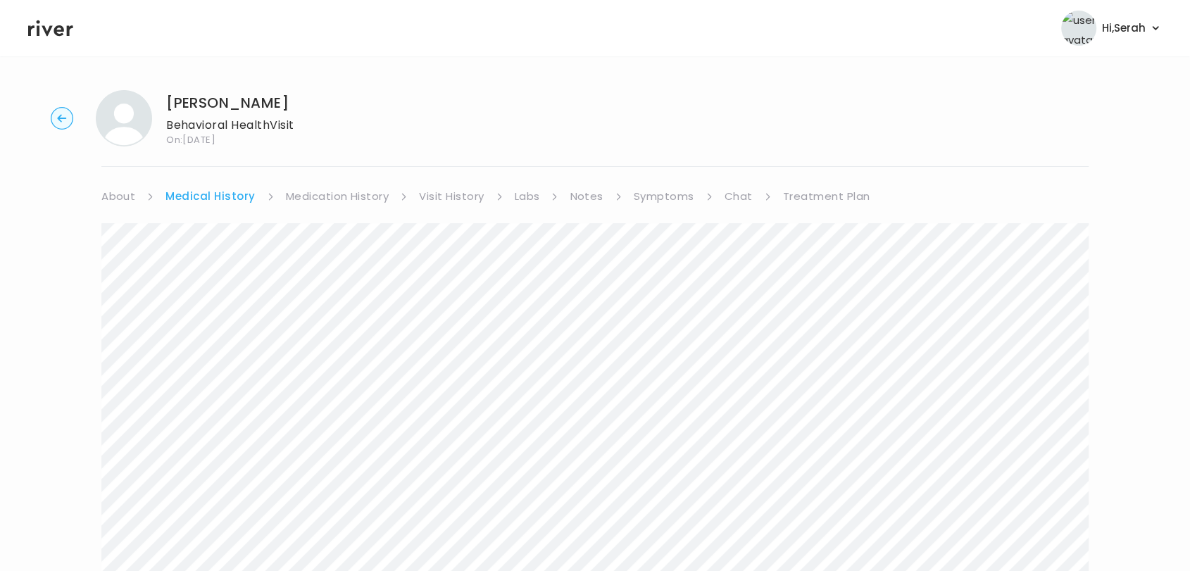
click at [806, 196] on link "Treatment Plan" at bounding box center [826, 197] width 87 height 20
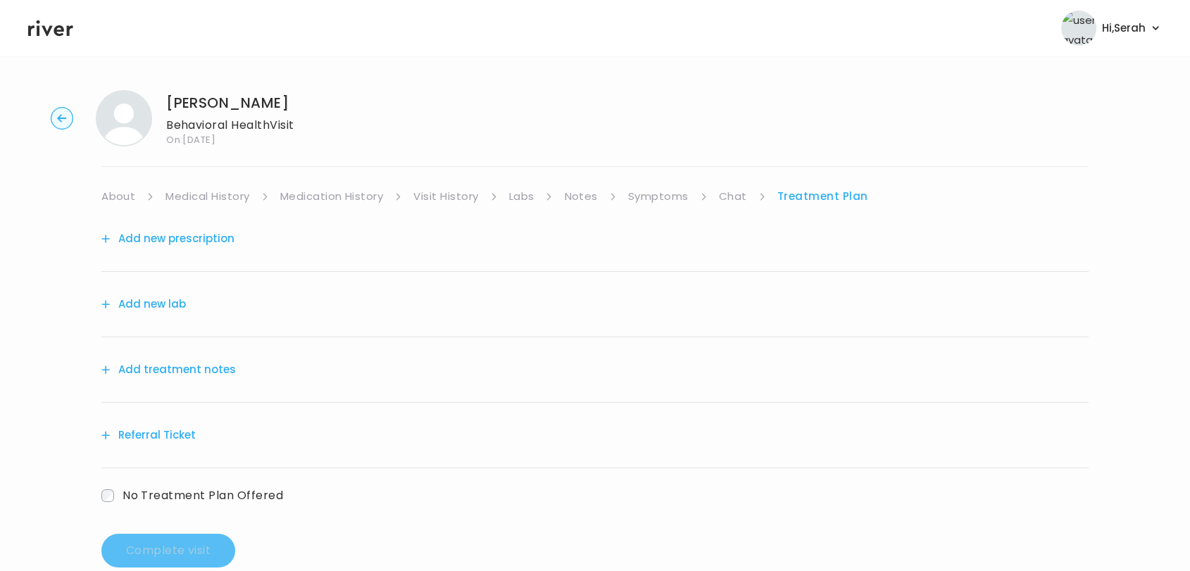
click at [180, 378] on button "Add treatment notes" at bounding box center [168, 370] width 134 height 20
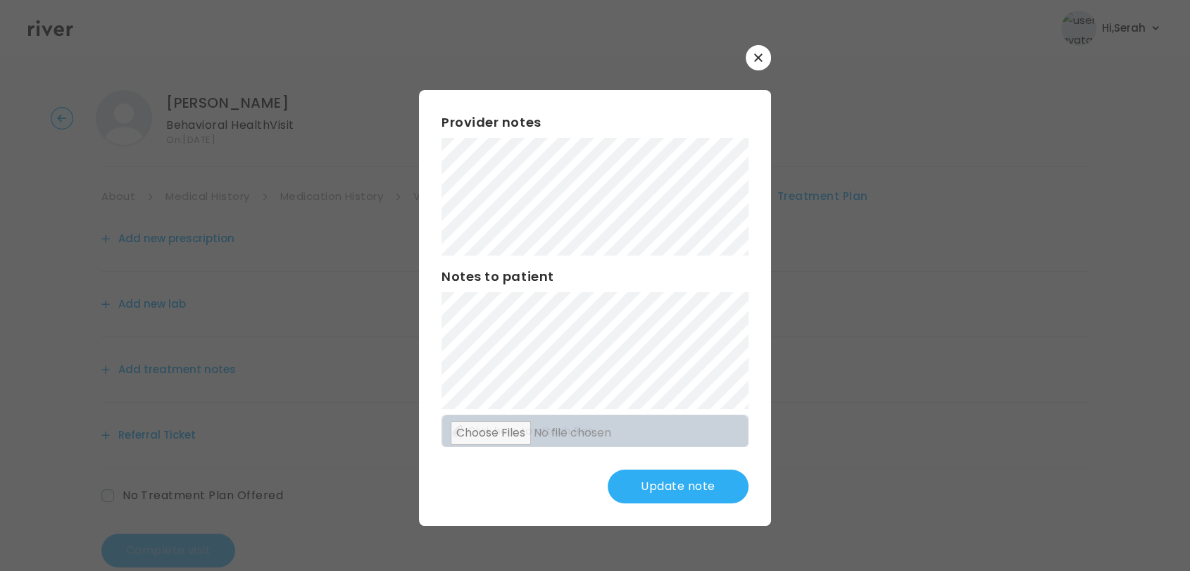
click at [697, 477] on button "Update note" at bounding box center [678, 487] width 141 height 34
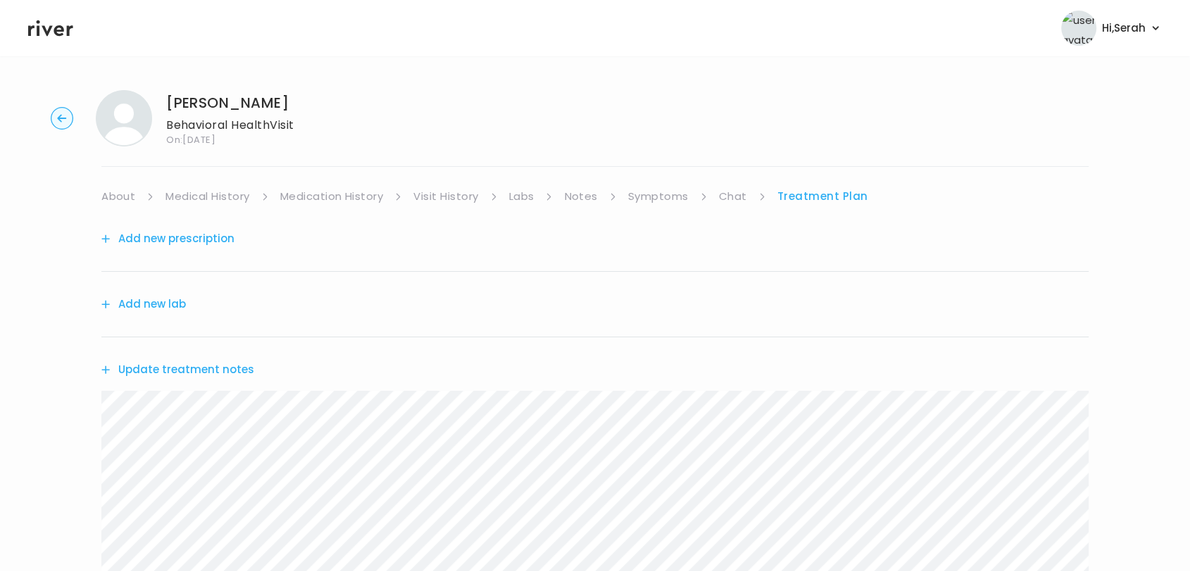
scroll to position [240, 0]
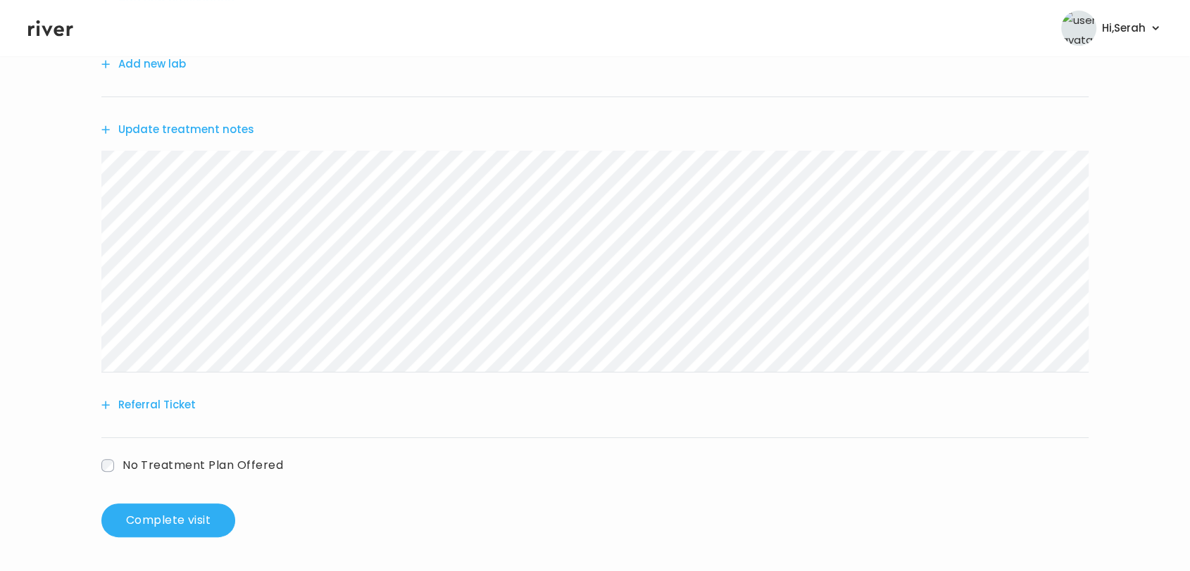
click at [169, 397] on button "Referral Ticket" at bounding box center [148, 405] width 94 height 20
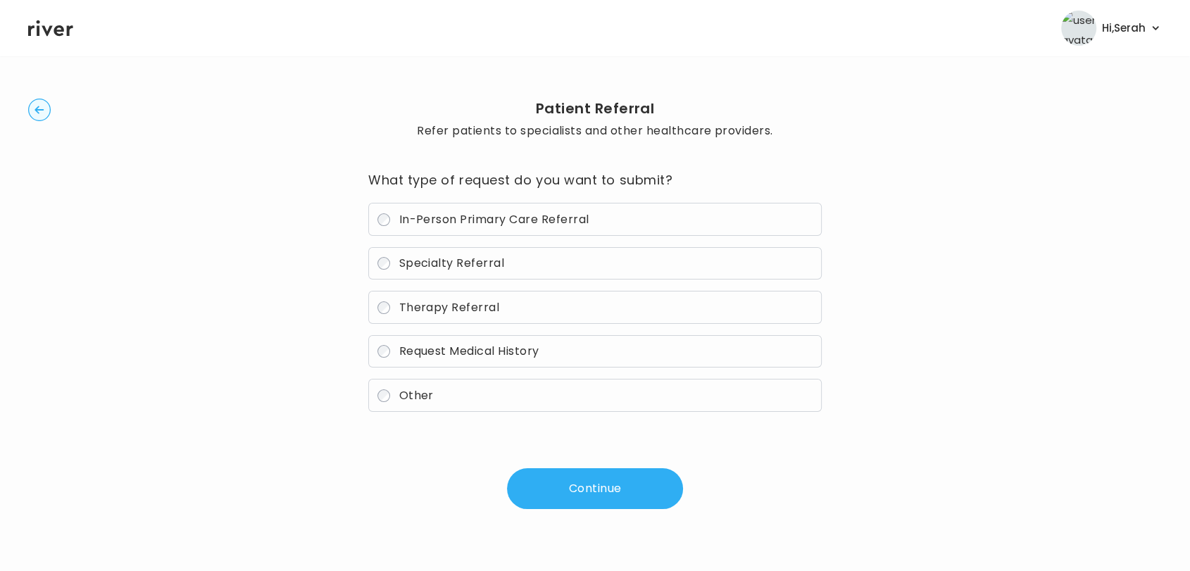
click at [473, 304] on span "Therapy Referral" at bounding box center [449, 307] width 101 height 16
click at [594, 478] on button "Continue" at bounding box center [595, 488] width 176 height 41
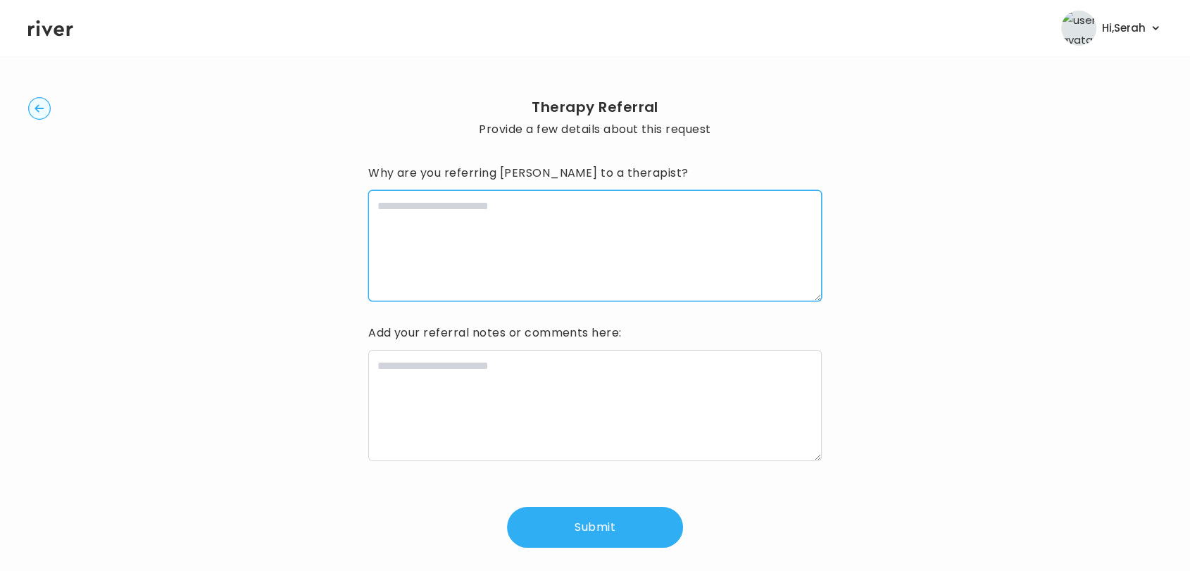
click at [501, 221] on textarea at bounding box center [594, 245] width 453 height 111
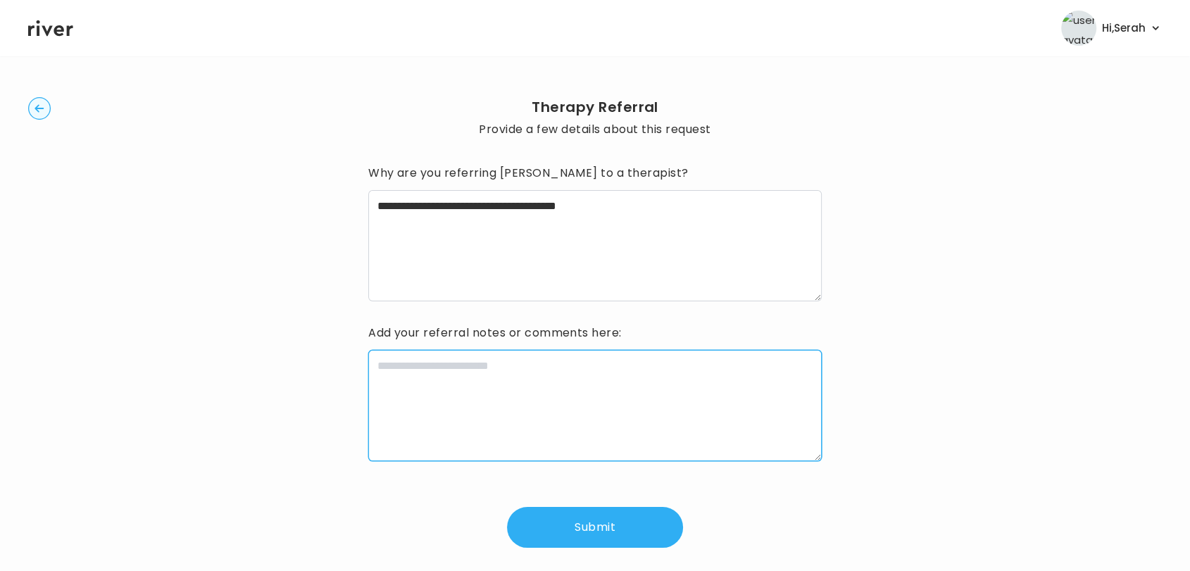
click at [507, 405] on textarea at bounding box center [594, 405] width 453 height 111
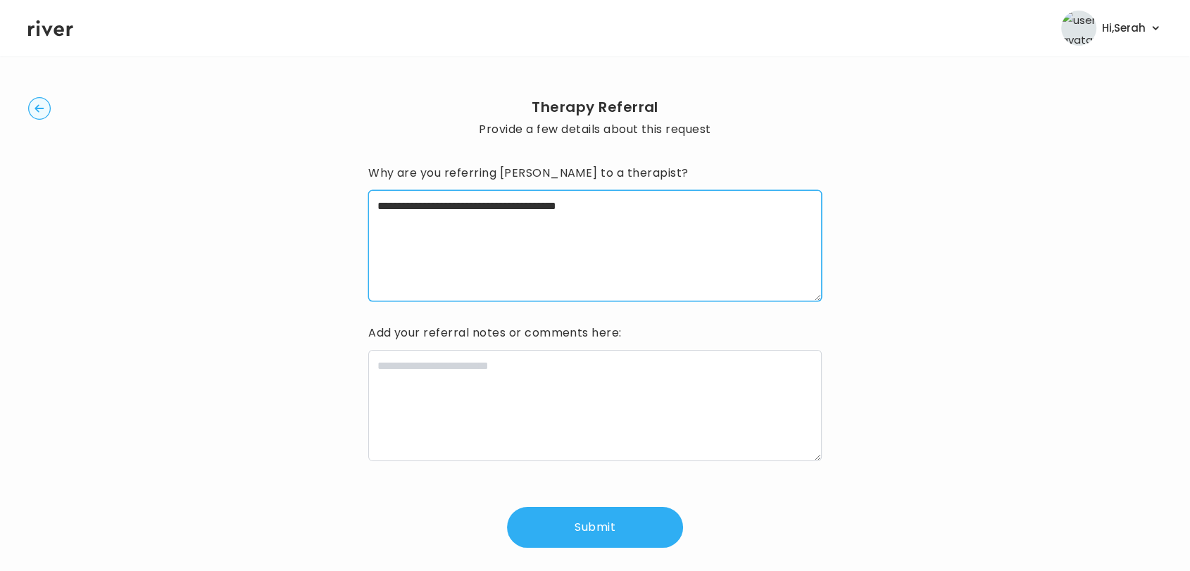
click at [684, 238] on textarea "**********" at bounding box center [594, 245] width 453 height 111
type textarea "**********"
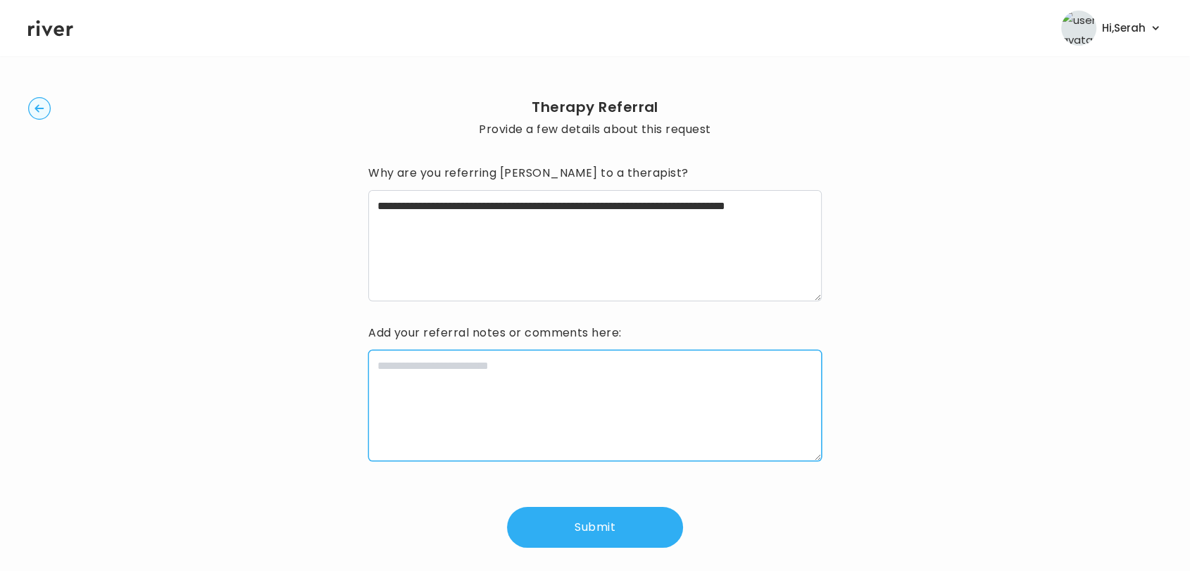
click at [591, 373] on textarea at bounding box center [594, 405] width 453 height 111
type textarea "**********"
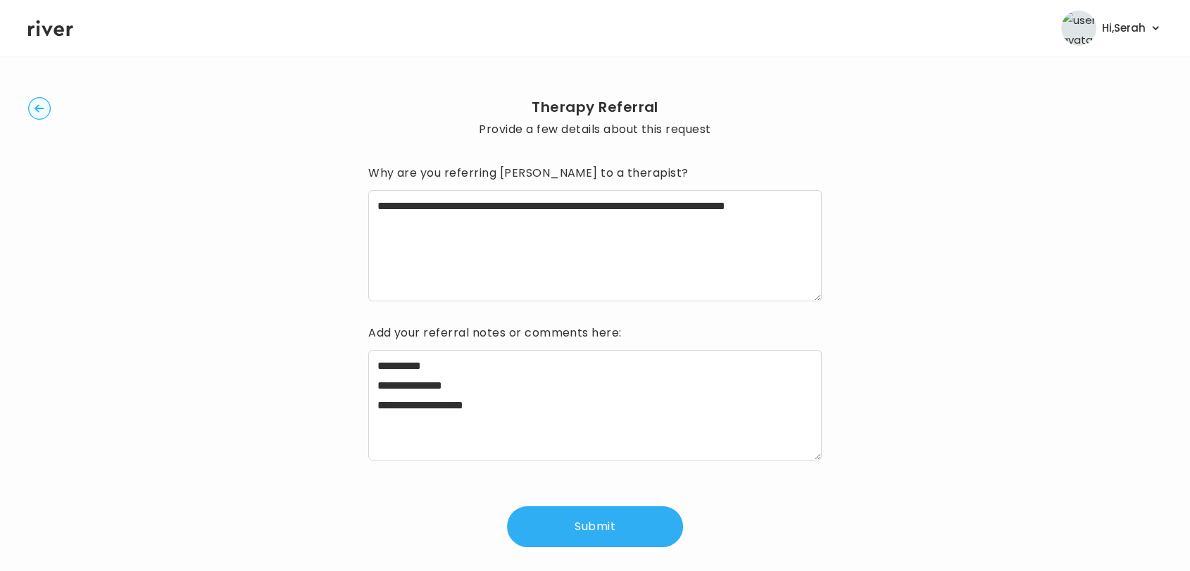
click at [577, 520] on button "Submit" at bounding box center [595, 526] width 176 height 41
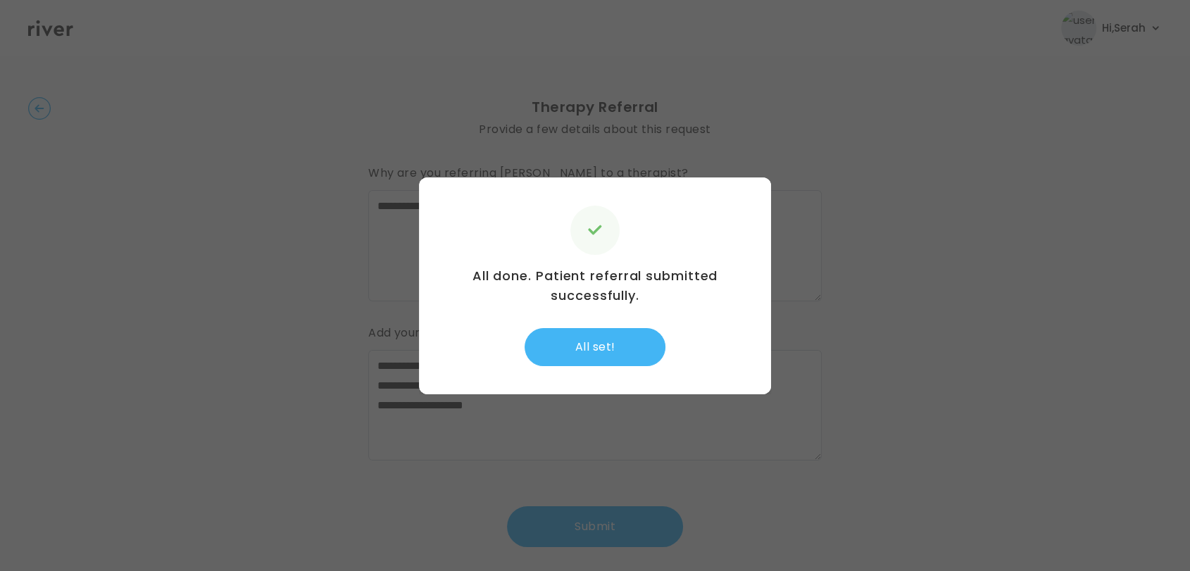
click at [575, 347] on button "All set!" at bounding box center [595, 347] width 141 height 38
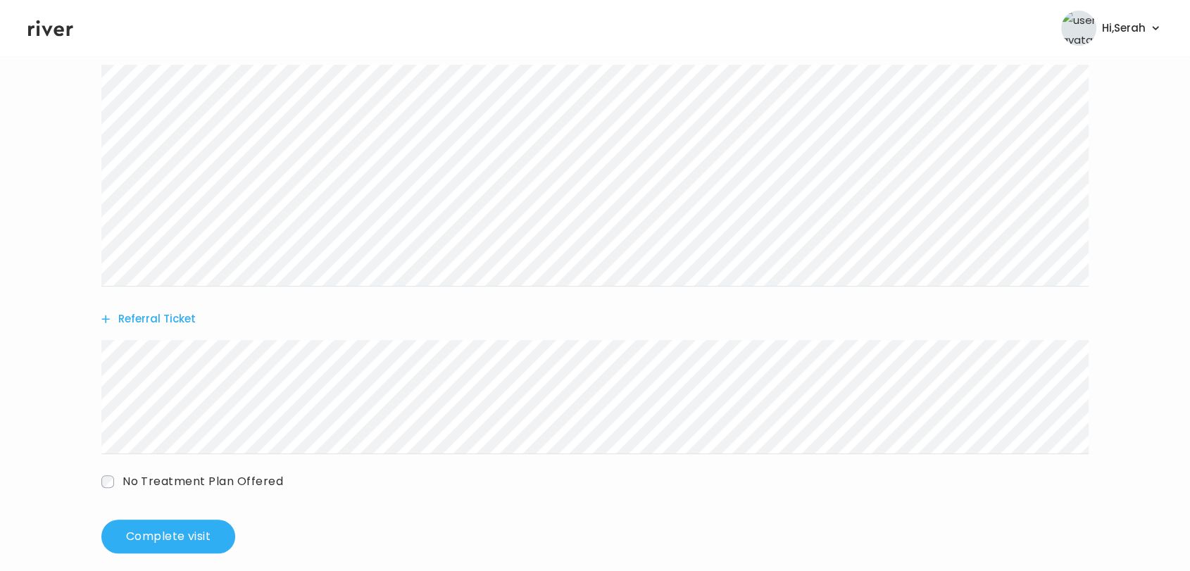
scroll to position [342, 0]
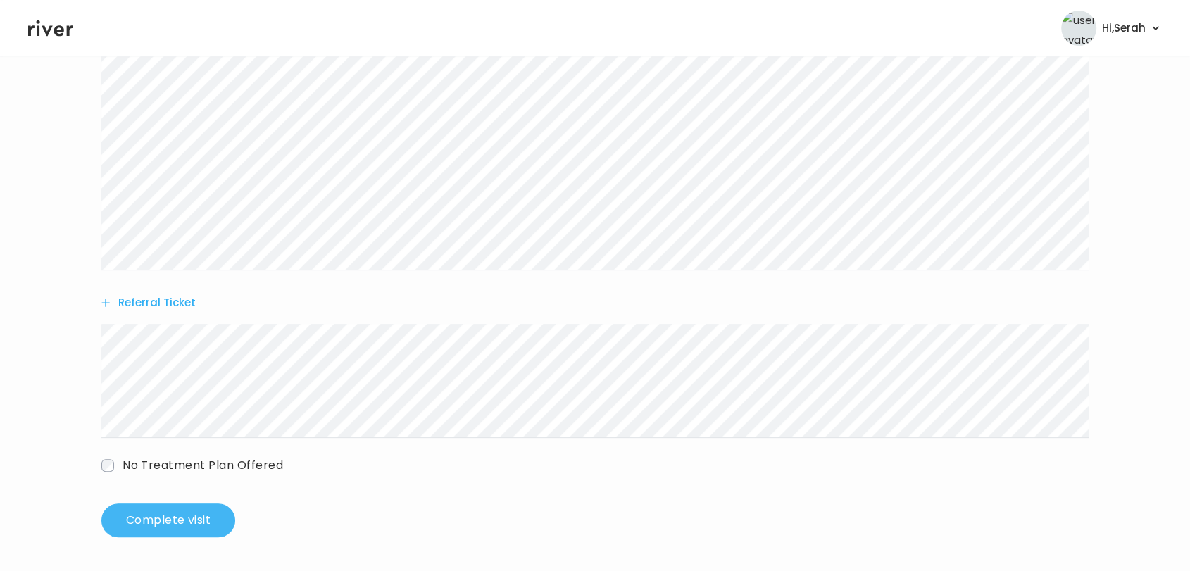
click at [185, 523] on button "Complete visit" at bounding box center [168, 520] width 134 height 34
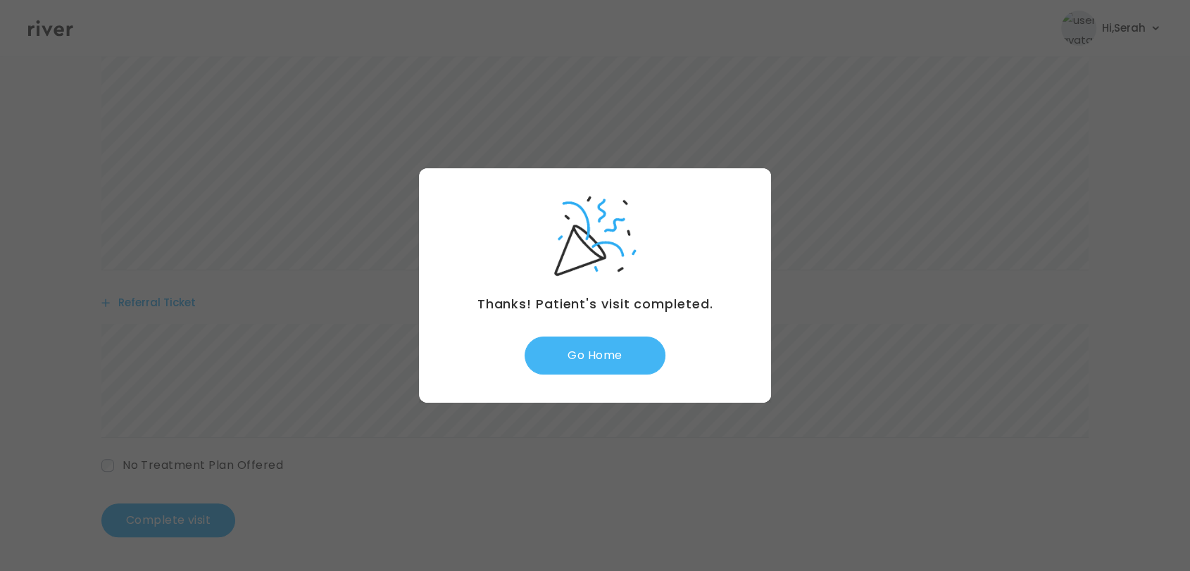
click at [603, 360] on button "Go Home" at bounding box center [595, 356] width 141 height 38
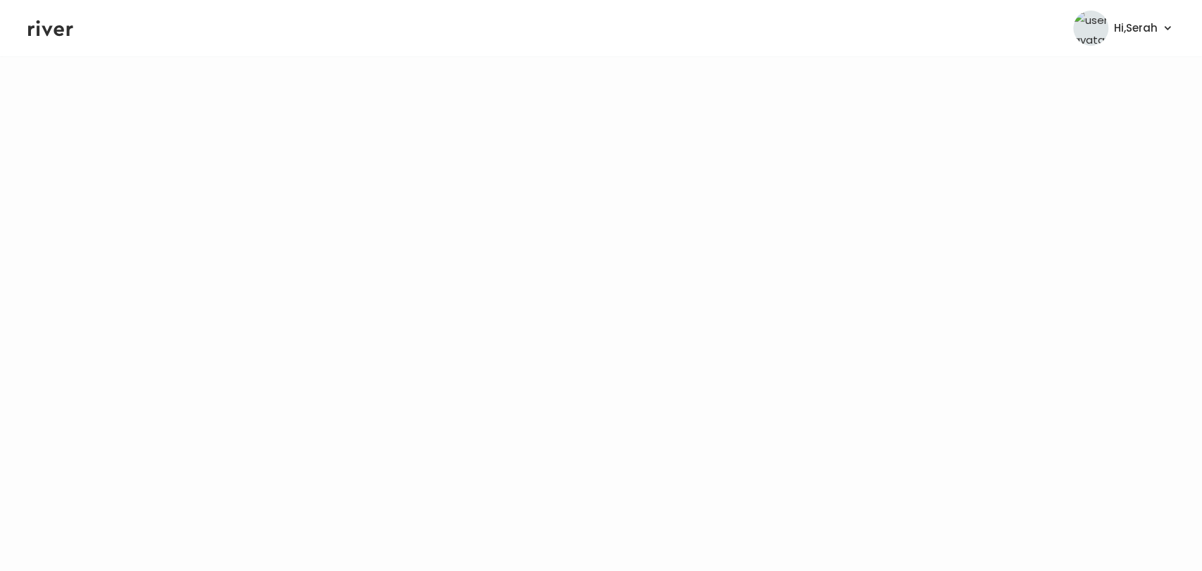
click at [44, 35] on icon at bounding box center [50, 28] width 45 height 21
